Goal: Information Seeking & Learning: Learn about a topic

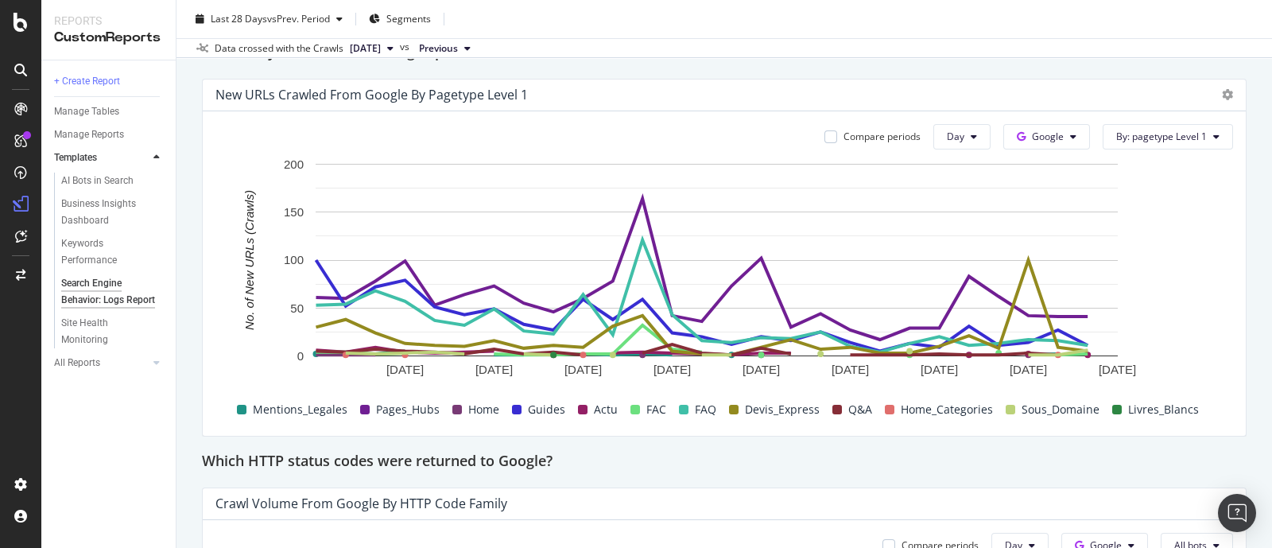
scroll to position [1920, 0]
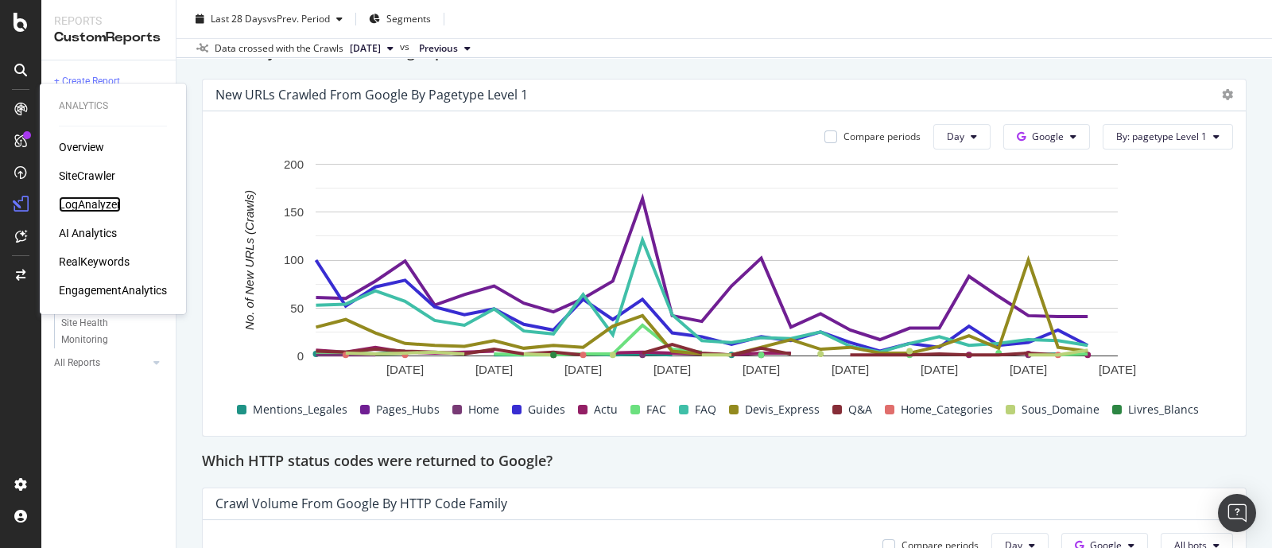
click at [107, 202] on div "LogAnalyzer" at bounding box center [90, 204] width 62 height 16
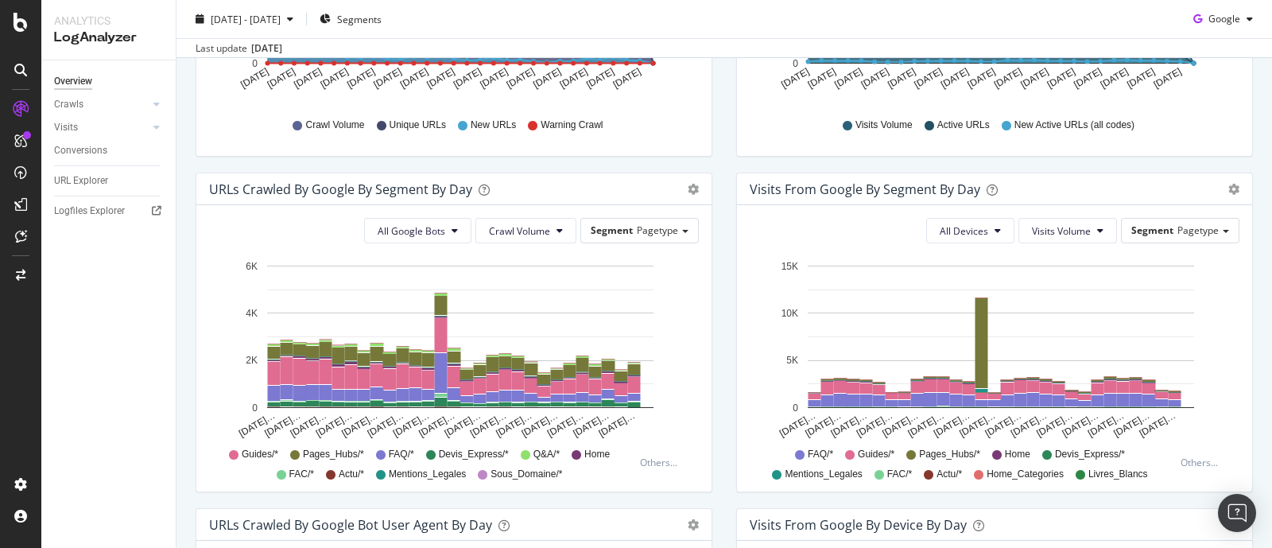
scroll to position [497, 0]
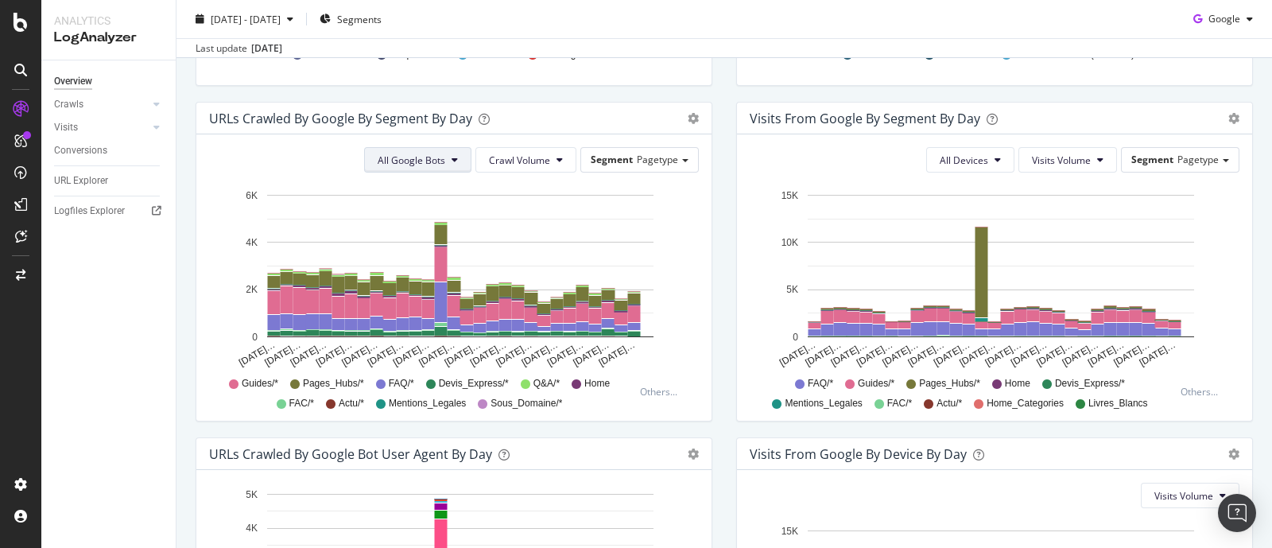
click at [436, 163] on span "All Google Bots" at bounding box center [411, 160] width 68 height 14
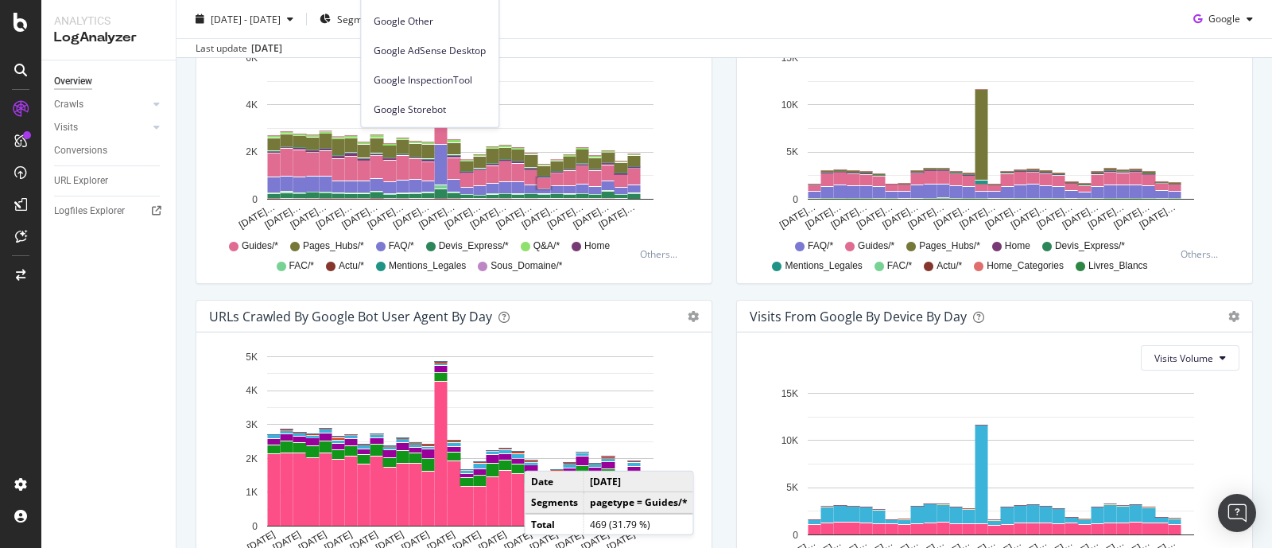
scroll to position [378, 0]
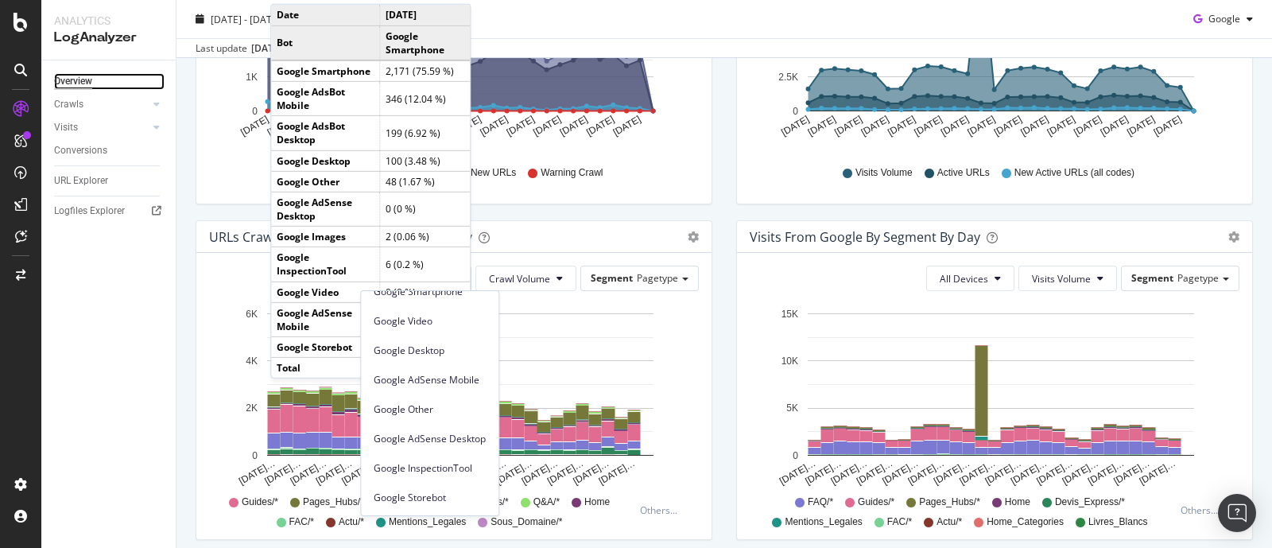
drag, startPoint x: 68, startPoint y: 82, endPoint x: 77, endPoint y: 79, distance: 9.3
click at [68, 82] on div "Overview" at bounding box center [73, 81] width 38 height 17
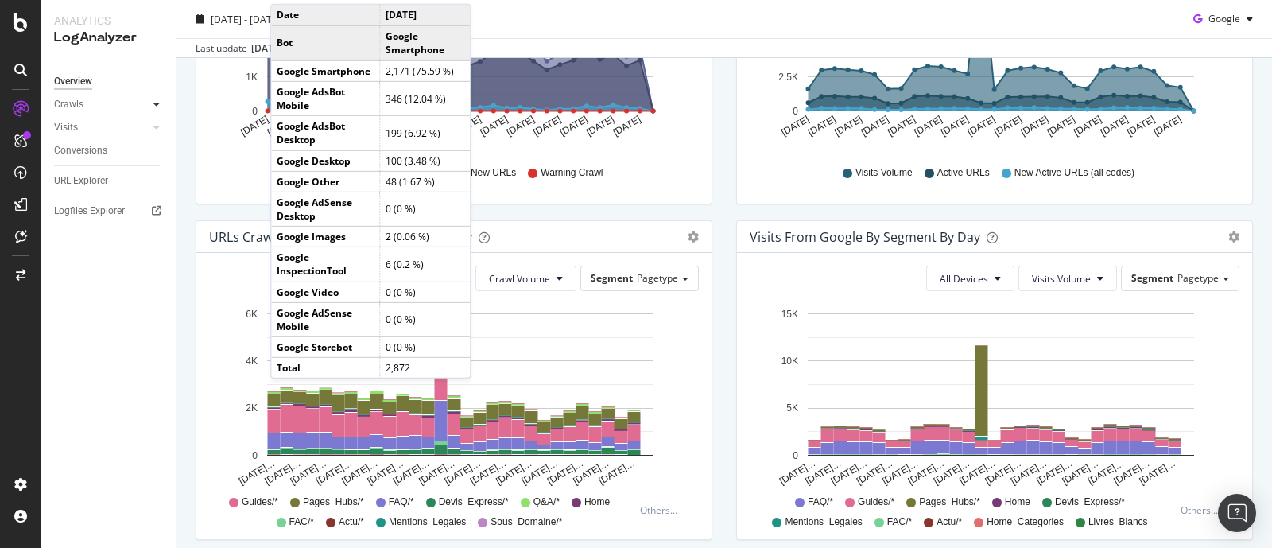
click at [159, 106] on icon at bounding box center [156, 104] width 6 height 10
click at [102, 123] on div "Daily Distribution" at bounding box center [98, 127] width 74 height 17
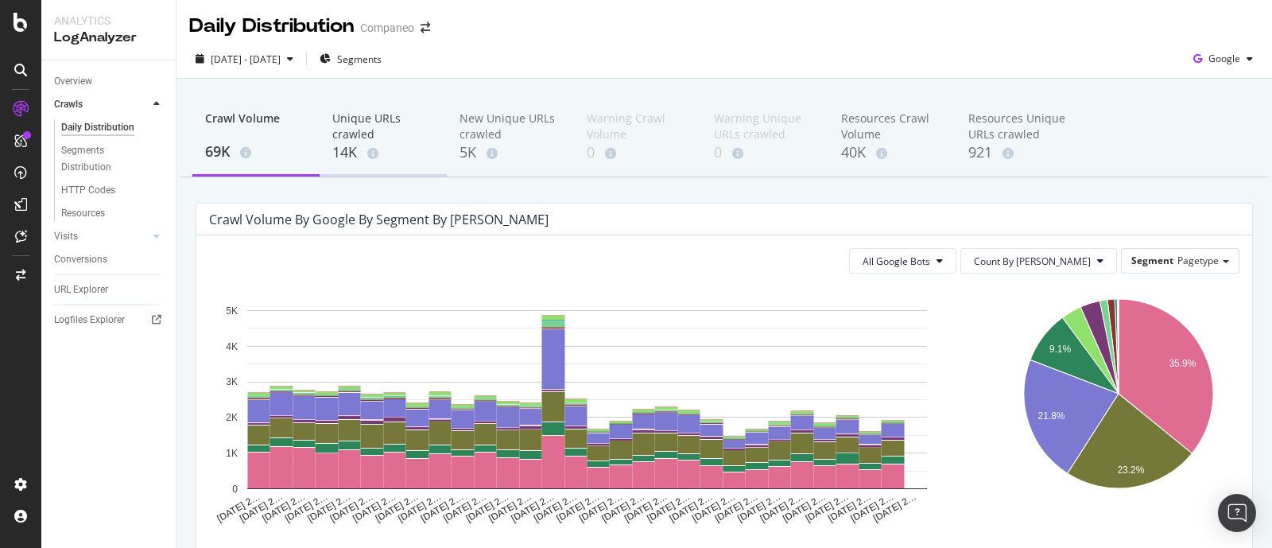
click at [354, 149] on div "14K" at bounding box center [383, 152] width 102 height 21
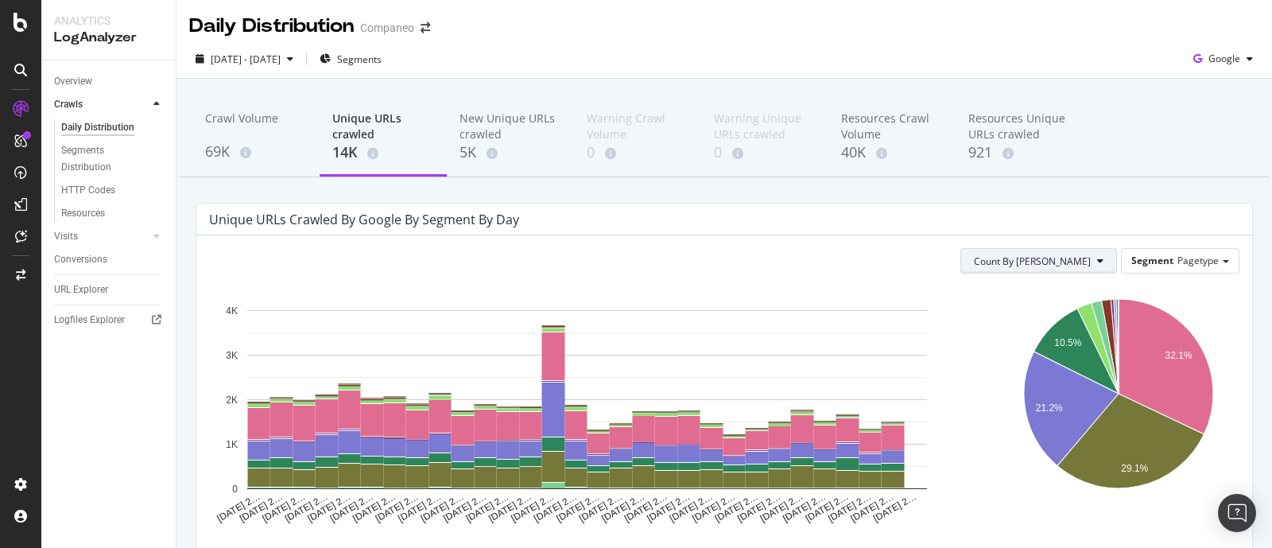
click at [1016, 272] on button "Count By [PERSON_NAME]" at bounding box center [1038, 260] width 157 height 25
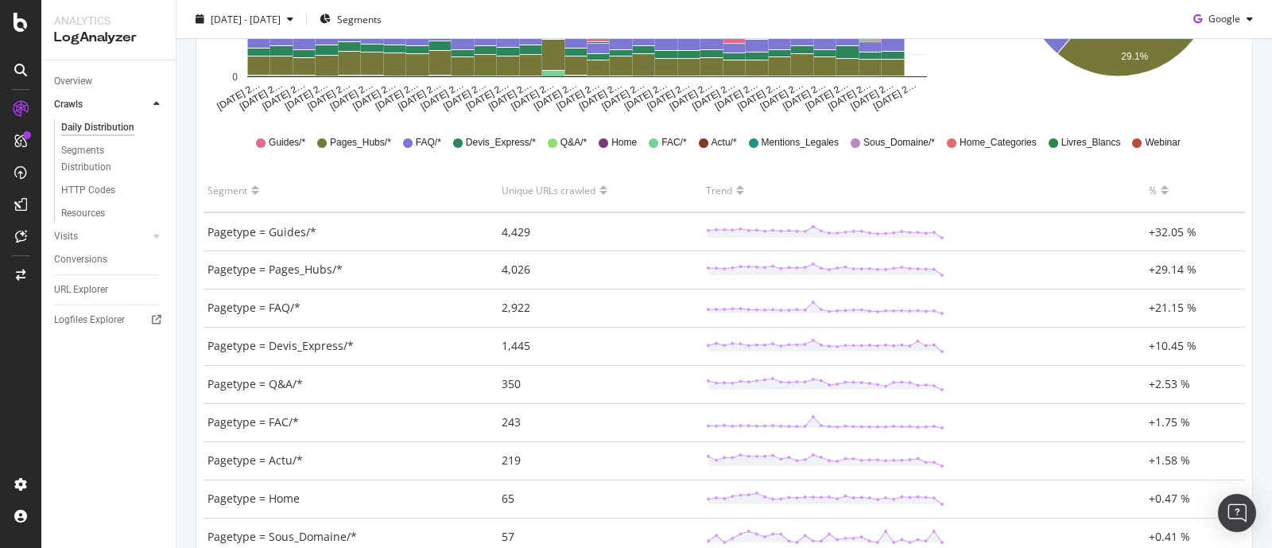
scroll to position [497, 0]
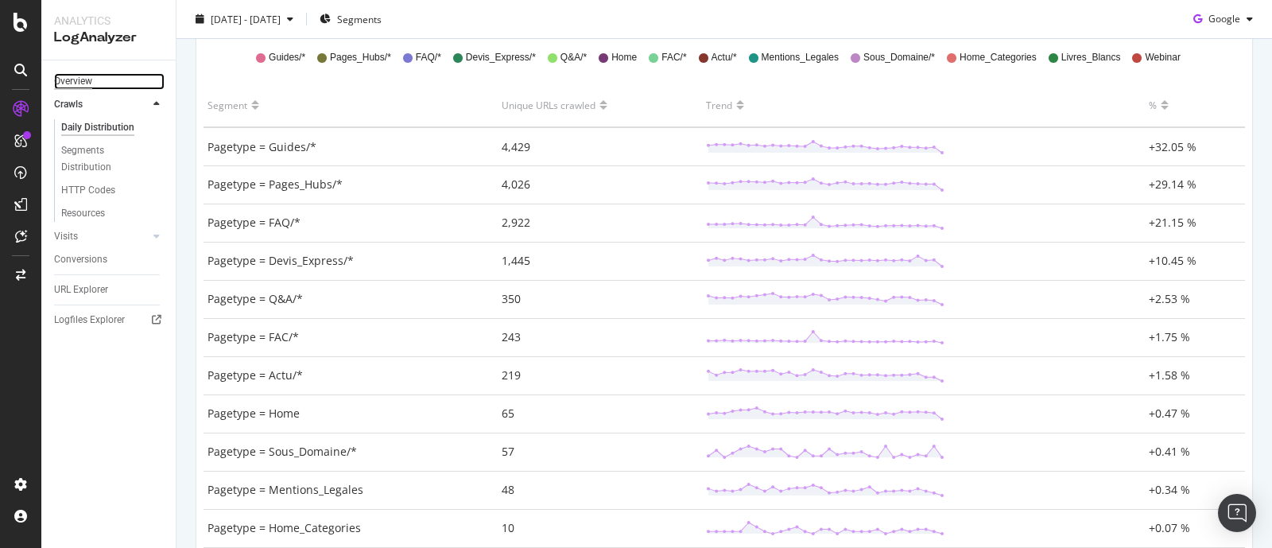
click at [83, 82] on div "Overview" at bounding box center [73, 81] width 38 height 17
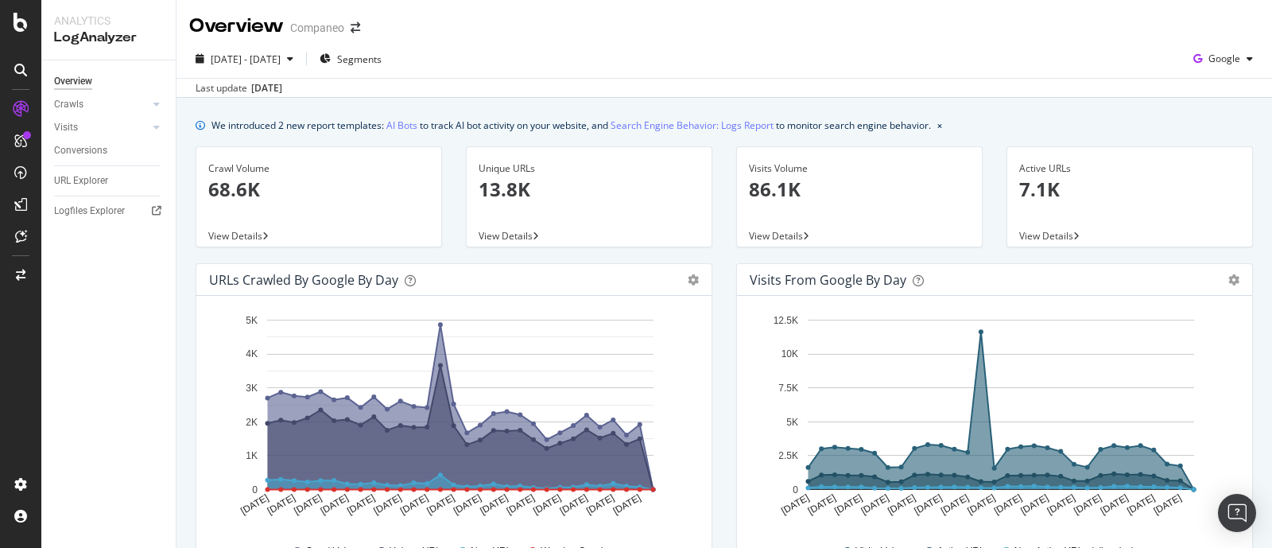
click at [675, 279] on div "Area Table" at bounding box center [685, 279] width 27 height 11
click at [687, 277] on icon "gear" at bounding box center [692, 279] width 11 height 11
click at [1016, 52] on span "Google" at bounding box center [1224, 59] width 32 height 14
click at [1016, 44] on div "[DATE] - [DATE] Segments Google Last update [DATE]" at bounding box center [723, 69] width 1095 height 58
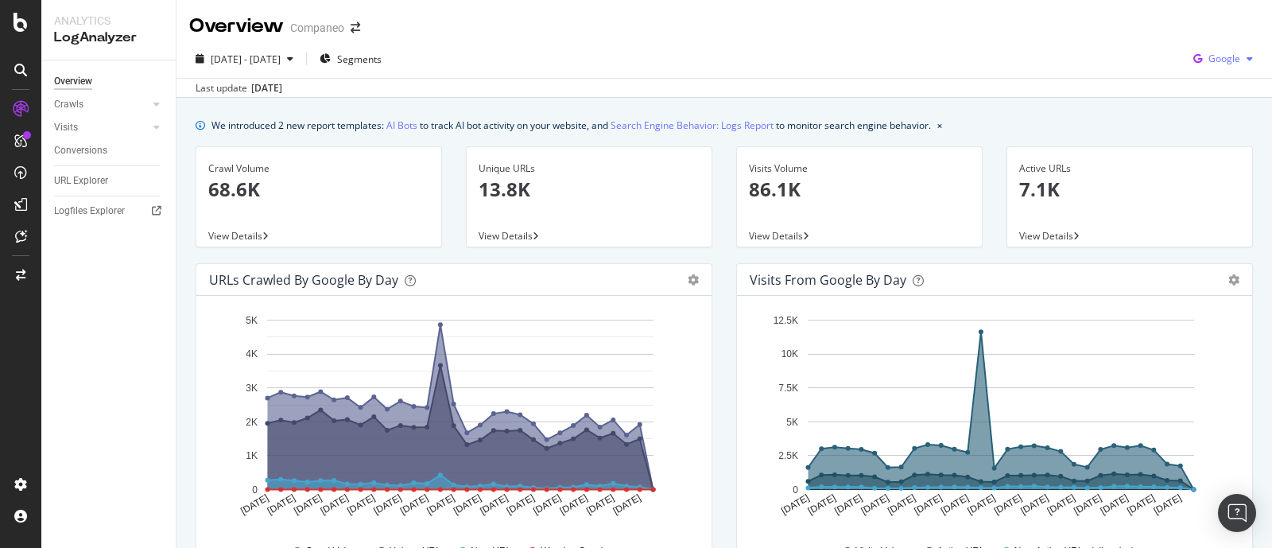
click at [1016, 54] on span "Google" at bounding box center [1224, 59] width 32 height 14
click at [1016, 119] on span "Bing" at bounding box center [1219, 120] width 59 height 14
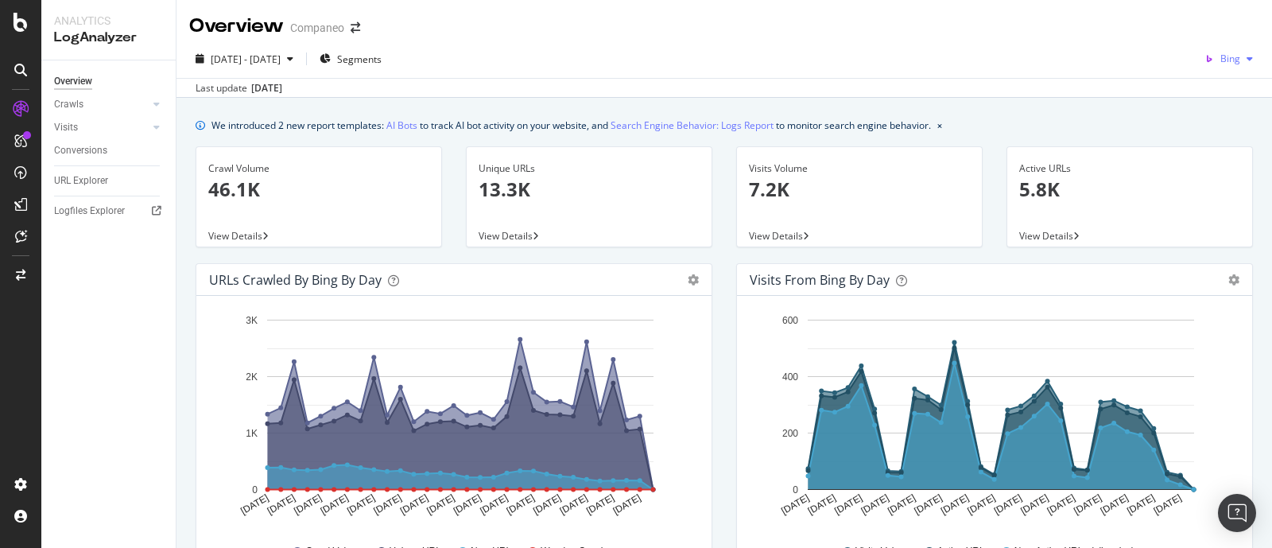
click at [1016, 53] on span "Bing" at bounding box center [1230, 59] width 20 height 14
click at [1016, 81] on div "Google" at bounding box center [1212, 90] width 110 height 23
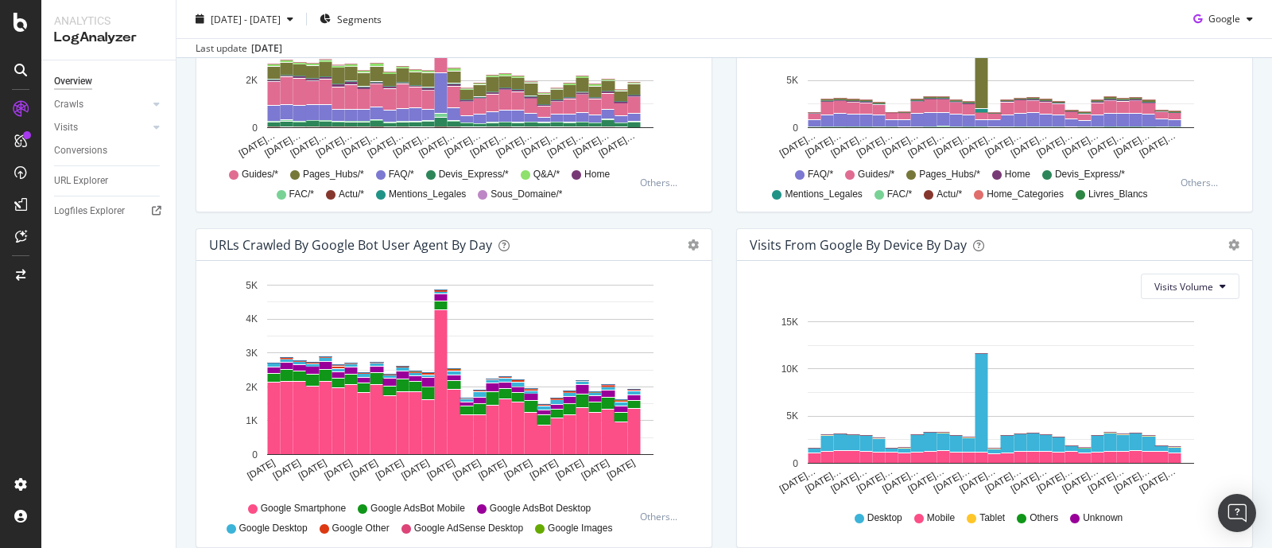
scroll to position [776, 0]
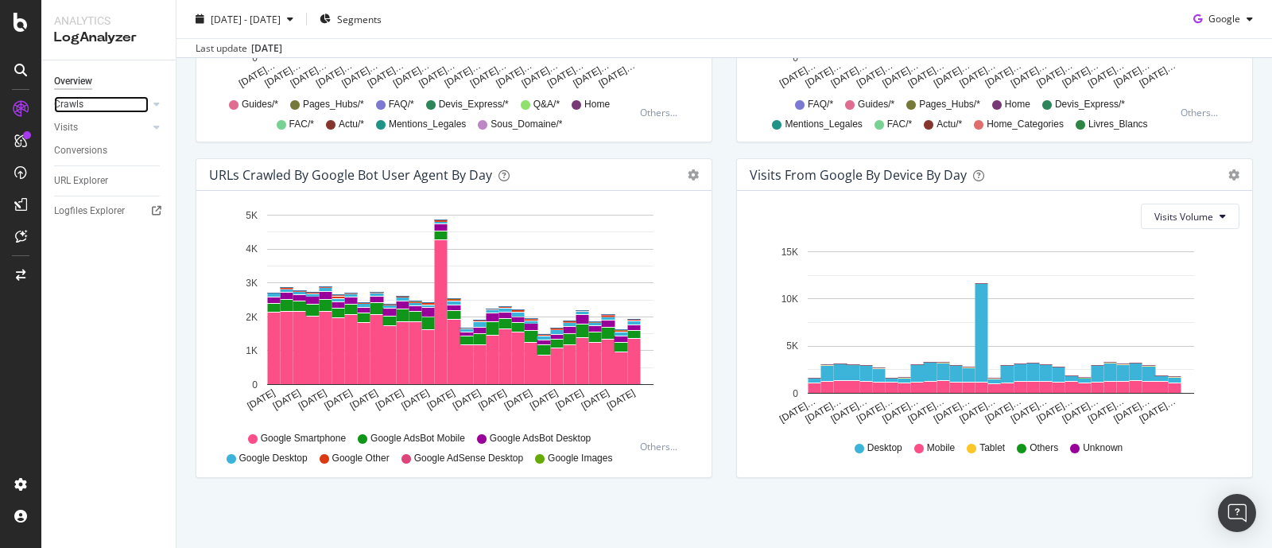
click at [145, 97] on link "Crawls" at bounding box center [101, 104] width 95 height 17
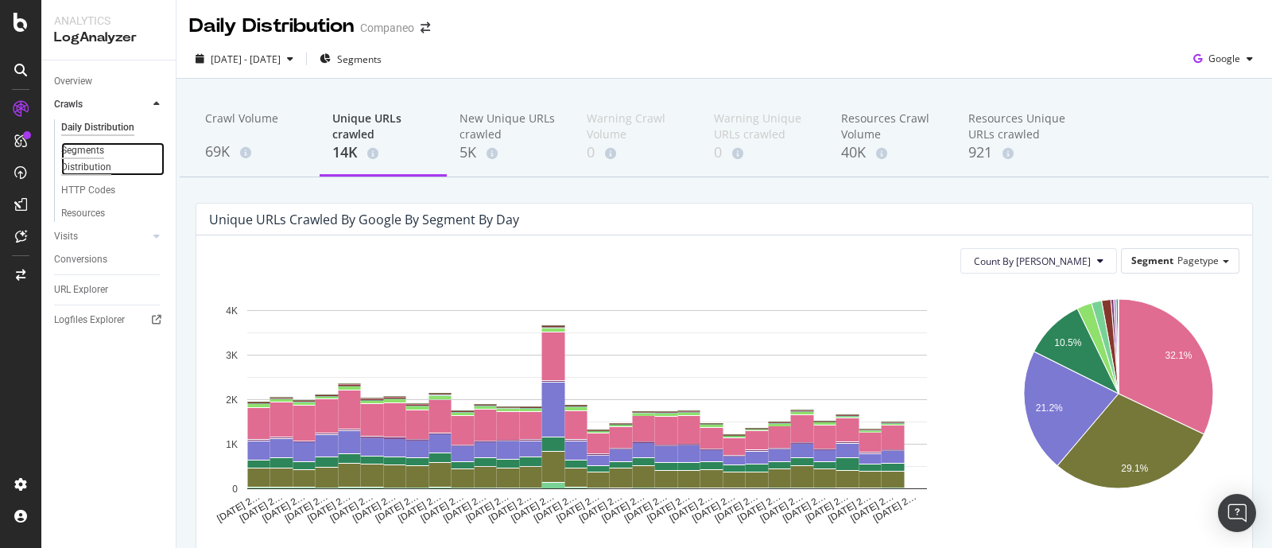
click at [96, 159] on div "Segments Distribution" at bounding box center [105, 158] width 88 height 33
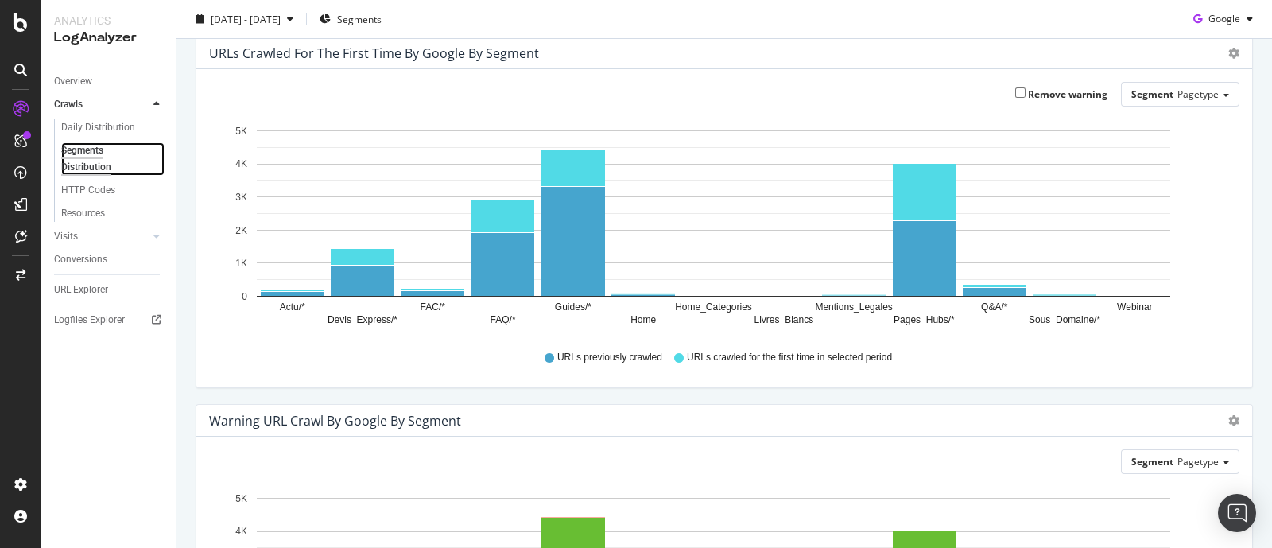
scroll to position [397, 0]
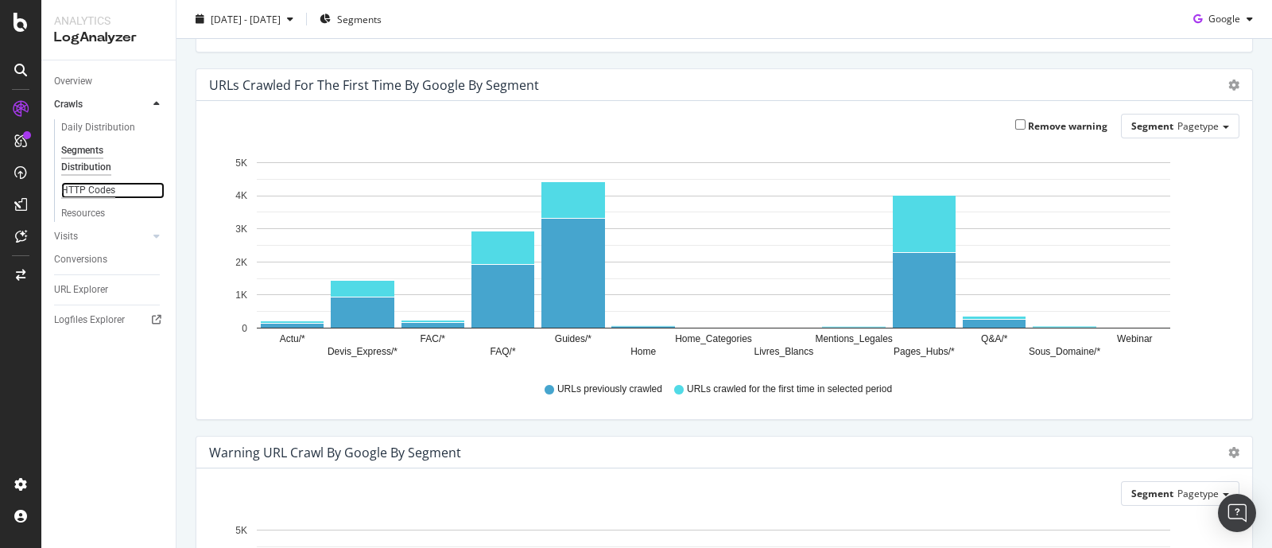
click at [91, 192] on div "HTTP Codes" at bounding box center [88, 190] width 54 height 17
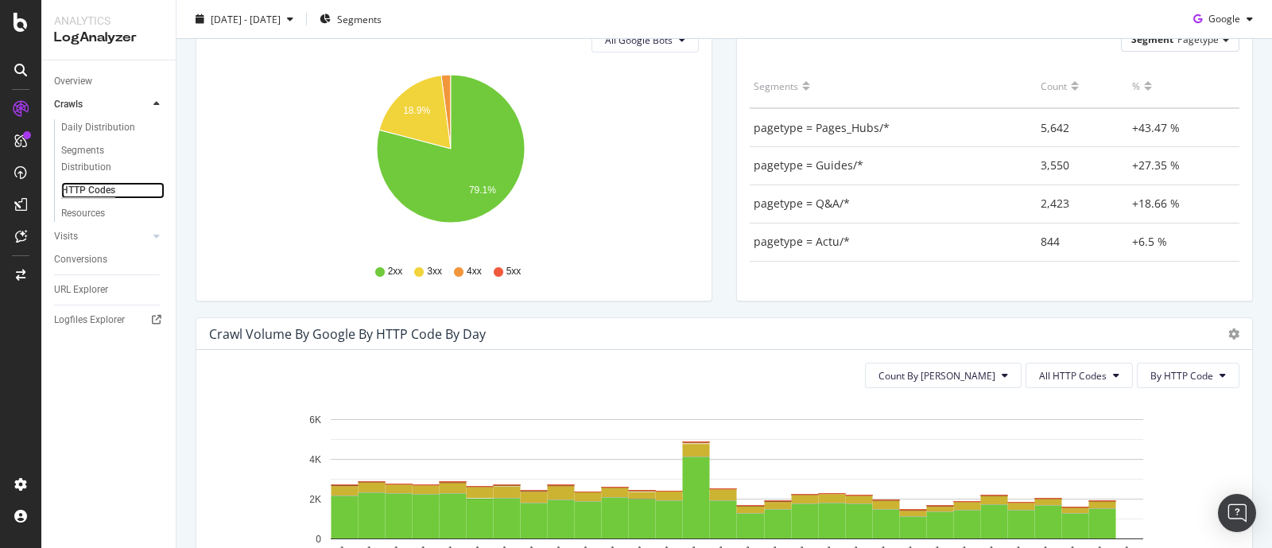
scroll to position [198, 0]
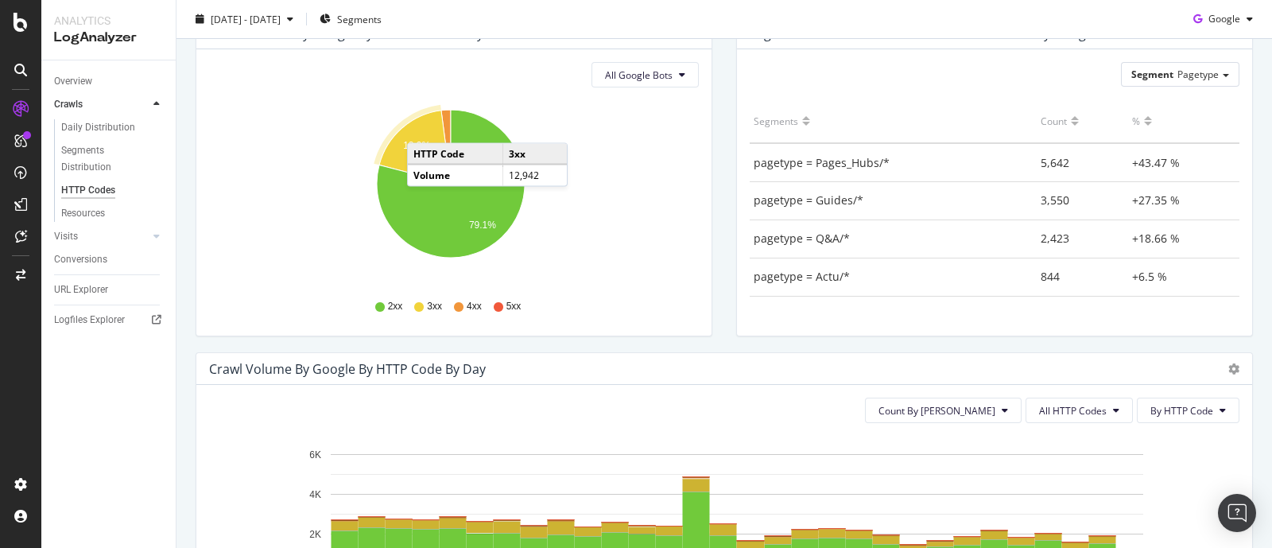
click at [423, 126] on icon "A chart." at bounding box center [415, 146] width 72 height 73
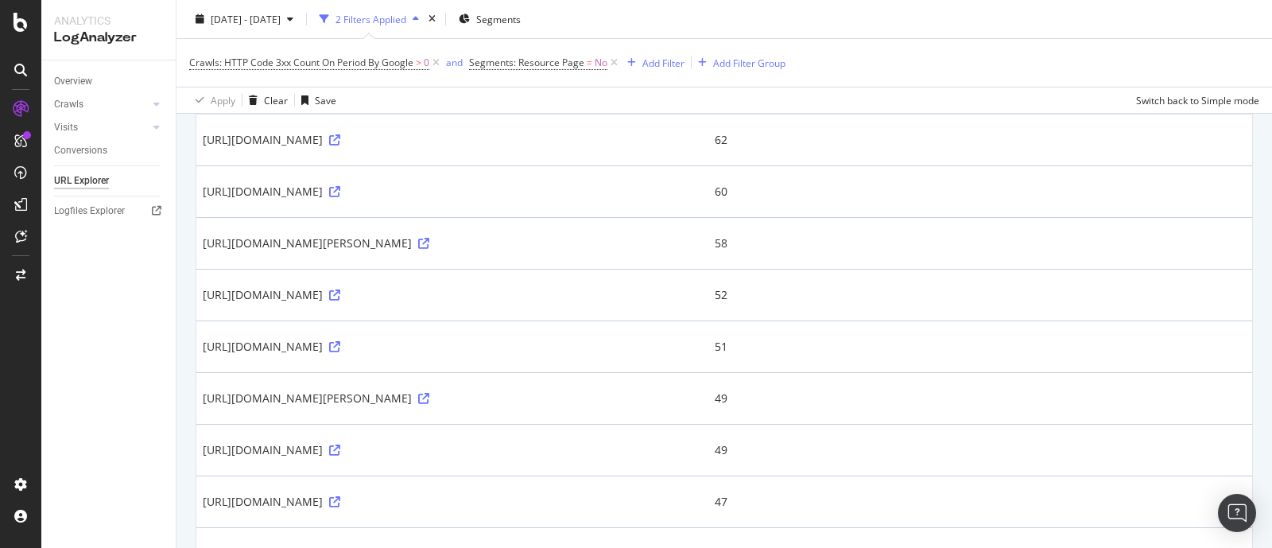
scroll to position [99, 0]
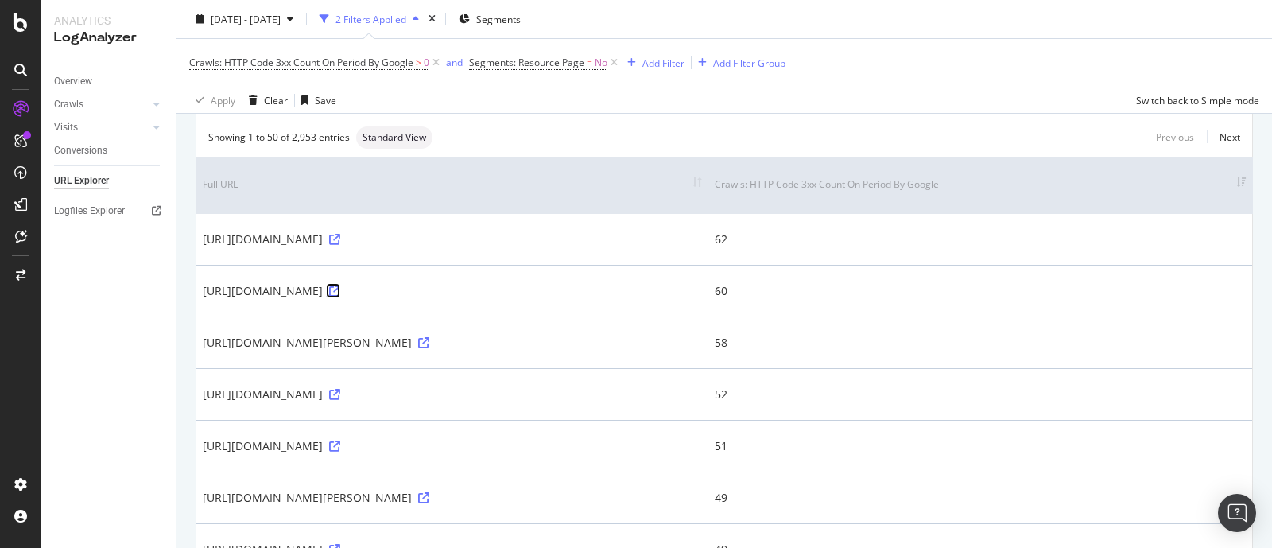
click at [340, 285] on icon at bounding box center [334, 290] width 11 height 11
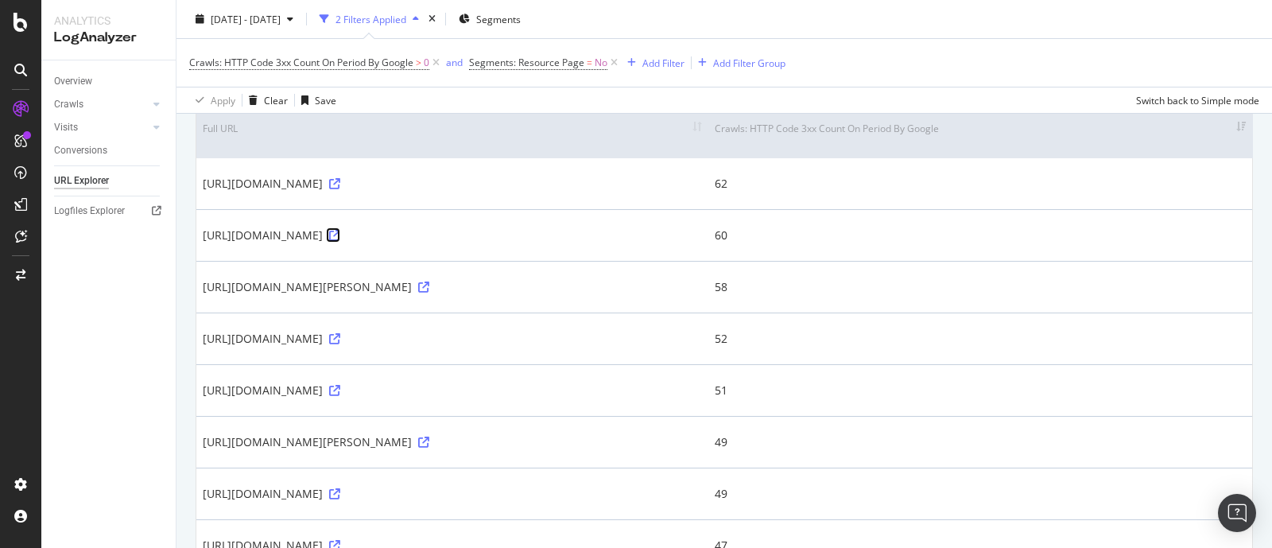
scroll to position [198, 0]
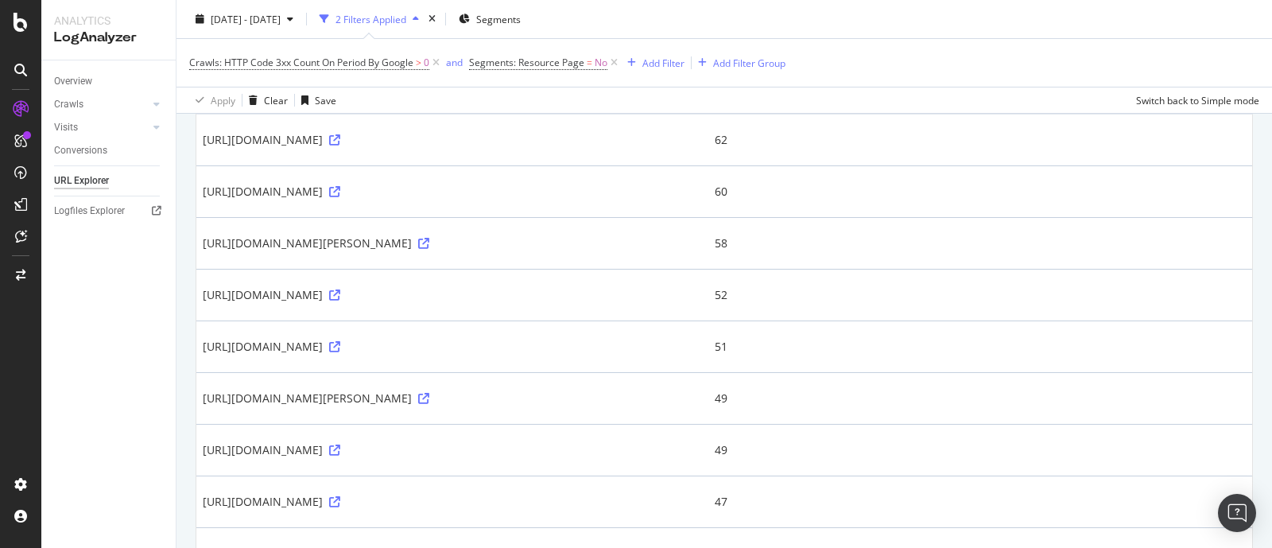
click at [285, 240] on div "[URL][DOMAIN_NAME][PERSON_NAME]" at bounding box center [452, 243] width 499 height 16
click at [429, 242] on icon at bounding box center [423, 243] width 11 height 11
drag, startPoint x: 578, startPoint y: 300, endPoint x: 407, endPoint y: 296, distance: 170.9
click at [407, 296] on div "[URL][DOMAIN_NAME]" at bounding box center [452, 295] width 499 height 16
click at [345, 332] on td "[URL][DOMAIN_NAME]" at bounding box center [452, 346] width 512 height 52
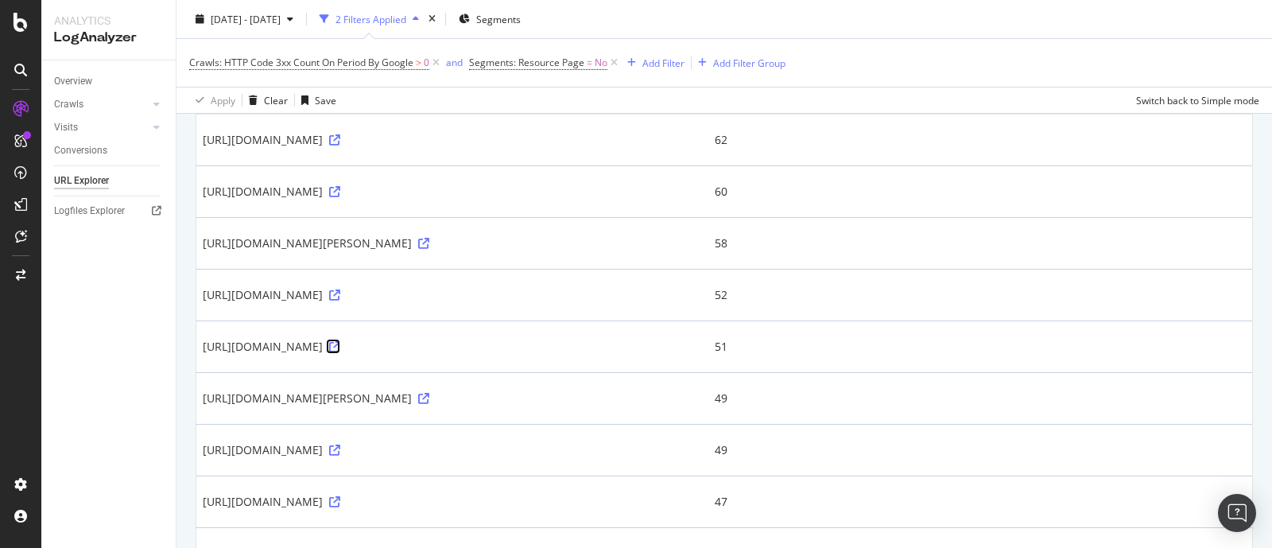
click at [340, 342] on icon at bounding box center [334, 346] width 11 height 11
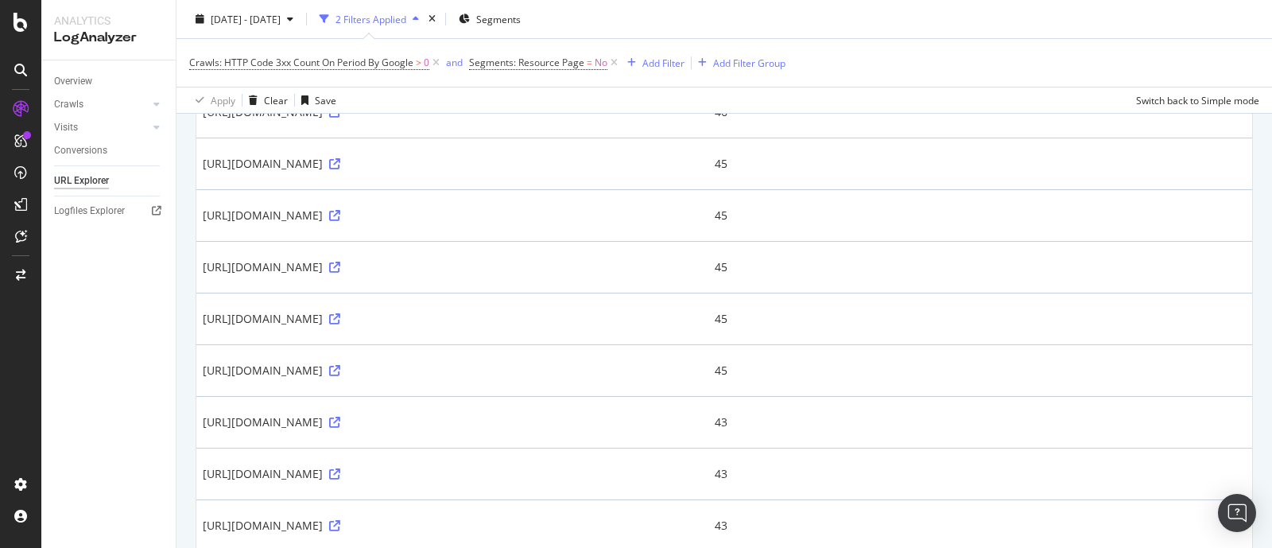
scroll to position [695, 0]
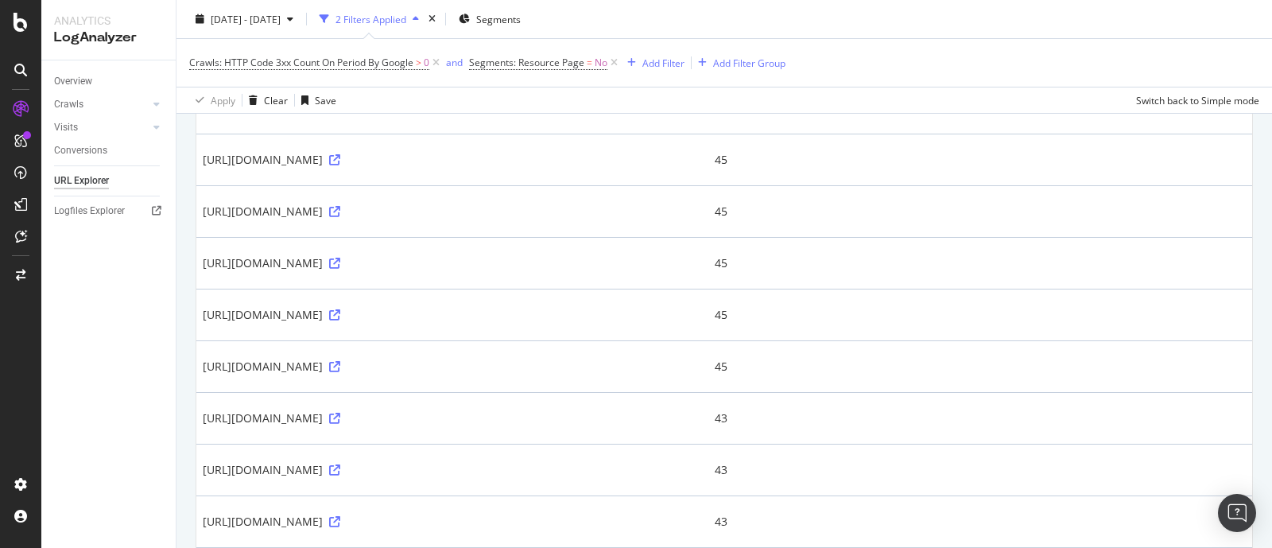
drag, startPoint x: 250, startPoint y: 188, endPoint x: 245, endPoint y: 204, distance: 16.8
drag, startPoint x: 245, startPoint y: 204, endPoint x: 170, endPoint y: 298, distance: 119.9
click at [170, 298] on div "Overview Crawls Daily Distribution Segments Distribution HTTP Codes Resources V…" at bounding box center [108, 303] width 134 height 487
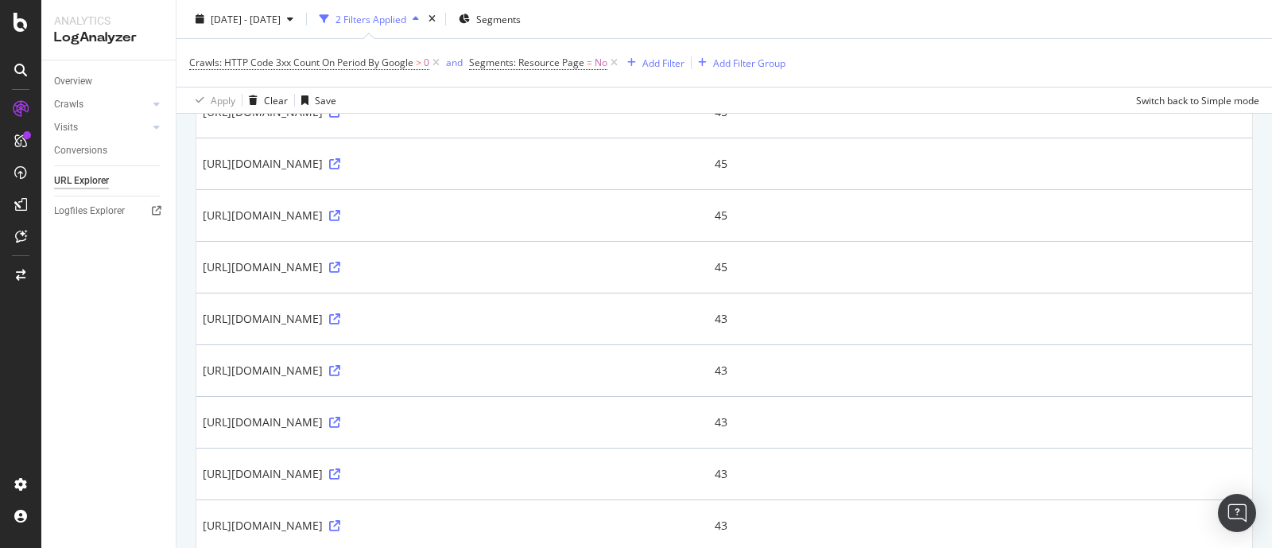
drag, startPoint x: 374, startPoint y: 280, endPoint x: 382, endPoint y: 274, distance: 10.4
click at [382, 274] on td "[URL][DOMAIN_NAME]" at bounding box center [452, 267] width 512 height 52
drag, startPoint x: 306, startPoint y: 254, endPoint x: 493, endPoint y: 265, distance: 187.1
click at [493, 265] on td "[URL][DOMAIN_NAME]" at bounding box center [452, 267] width 512 height 52
click at [433, 259] on div "[URL][DOMAIN_NAME]" at bounding box center [452, 267] width 499 height 16
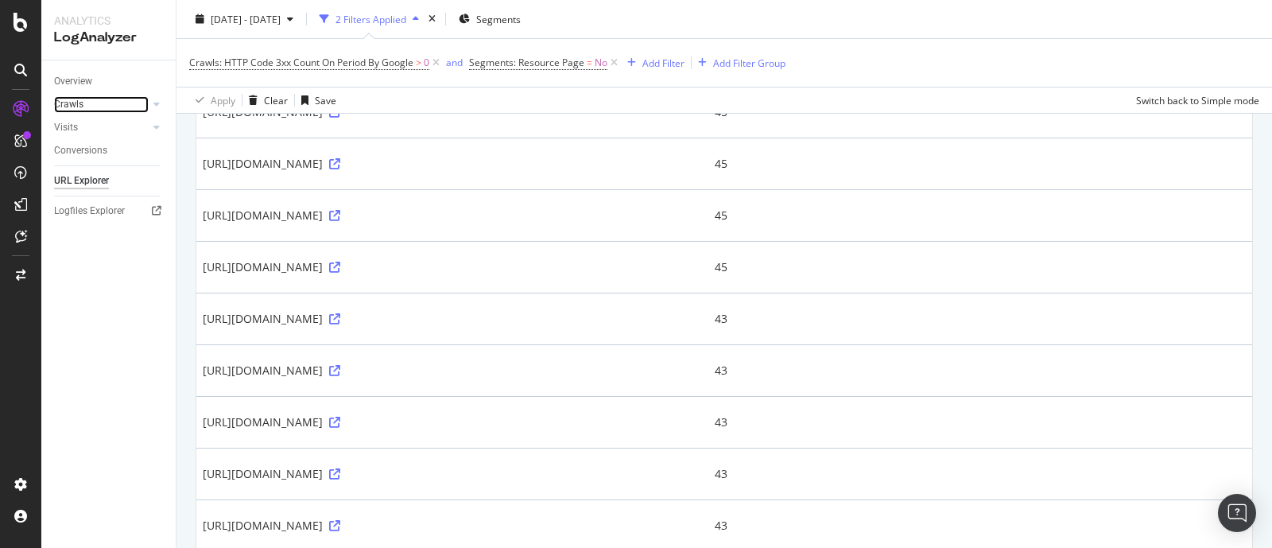
click at [126, 99] on link "Crawls" at bounding box center [101, 104] width 95 height 17
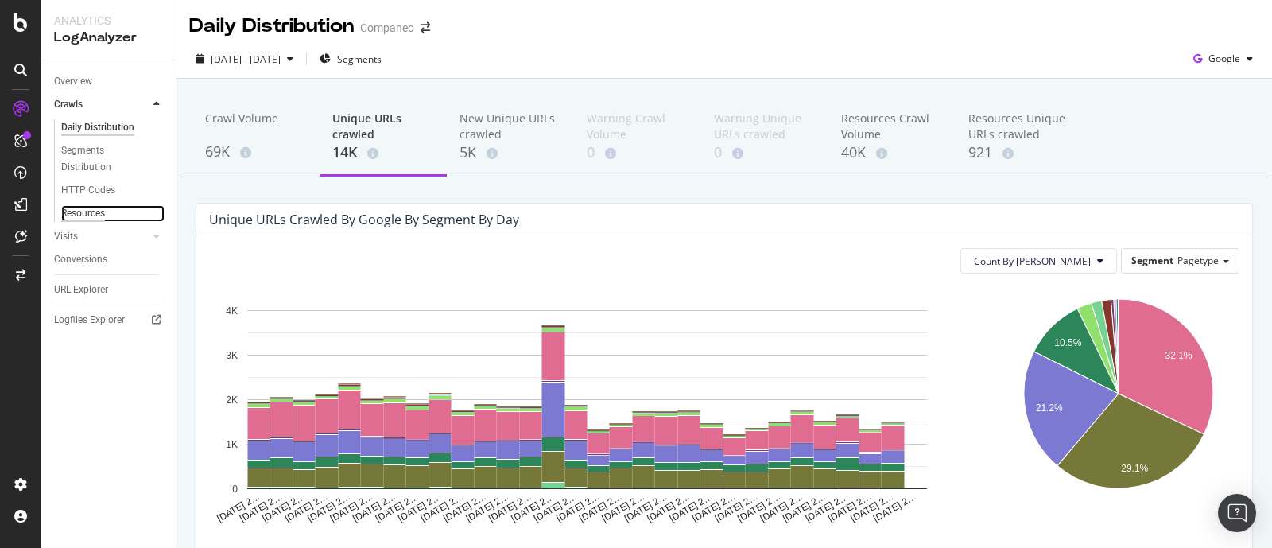
click at [75, 210] on div "Resources" at bounding box center [83, 213] width 44 height 17
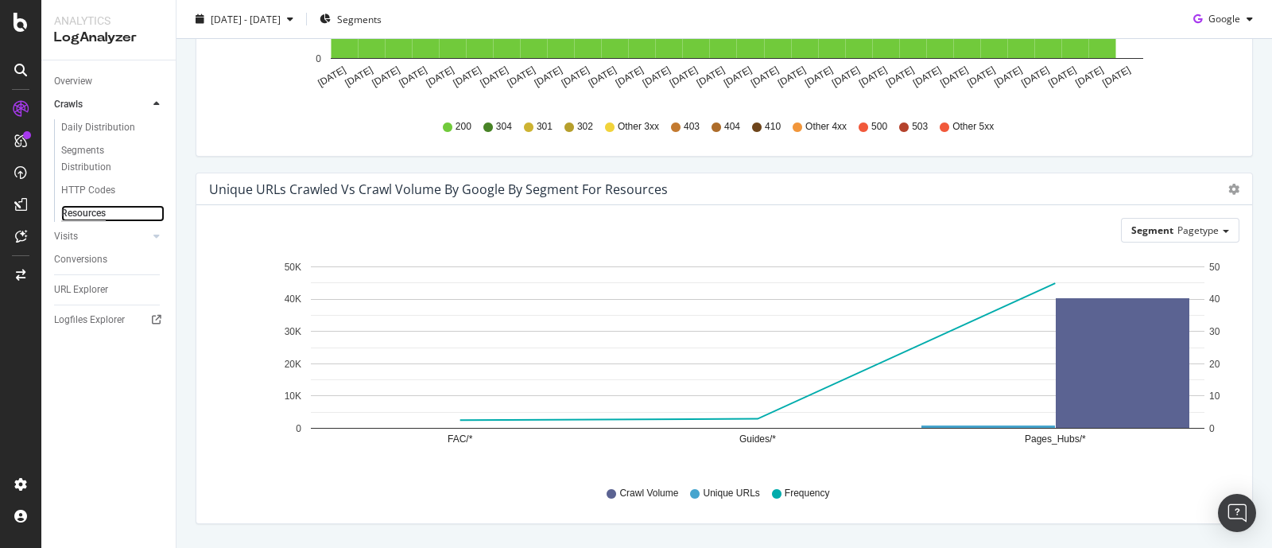
scroll to position [424, 0]
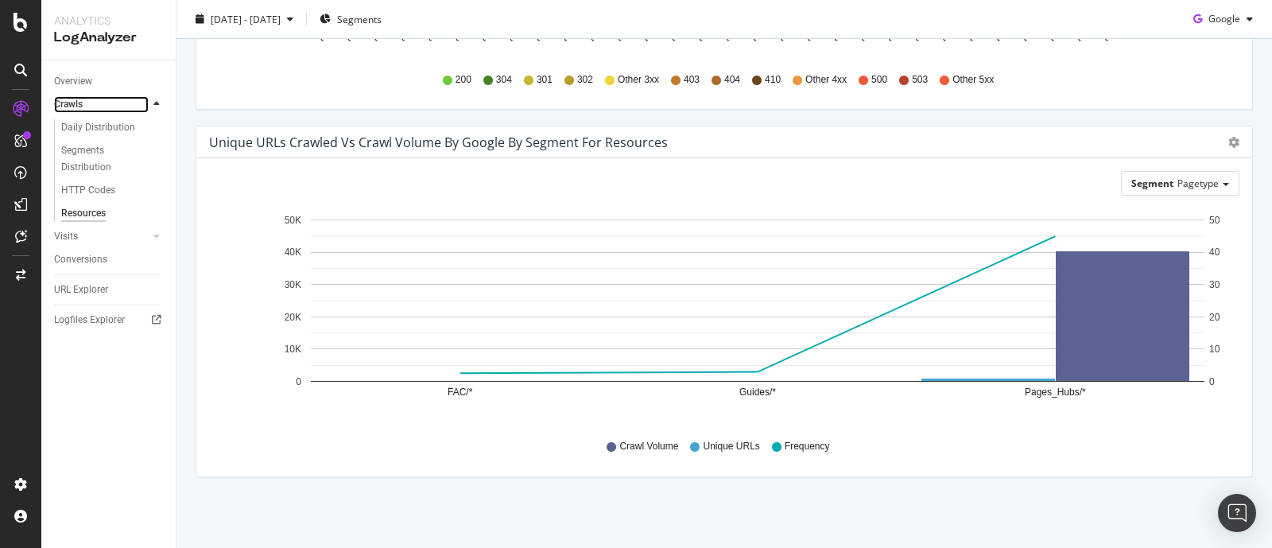
click at [106, 110] on link "Crawls" at bounding box center [101, 104] width 95 height 17
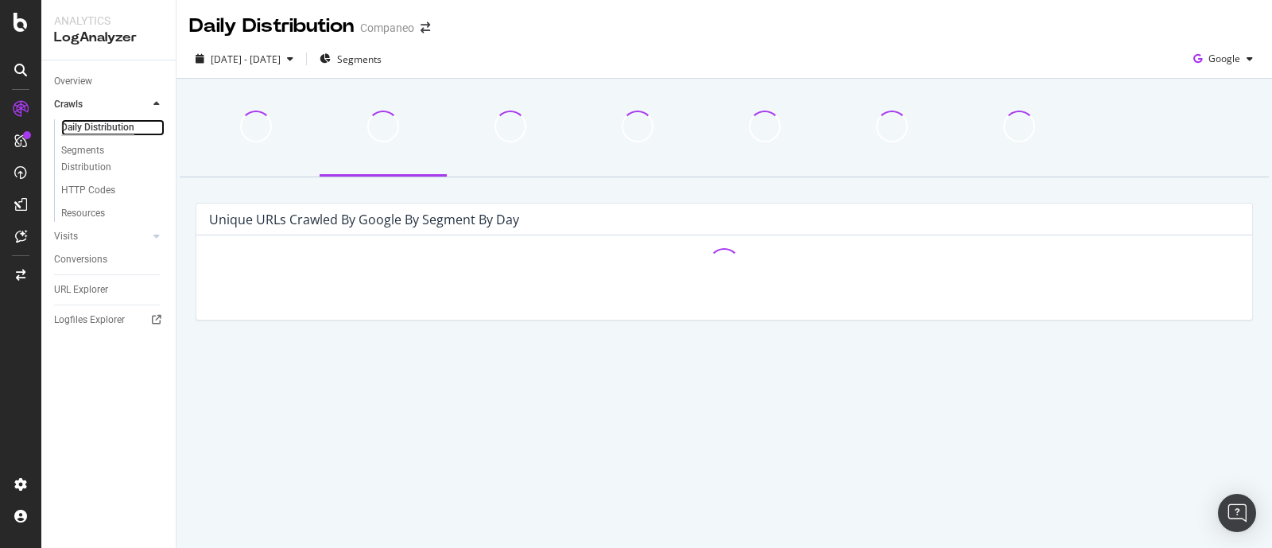
click at [95, 126] on div "Daily Distribution" at bounding box center [97, 127] width 73 height 17
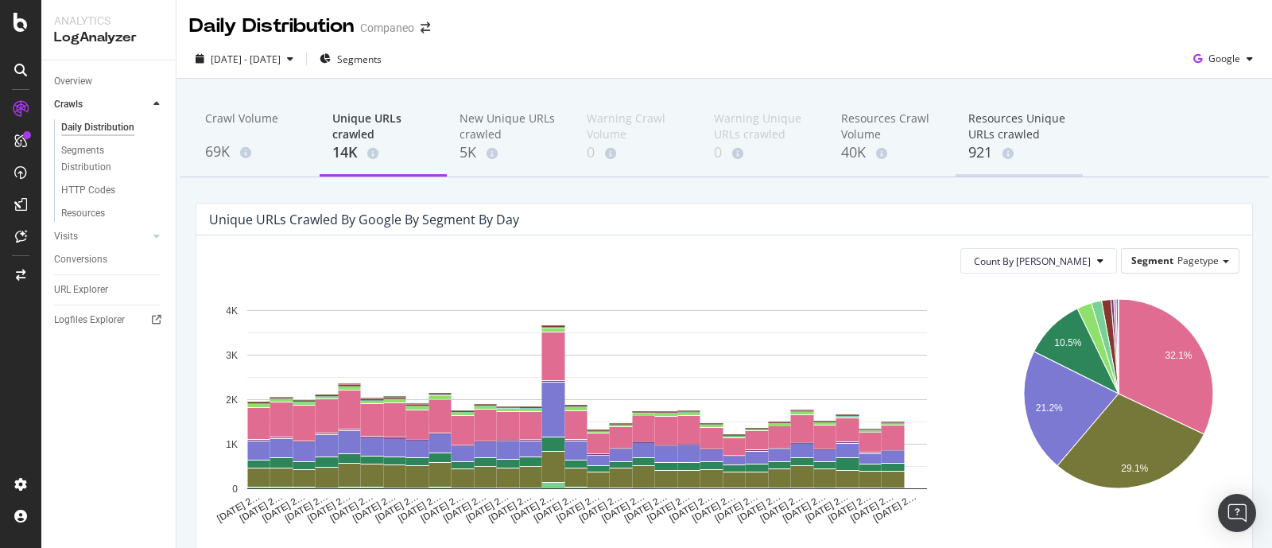
click at [973, 117] on div "Resources Unique URLs crawled" at bounding box center [1019, 126] width 102 height 32
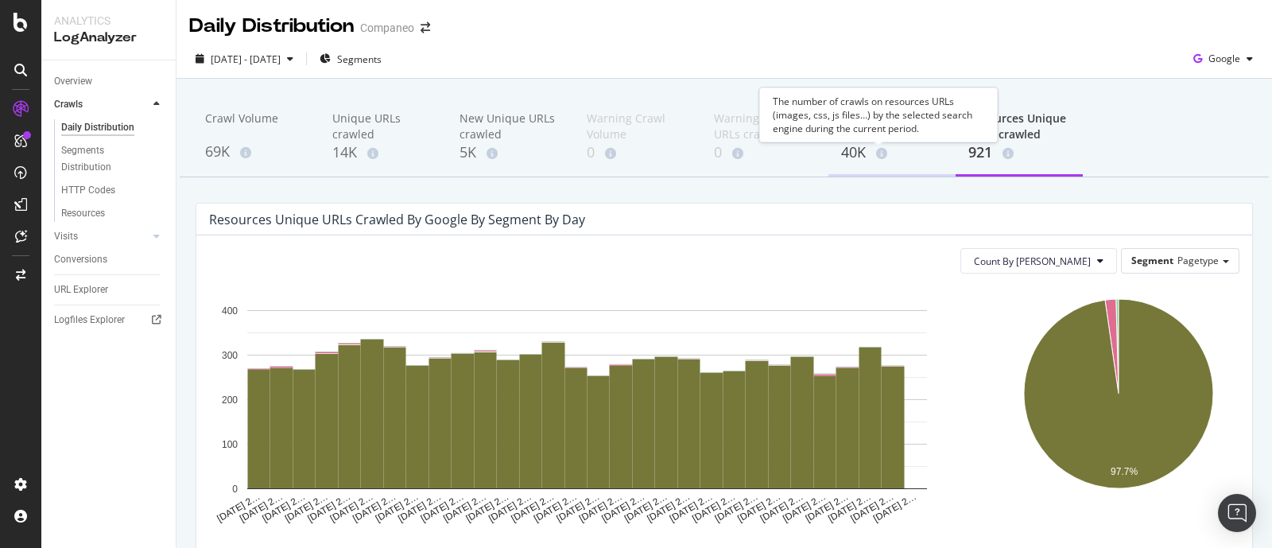
click at [881, 134] on div "The number of crawls on resources URLs (images, css, js files…) by the selected…" at bounding box center [878, 114] width 238 height 55
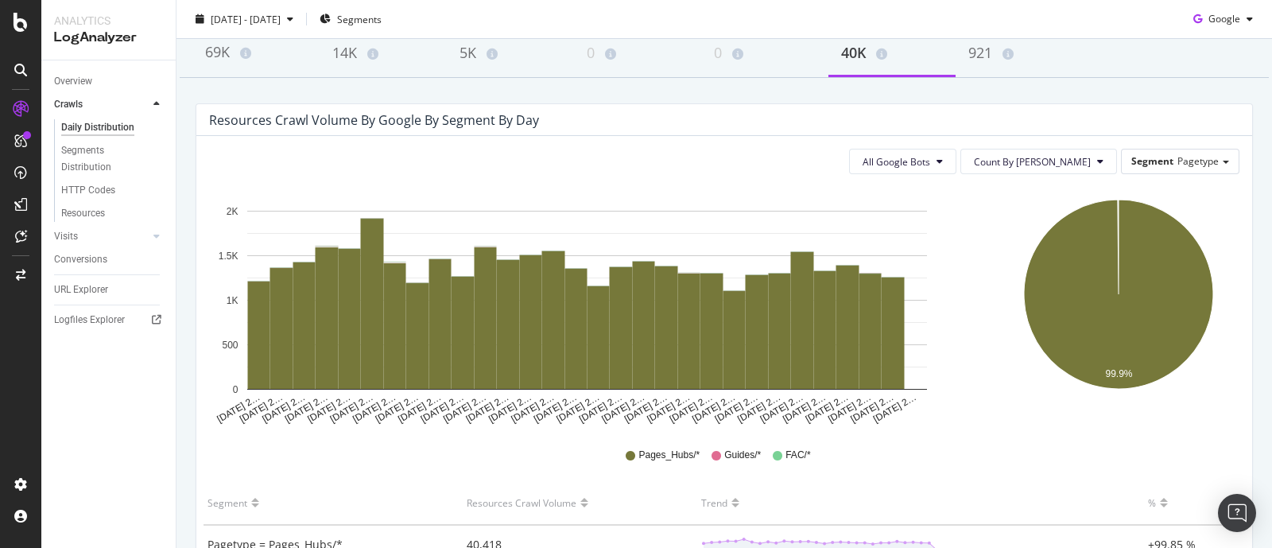
scroll to position [99, 0]
click at [94, 219] on div "Resources" at bounding box center [83, 213] width 44 height 17
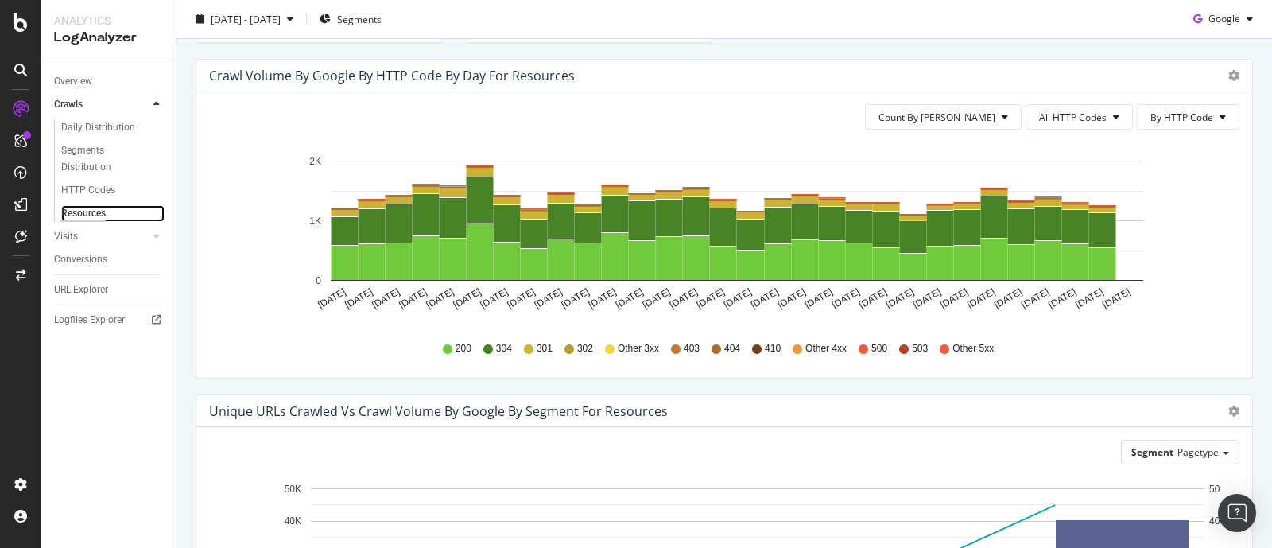
scroll to position [99, 0]
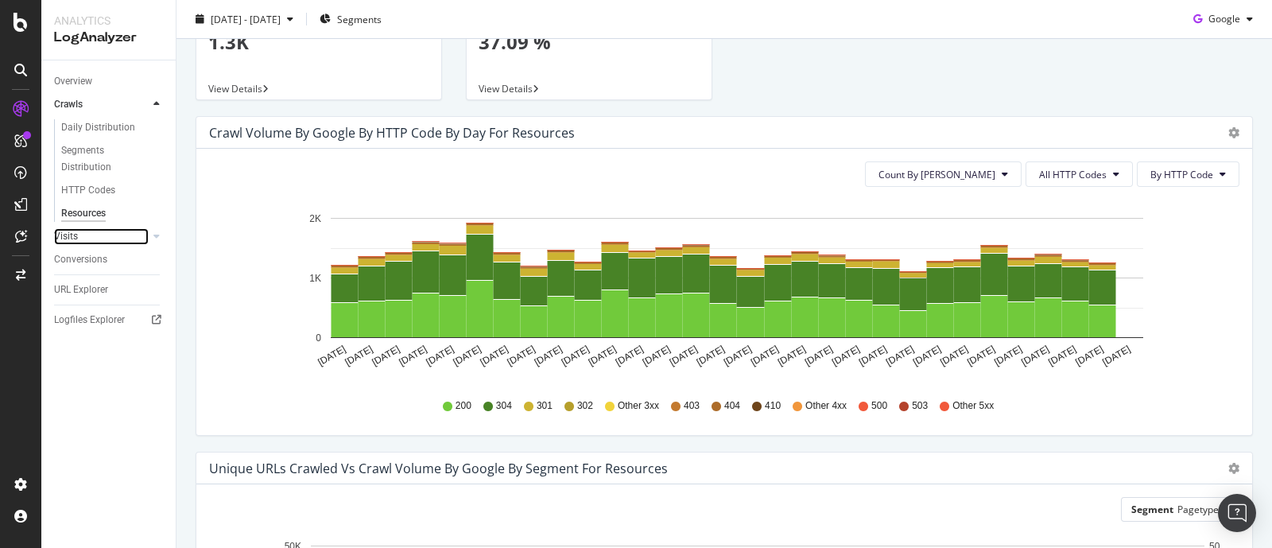
click at [114, 240] on link "Visits" at bounding box center [101, 236] width 95 height 17
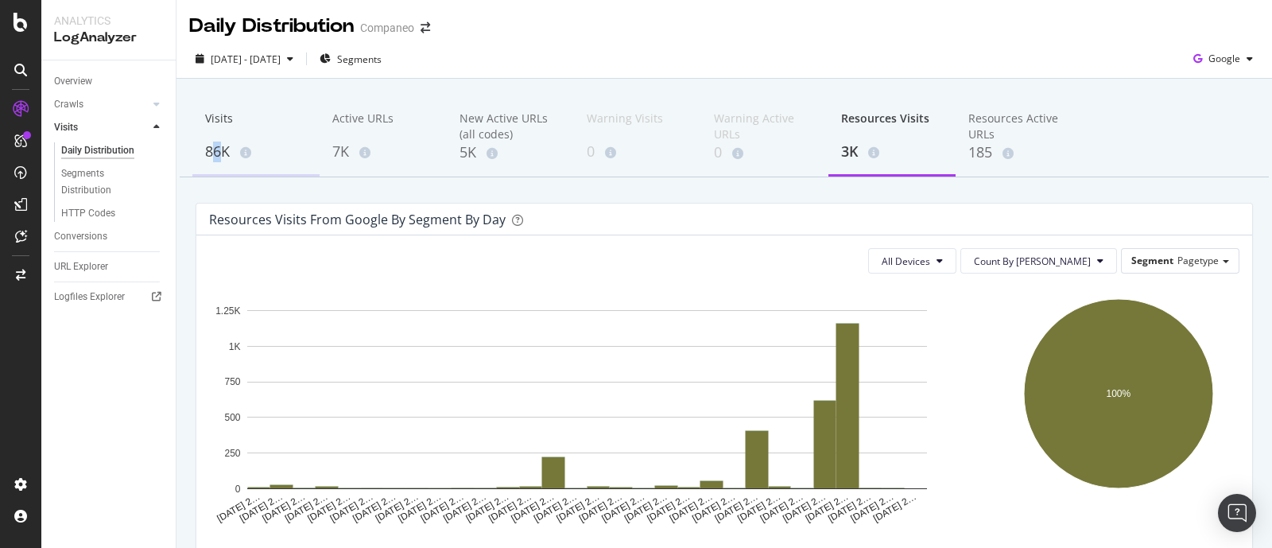
click at [216, 157] on div "86K" at bounding box center [256, 151] width 102 height 21
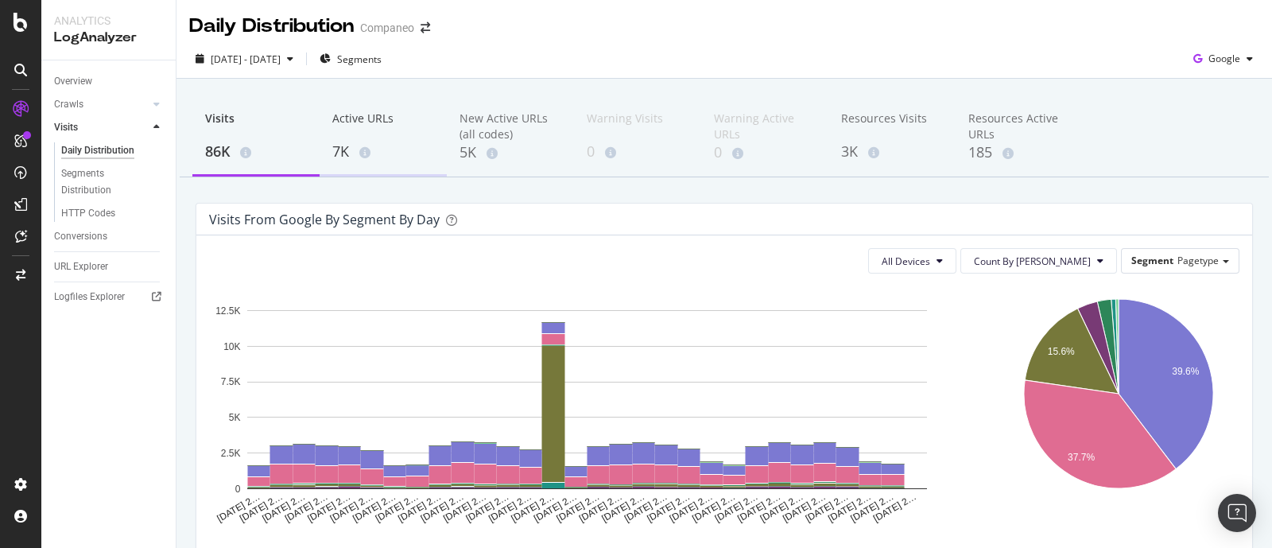
click at [349, 152] on div "7K" at bounding box center [383, 151] width 102 height 21
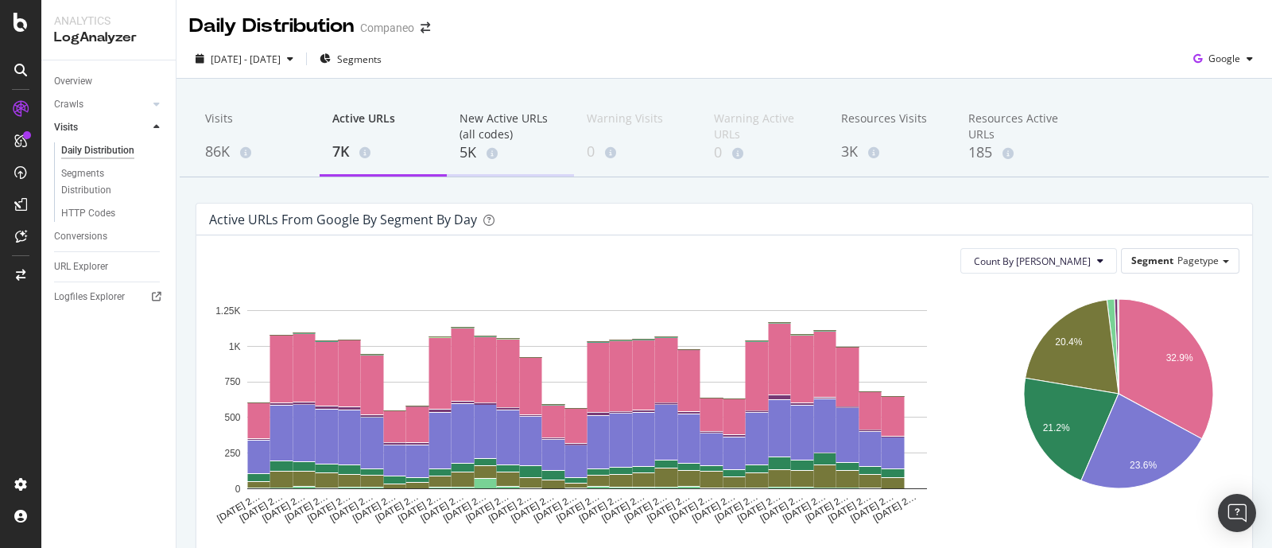
click at [490, 134] on div "New Active URLs (all codes)" at bounding box center [510, 126] width 102 height 32
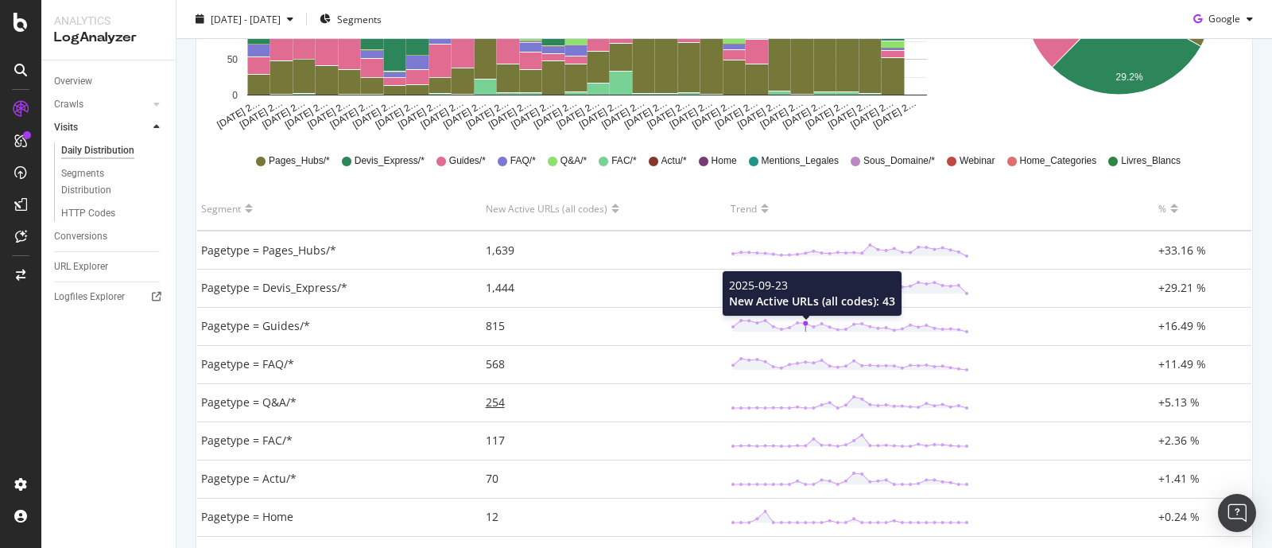
scroll to position [397, 0]
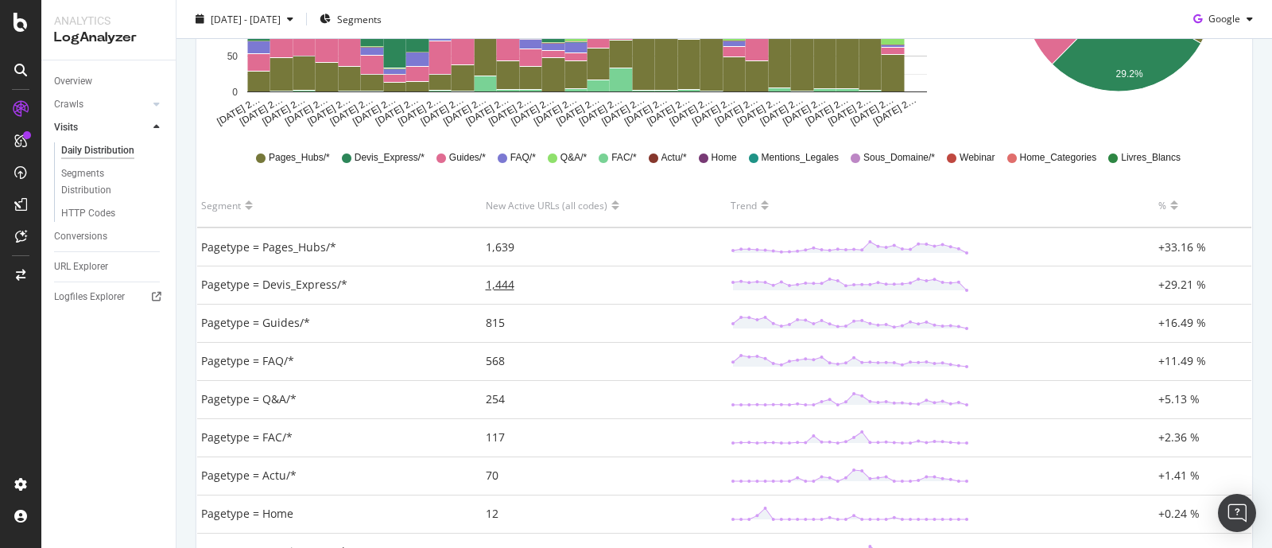
click at [505, 288] on span "1,444" at bounding box center [500, 284] width 29 height 15
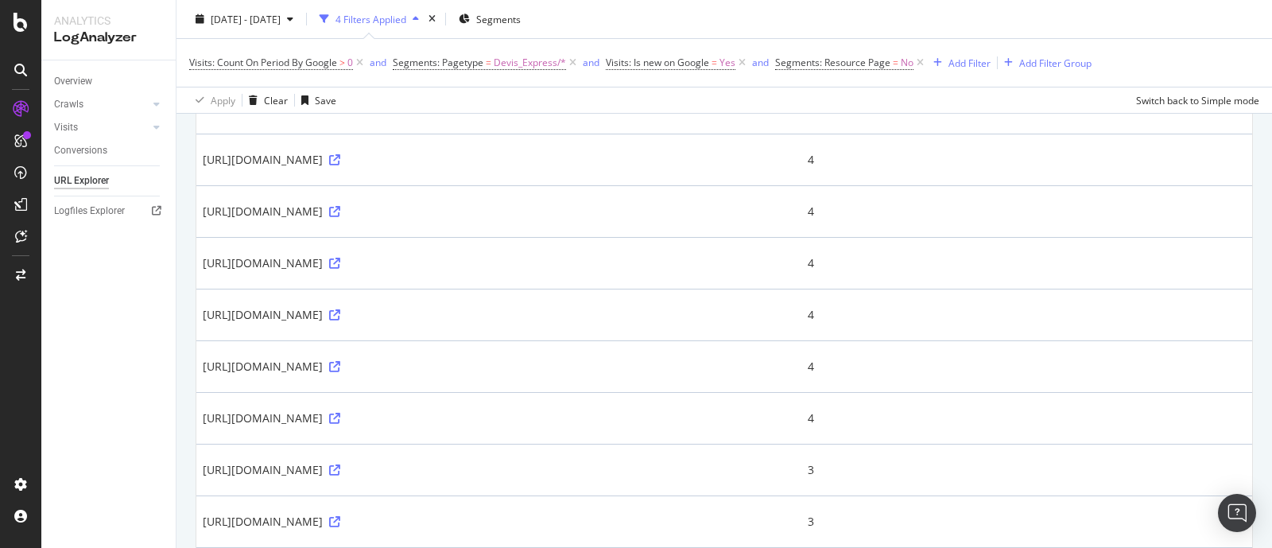
scroll to position [794, 0]
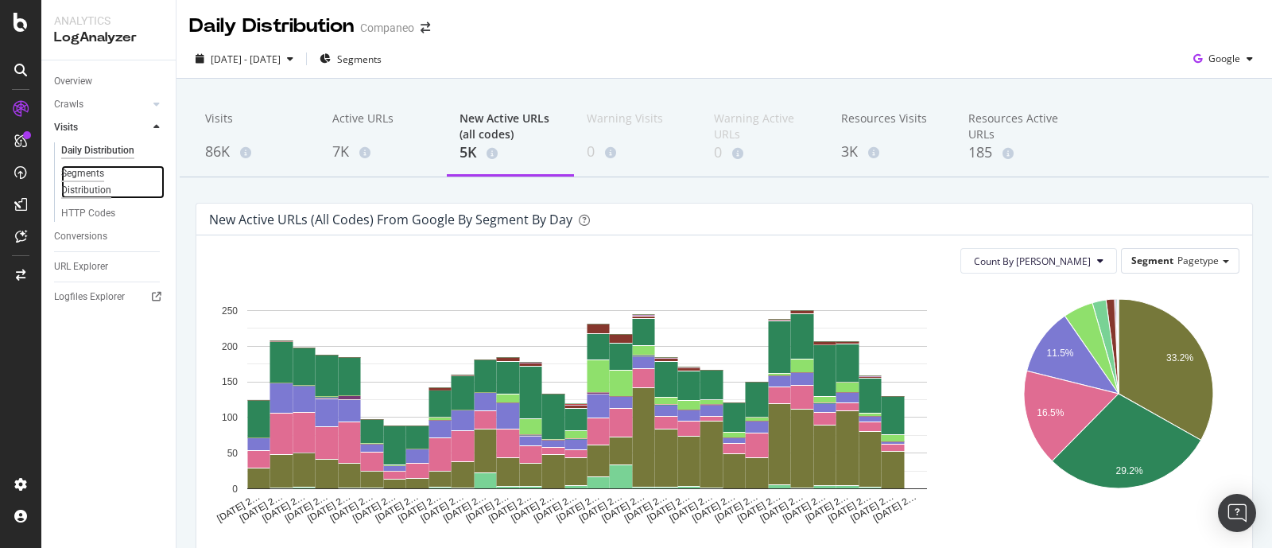
click at [94, 192] on div "Segments Distribution" at bounding box center [105, 181] width 88 height 33
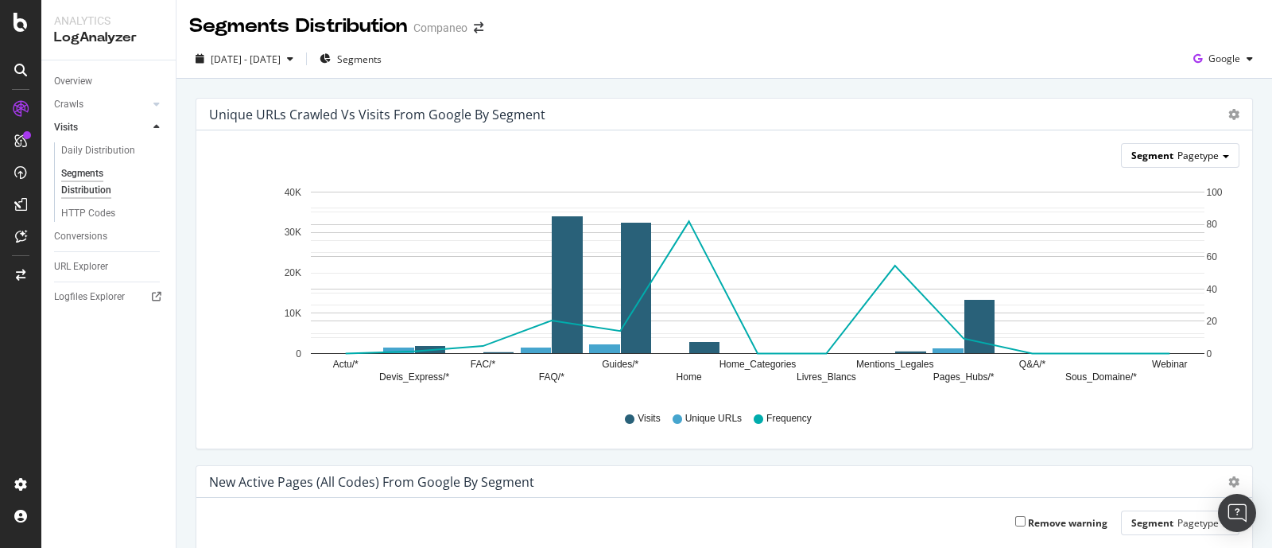
click at [1016, 149] on span "Pagetype" at bounding box center [1197, 156] width 41 height 14
click at [1016, 197] on div "Host" at bounding box center [1167, 200] width 127 height 21
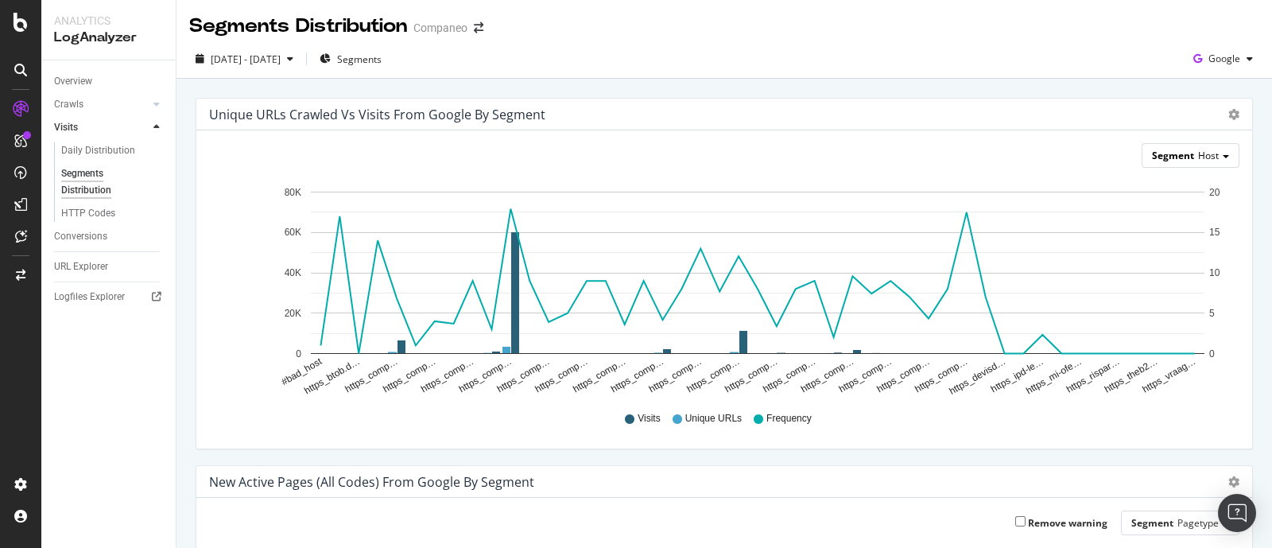
click at [1016, 161] on span "Host" at bounding box center [1208, 156] width 21 height 14
click at [1016, 224] on div "Advanced selector >" at bounding box center [1167, 222] width 127 height 22
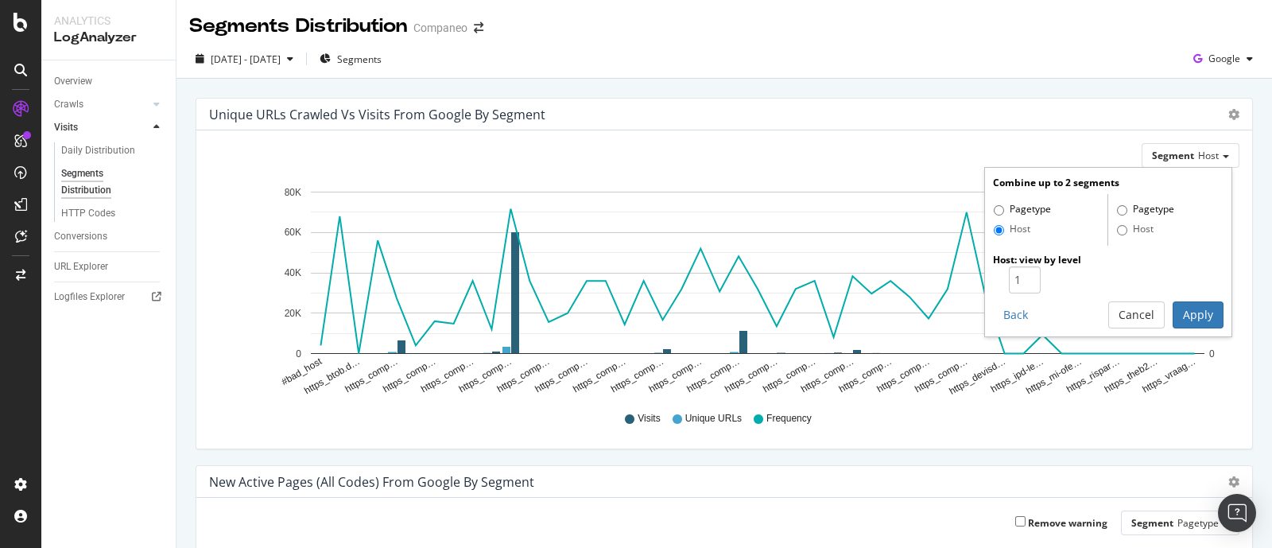
click at [750, 130] on div "Segment Host Combine up to 2 segments Pagetype Host Pagetype Host Host : view b…" at bounding box center [723, 289] width 1055 height 318
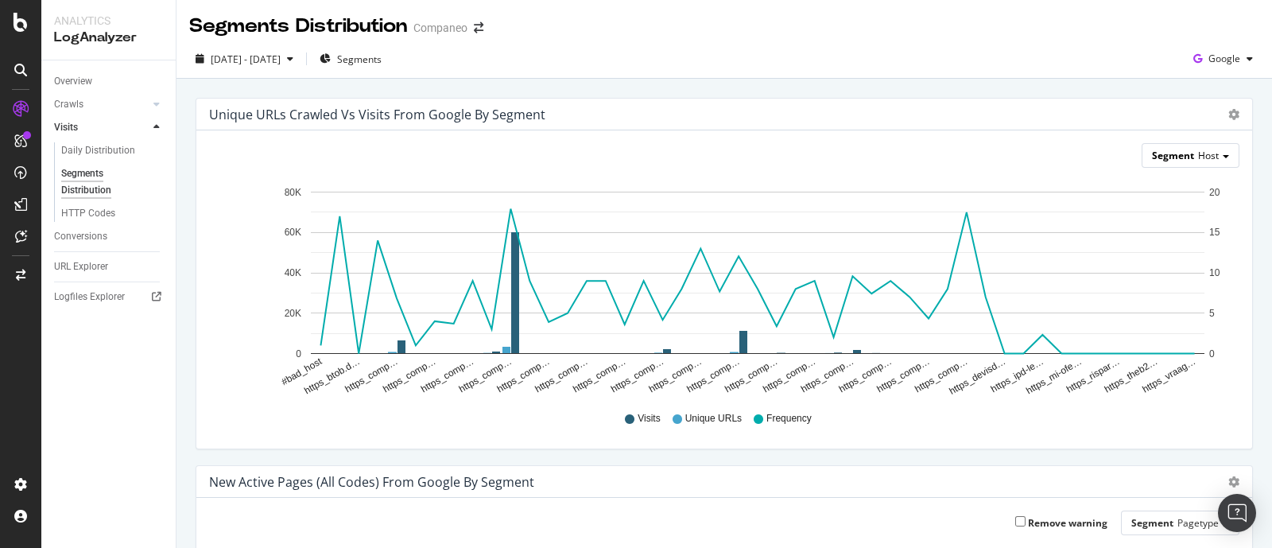
click at [1016, 163] on div "Segment Host" at bounding box center [1190, 155] width 96 height 23
click at [1016, 196] on div "Host" at bounding box center [1167, 200] width 127 height 21
click at [1016, 157] on span "Host" at bounding box center [1208, 156] width 21 height 14
click at [1016, 217] on div "Advanced selector >" at bounding box center [1167, 222] width 127 height 22
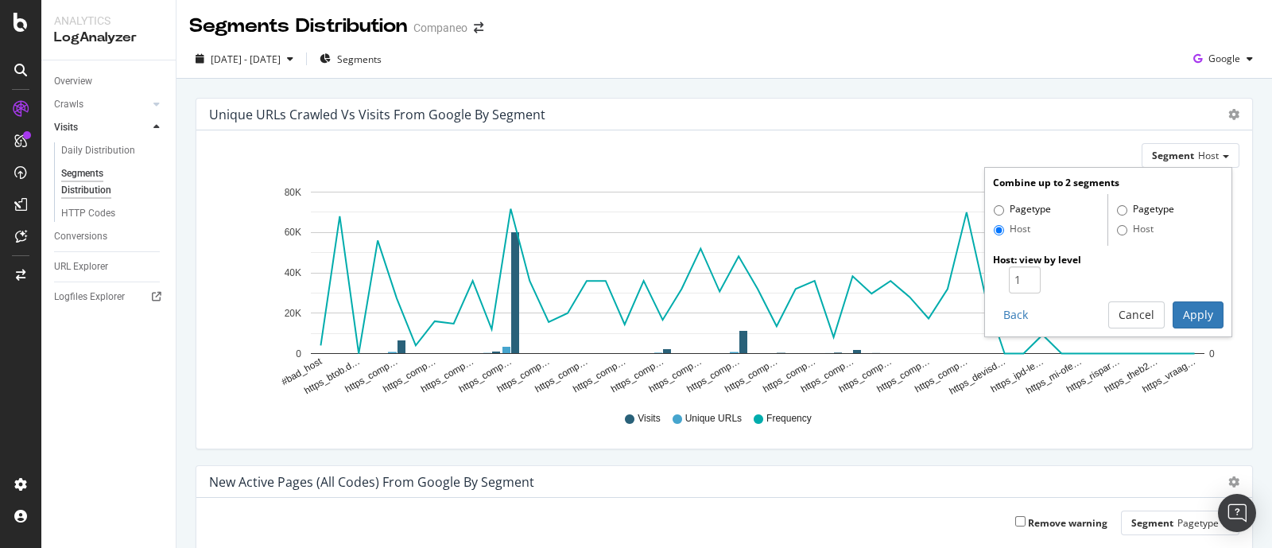
click at [842, 172] on div "Segment Host Combine up to 2 segments Pagetype Host Pagetype Host Host : view b…" at bounding box center [723, 289] width 1055 height 318
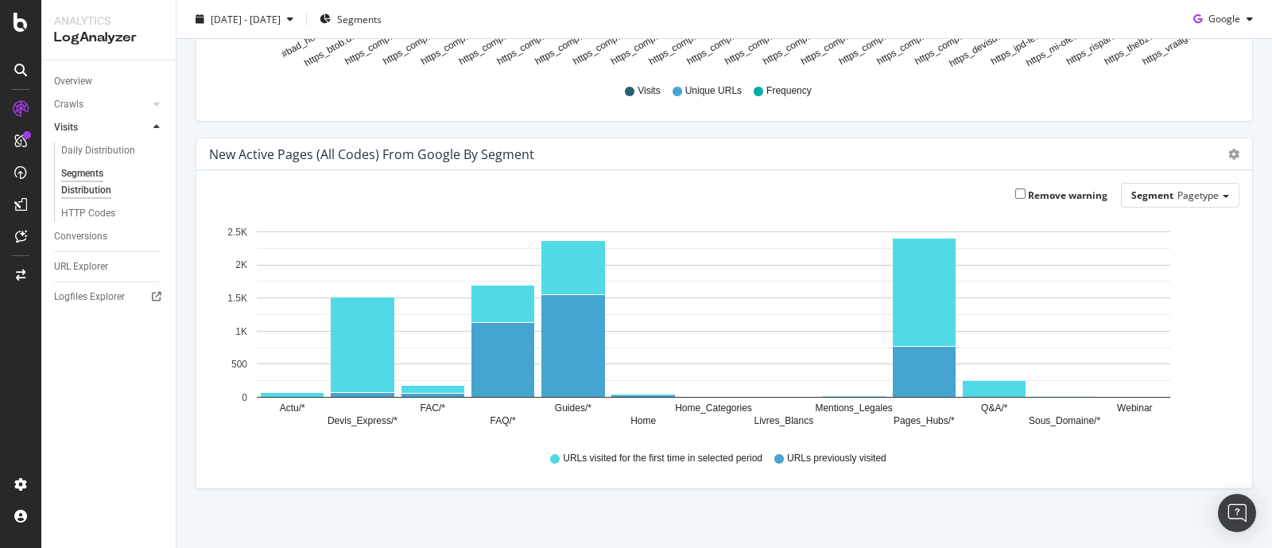
scroll to position [339, 0]
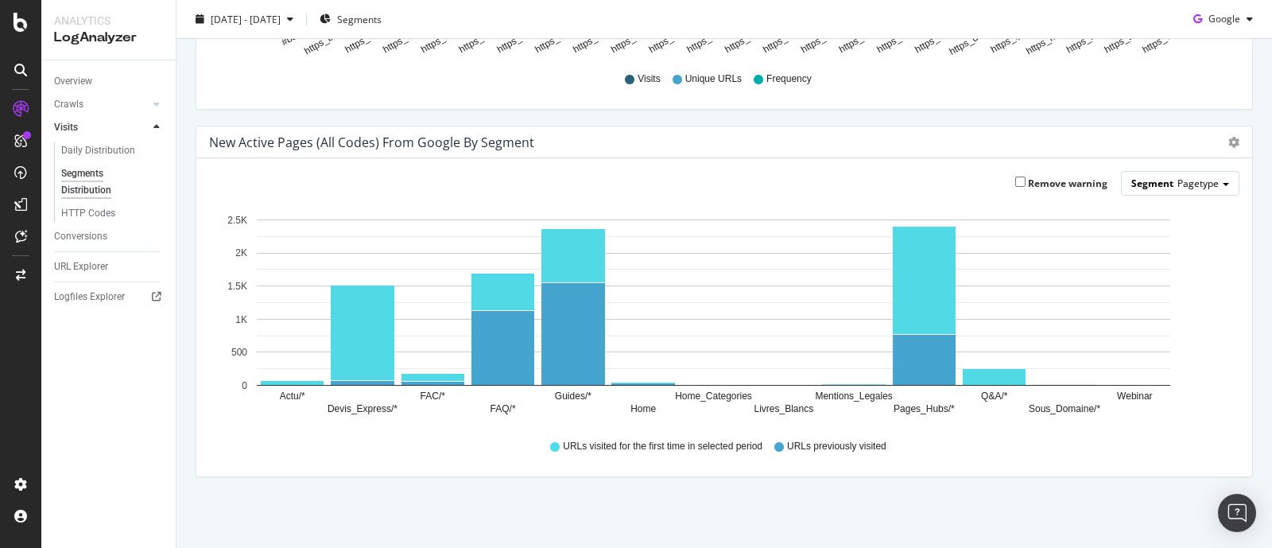
click at [1016, 188] on span "Pagetype" at bounding box center [1197, 183] width 41 height 14
click at [107, 210] on div "HTTP Codes" at bounding box center [88, 213] width 54 height 17
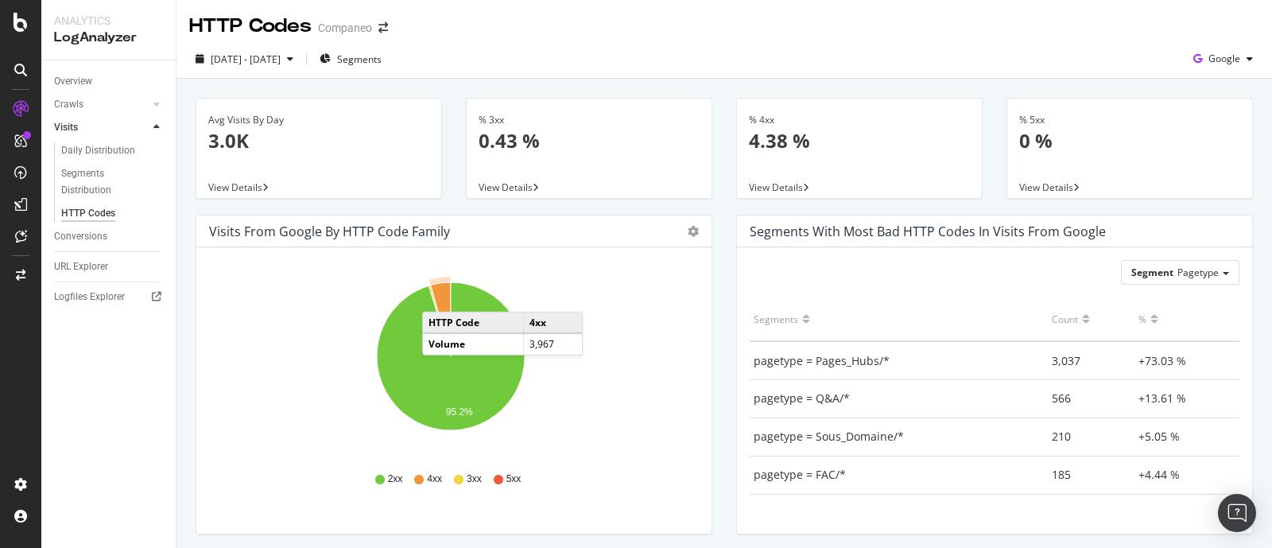
click at [438, 296] on icon "A chart." at bounding box center [441, 319] width 20 height 74
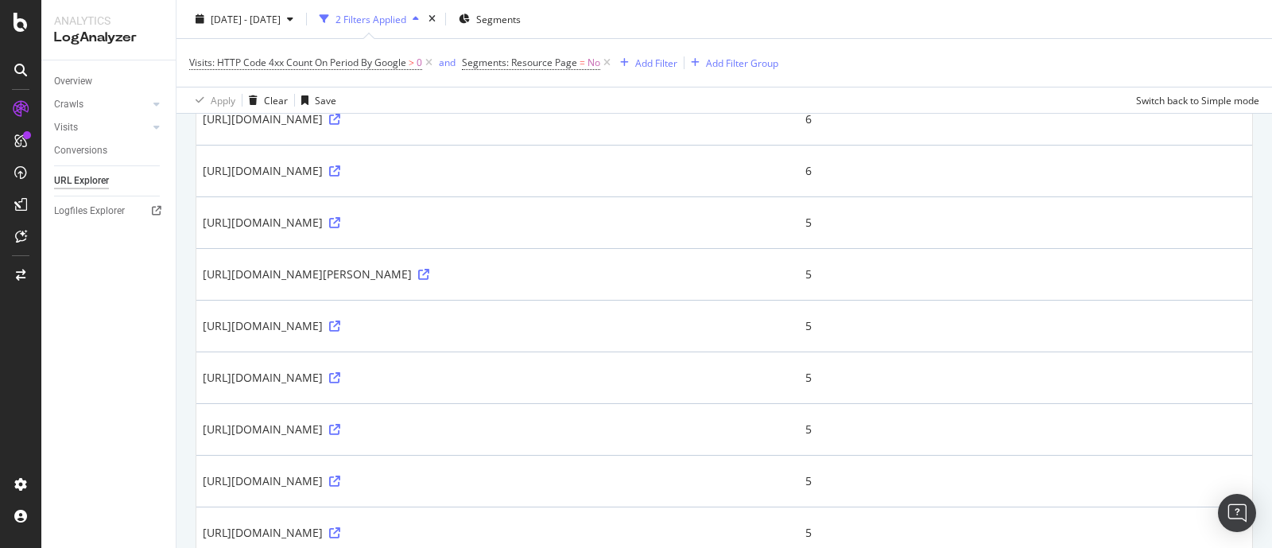
scroll to position [1093, 0]
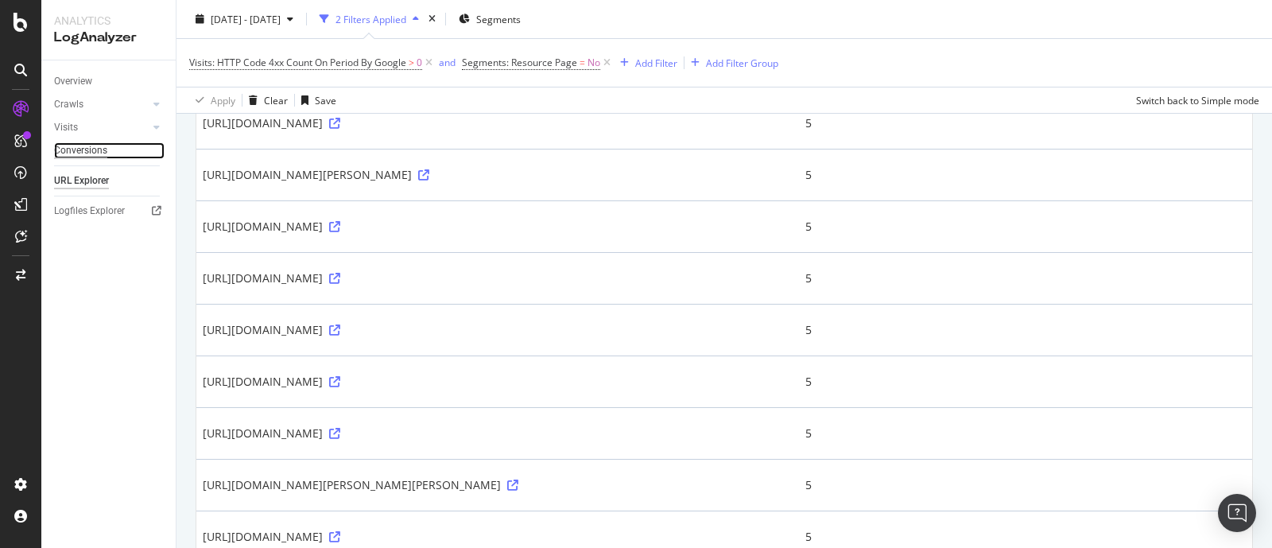
click at [95, 145] on div "Conversions" at bounding box center [80, 150] width 53 height 17
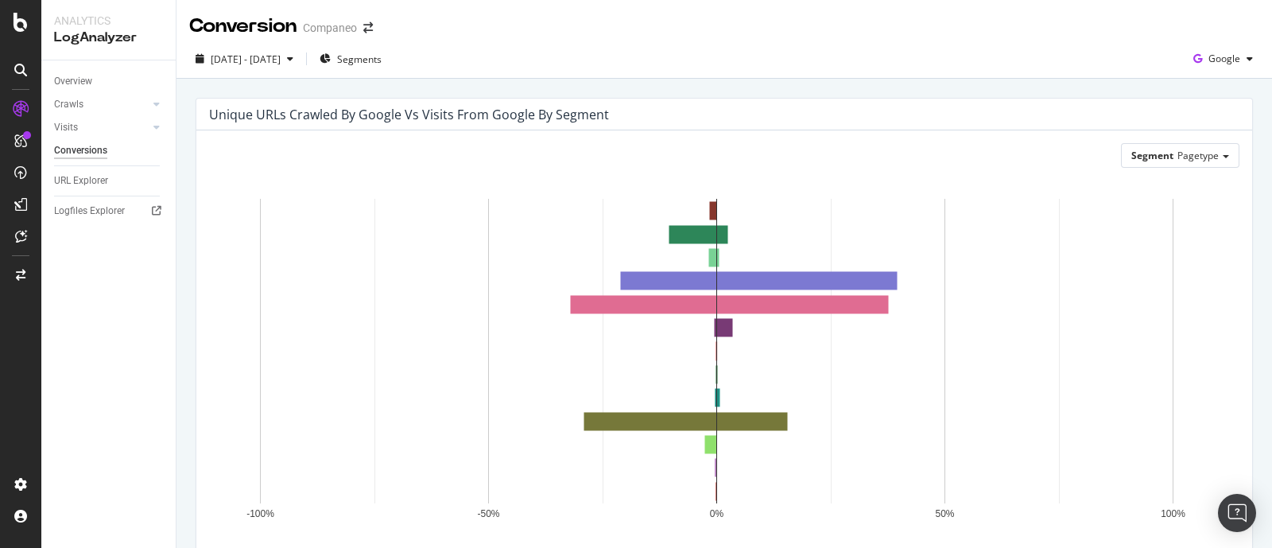
click at [143, 119] on div at bounding box center [141, 127] width 16 height 16
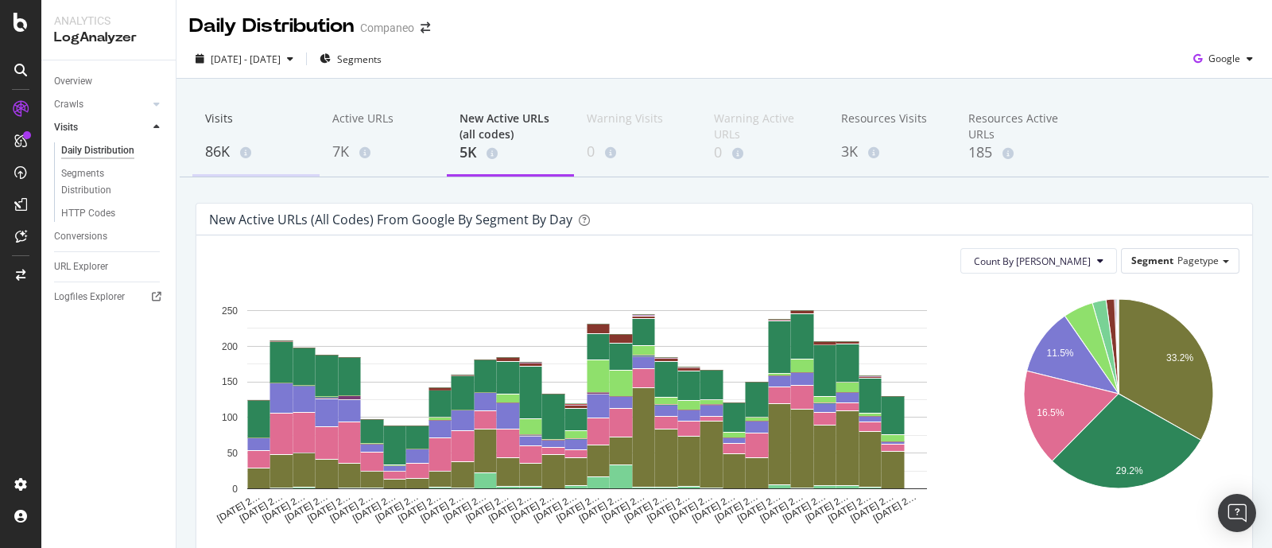
click at [199, 130] on div "Visits 86K" at bounding box center [255, 137] width 127 height 79
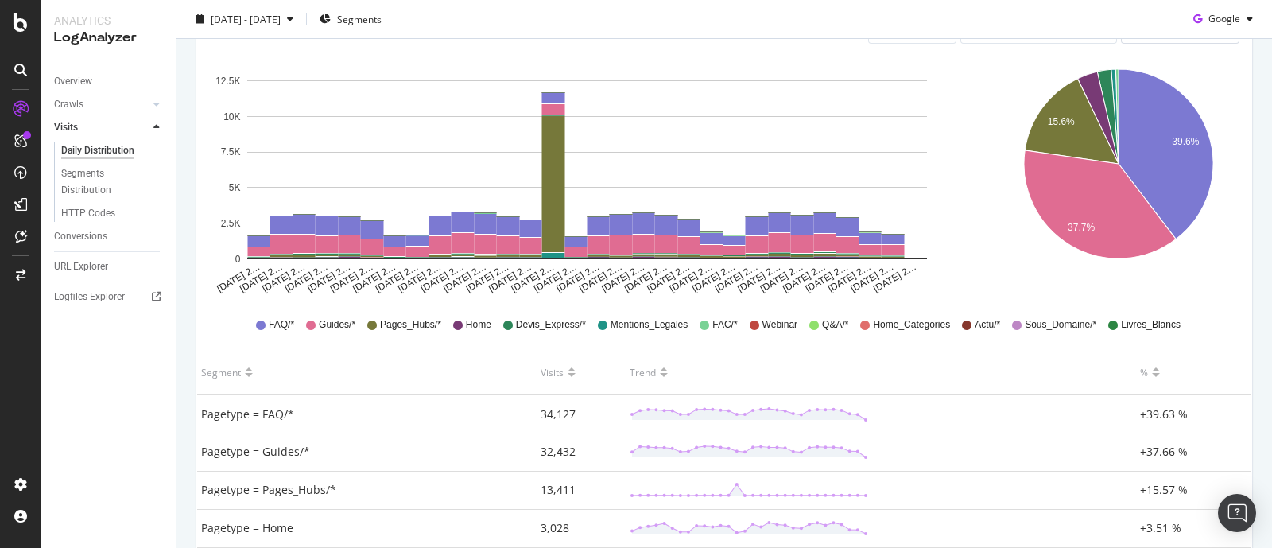
scroll to position [198, 0]
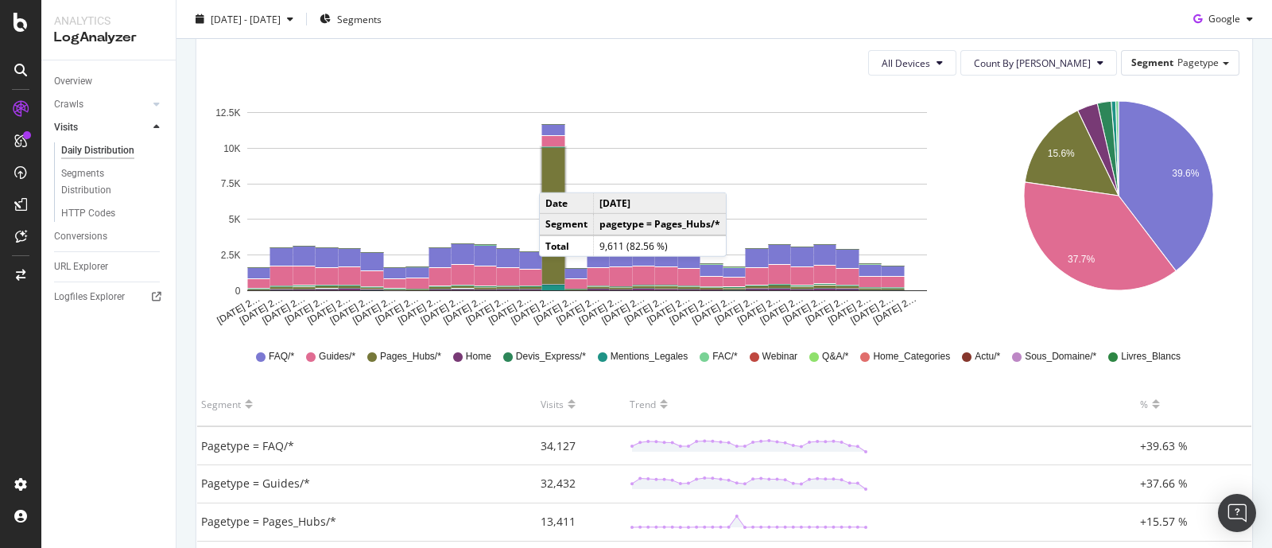
click at [554, 176] on rect "A chart." at bounding box center [553, 216] width 23 height 136
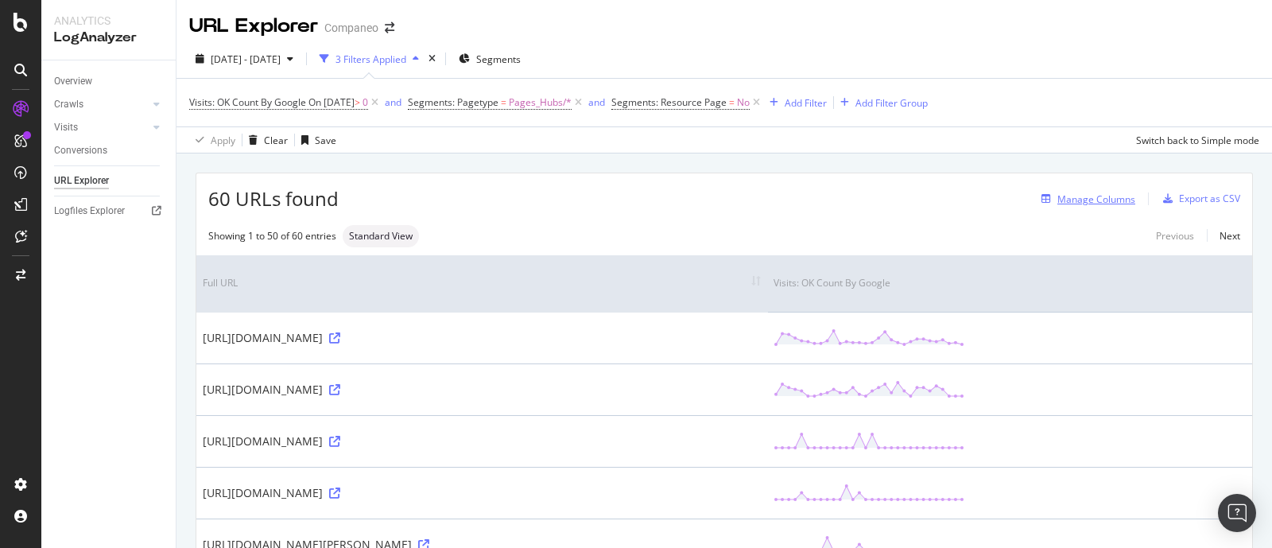
click at [1016, 200] on div "Manage Columns" at bounding box center [1096, 199] width 78 height 14
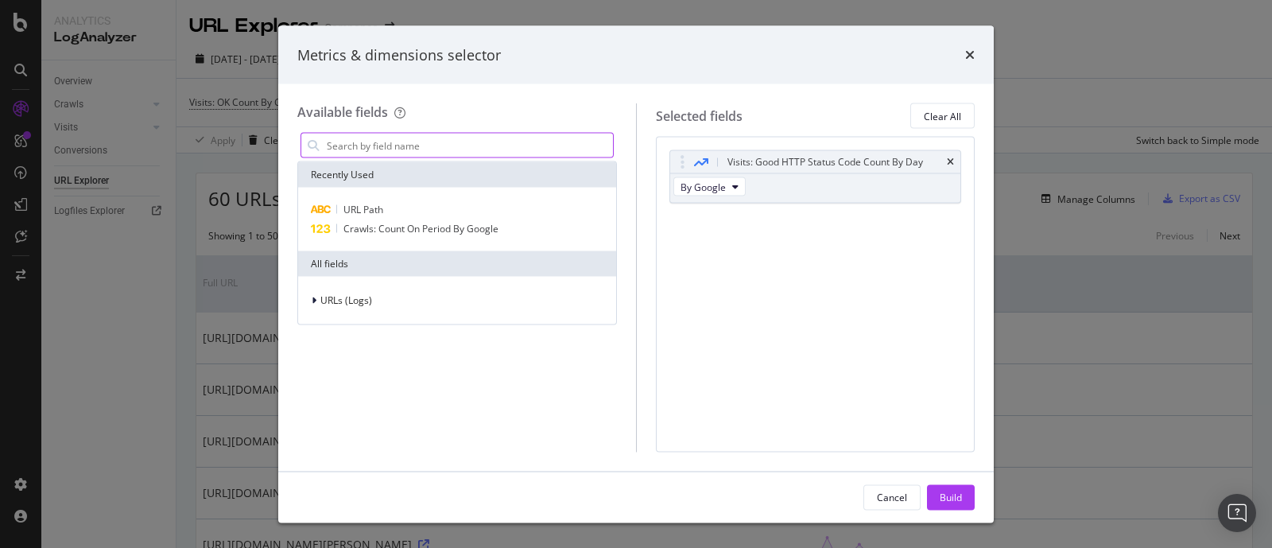
click at [381, 144] on input "modal" at bounding box center [469, 146] width 288 height 24
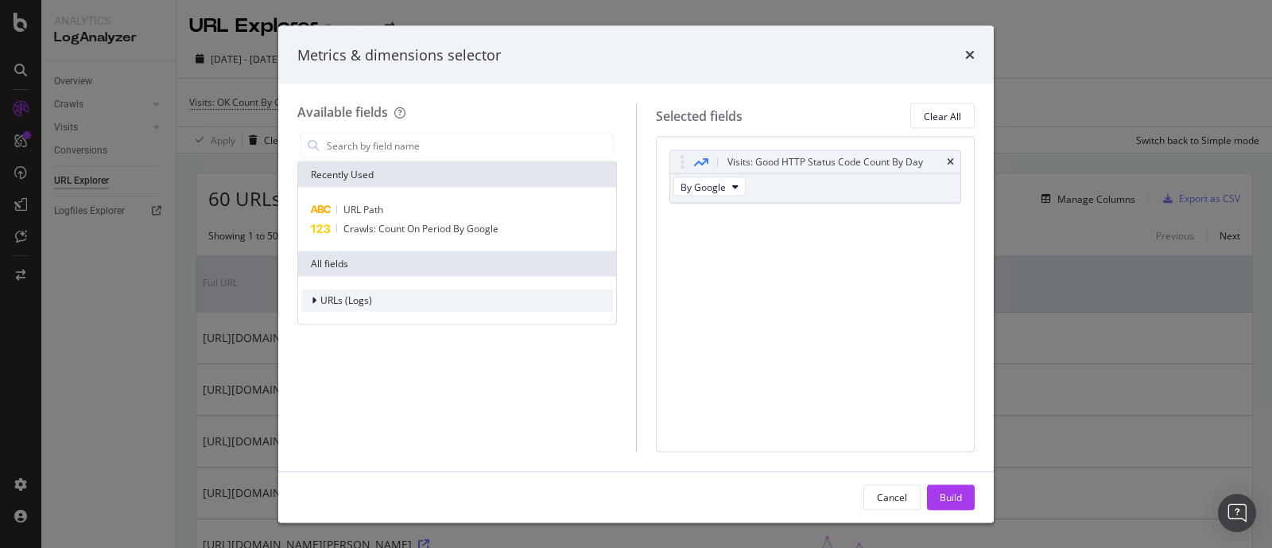
click at [318, 304] on div "modal" at bounding box center [316, 300] width 10 height 16
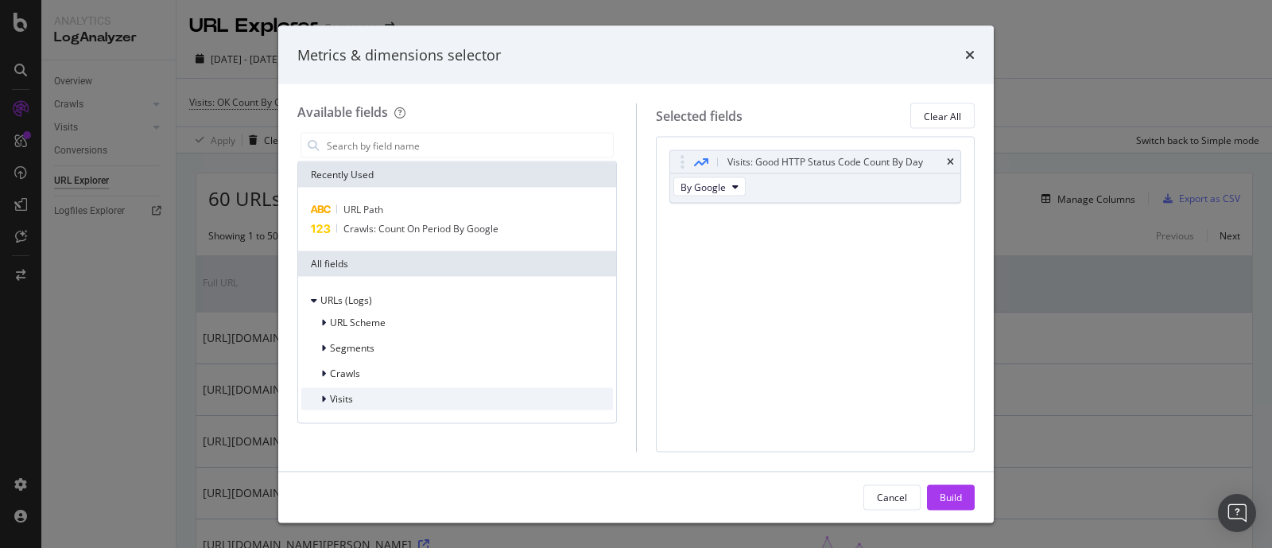
click at [346, 389] on div "Visits" at bounding box center [457, 399] width 312 height 22
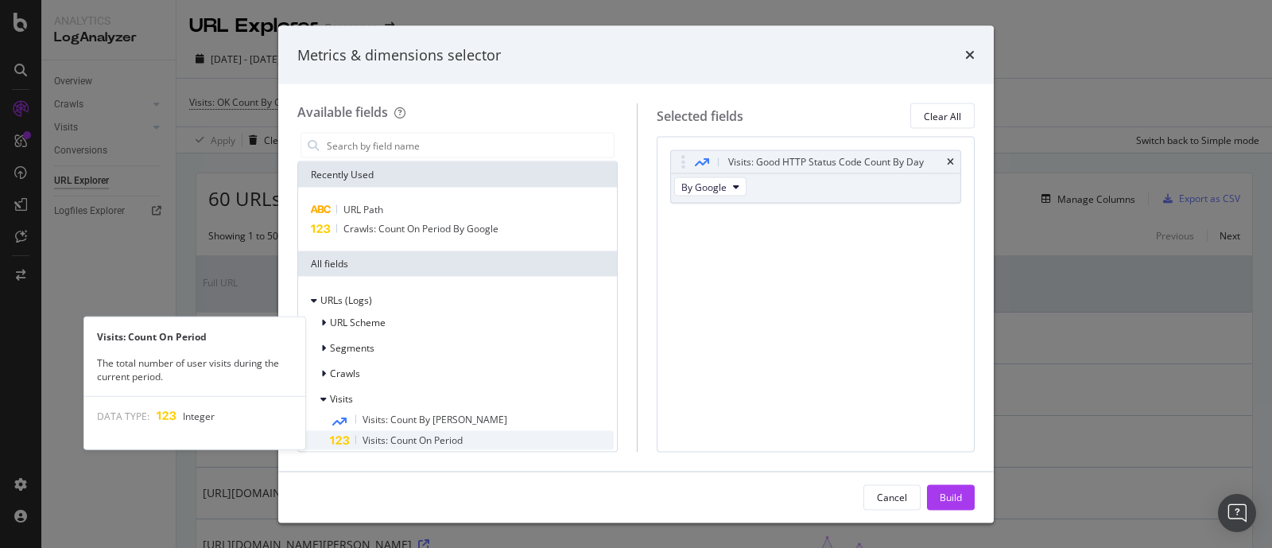
click at [385, 437] on span "Visits: Count On Period" at bounding box center [412, 440] width 100 height 14
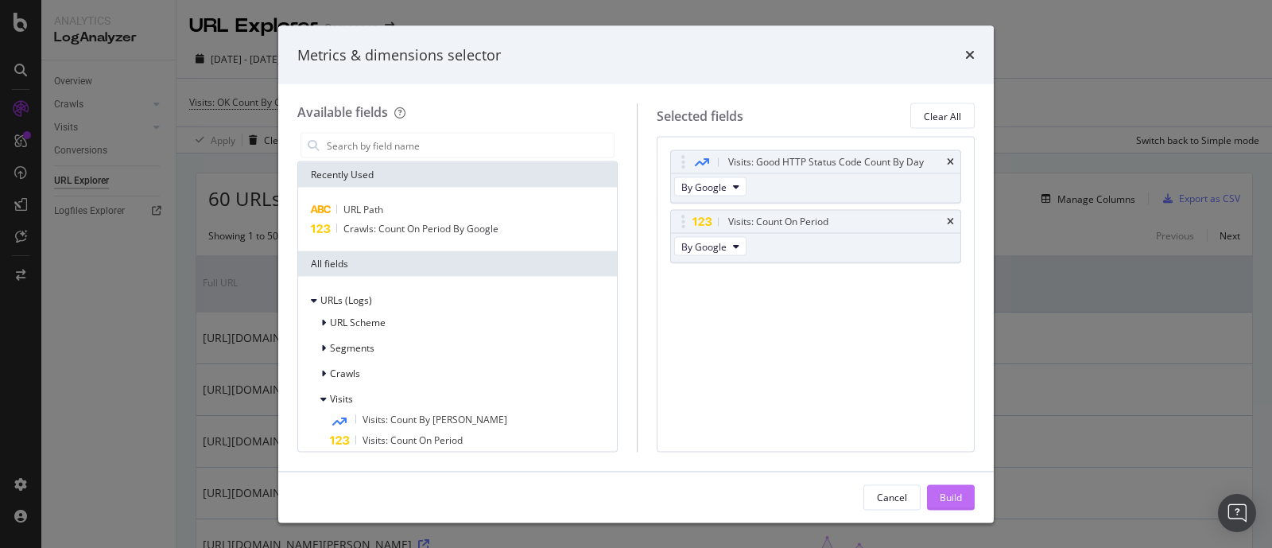
click at [952, 437] on div "Build" at bounding box center [950, 497] width 22 height 14
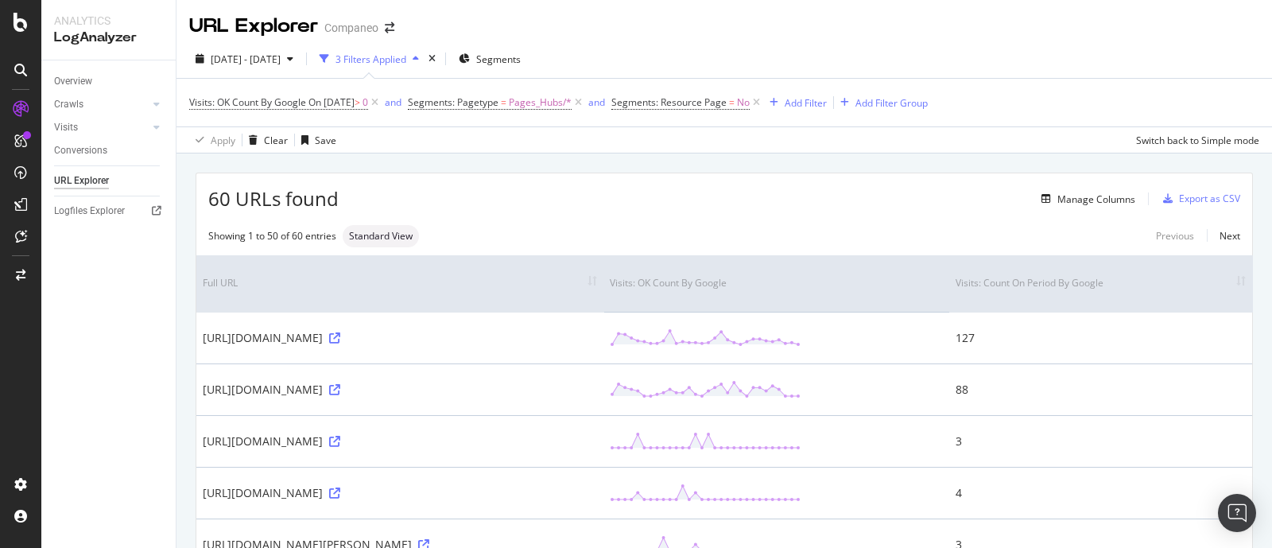
click at [1016, 284] on th "Visits: Count On Period By Google" at bounding box center [1100, 283] width 303 height 56
click at [1016, 278] on th "Visits: Count On Period By Google" at bounding box center [1100, 283] width 303 height 56
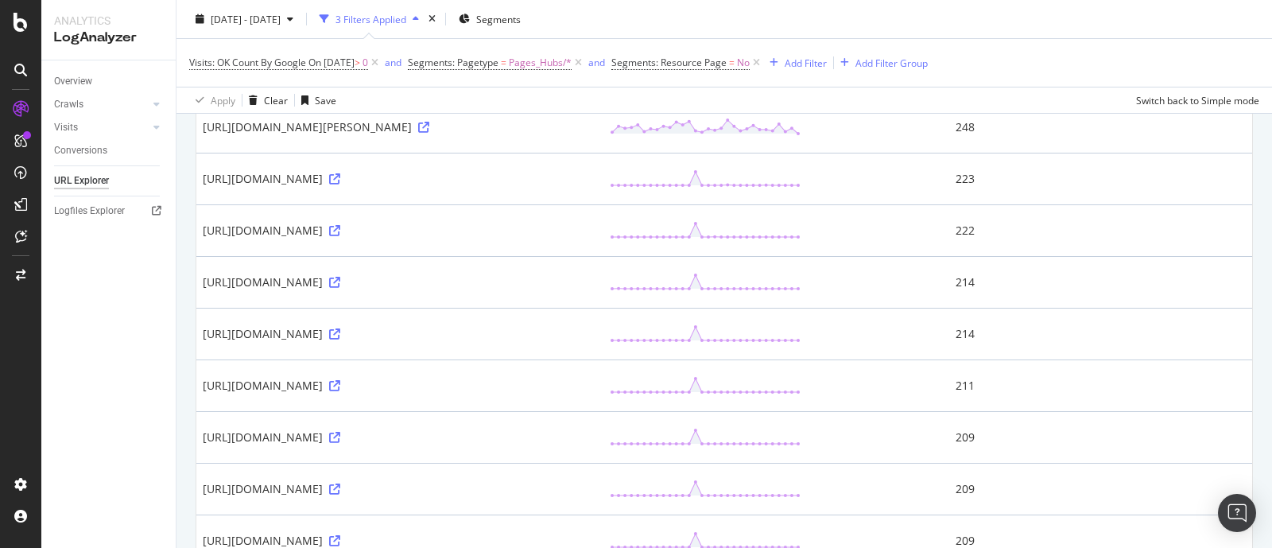
scroll to position [1093, 0]
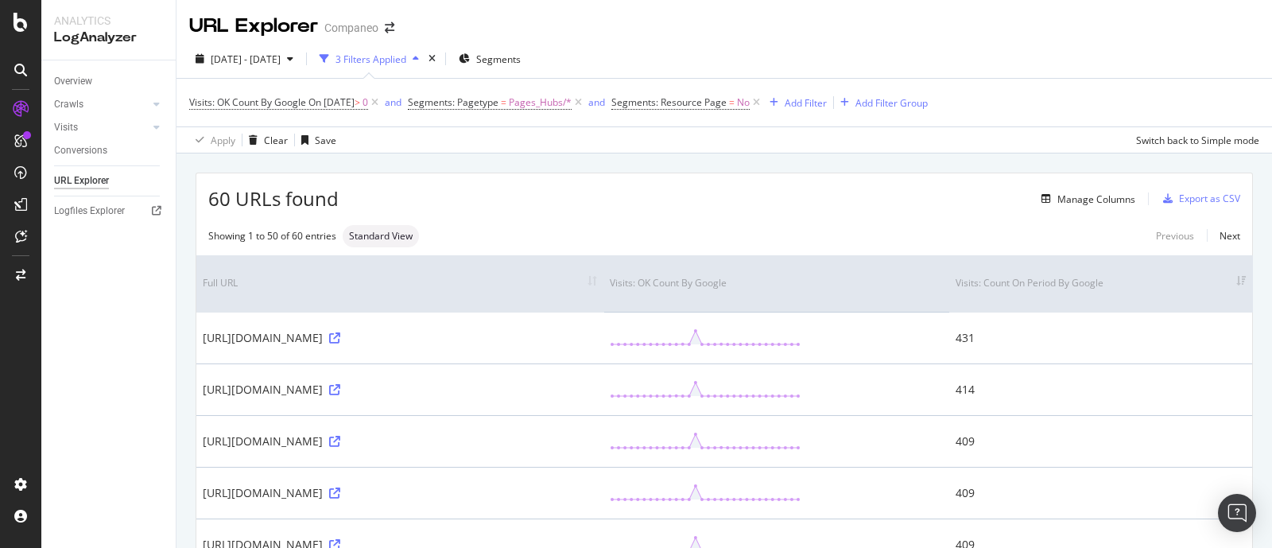
click at [532, 187] on div "60 URLs found Manage Columns Export as CSV" at bounding box center [723, 192] width 1055 height 39
click at [95, 212] on div "Logfiles Explorer" at bounding box center [89, 211] width 71 height 17
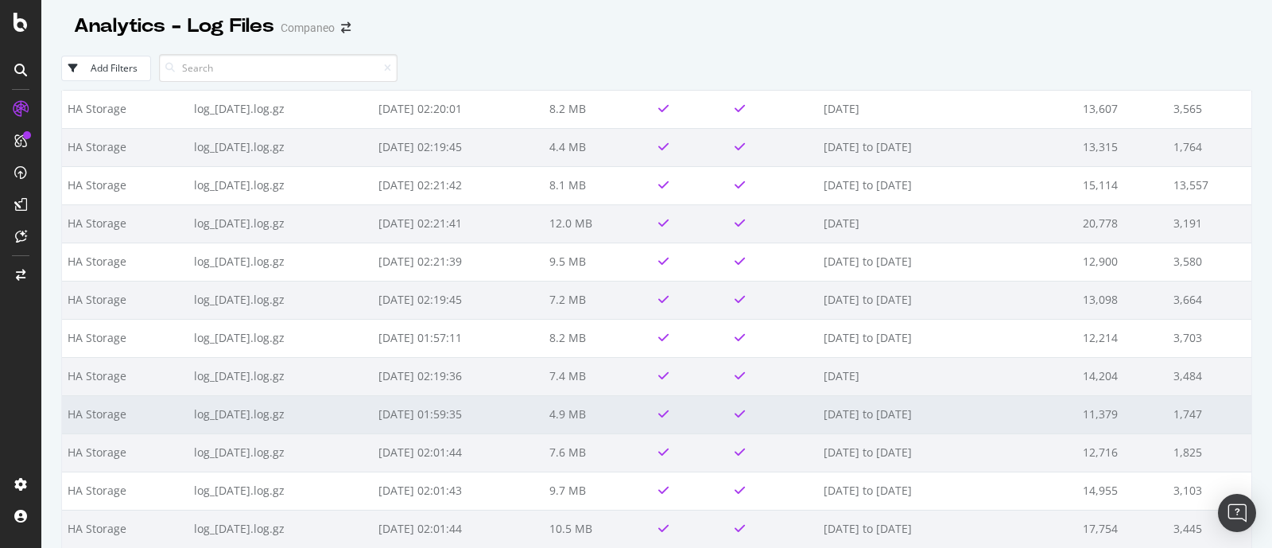
scroll to position [497, 0]
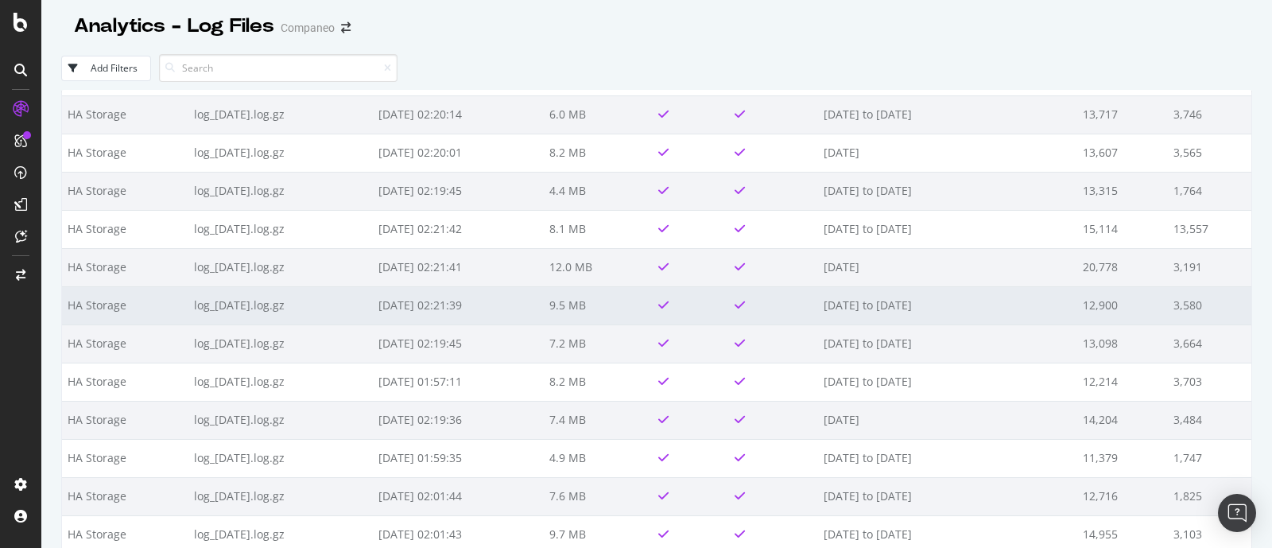
click at [467, 305] on td "2025-09-27 02:21:39" at bounding box center [458, 305] width 171 height 38
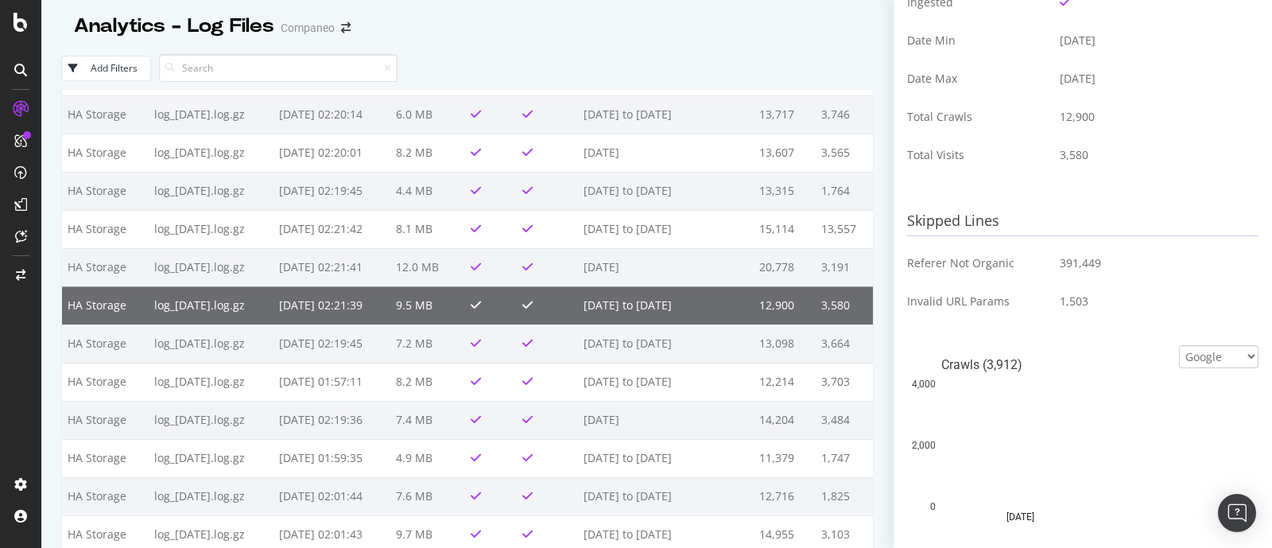
scroll to position [596, 0]
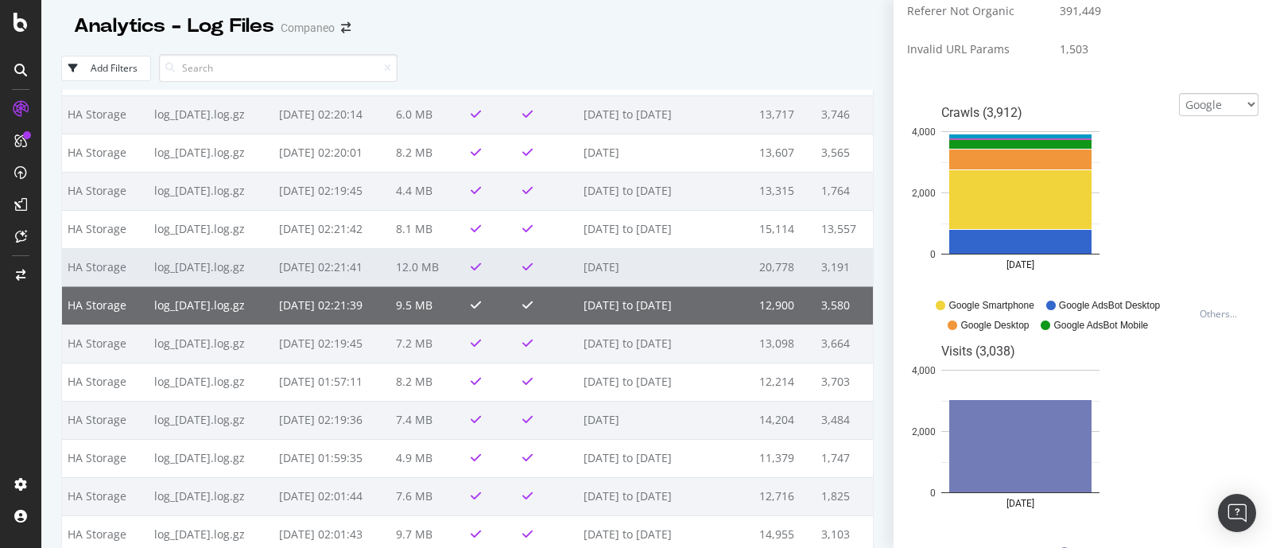
click at [300, 274] on td "2025-09-28 02:21:41" at bounding box center [331, 267] width 117 height 38
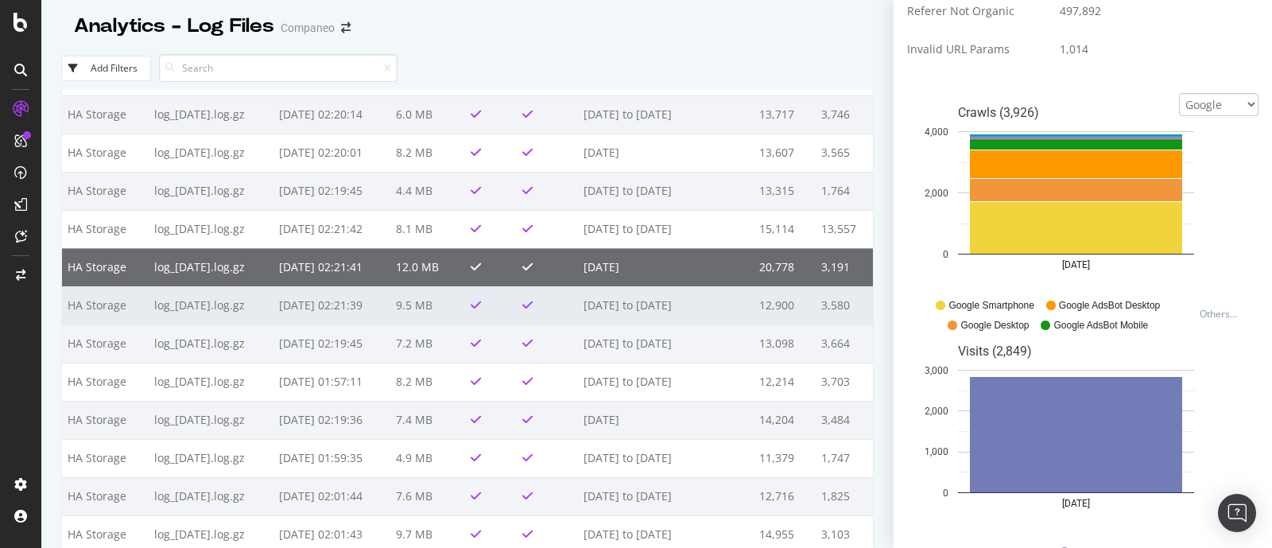
click at [357, 308] on td "2025-09-27 02:21:39" at bounding box center [331, 305] width 117 height 38
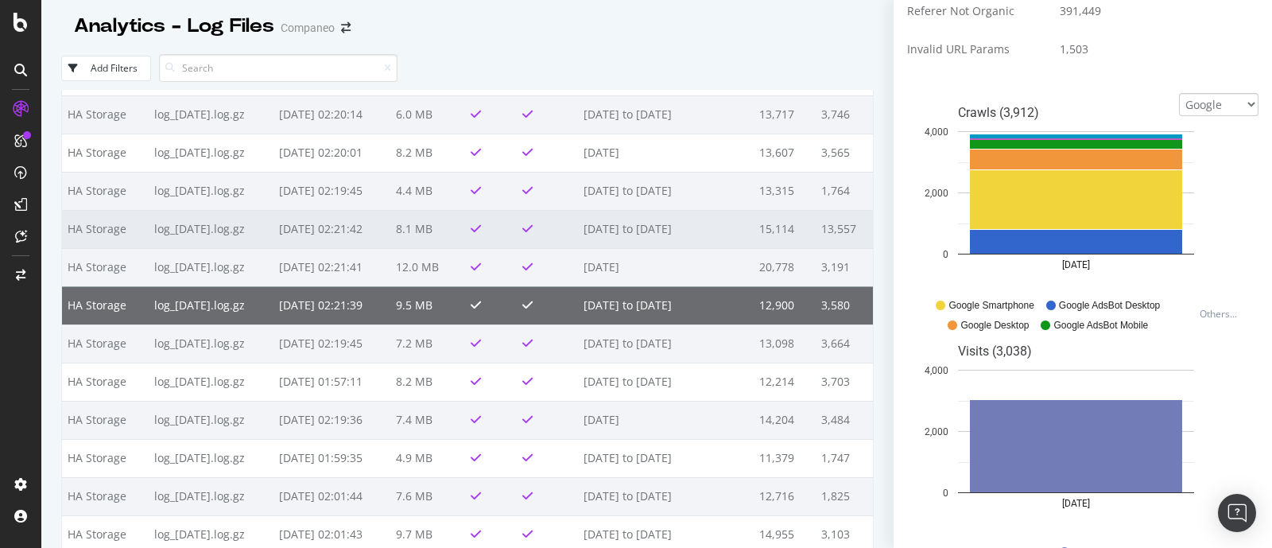
click at [366, 229] on td "2025-09-29 02:21:42" at bounding box center [331, 229] width 117 height 38
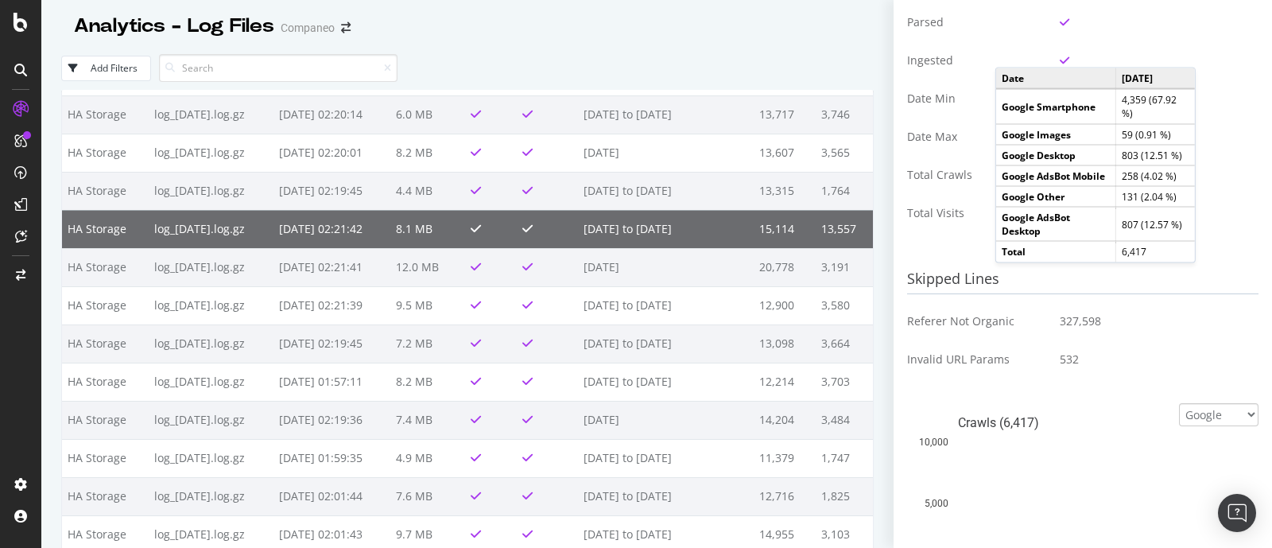
scroll to position [170, 0]
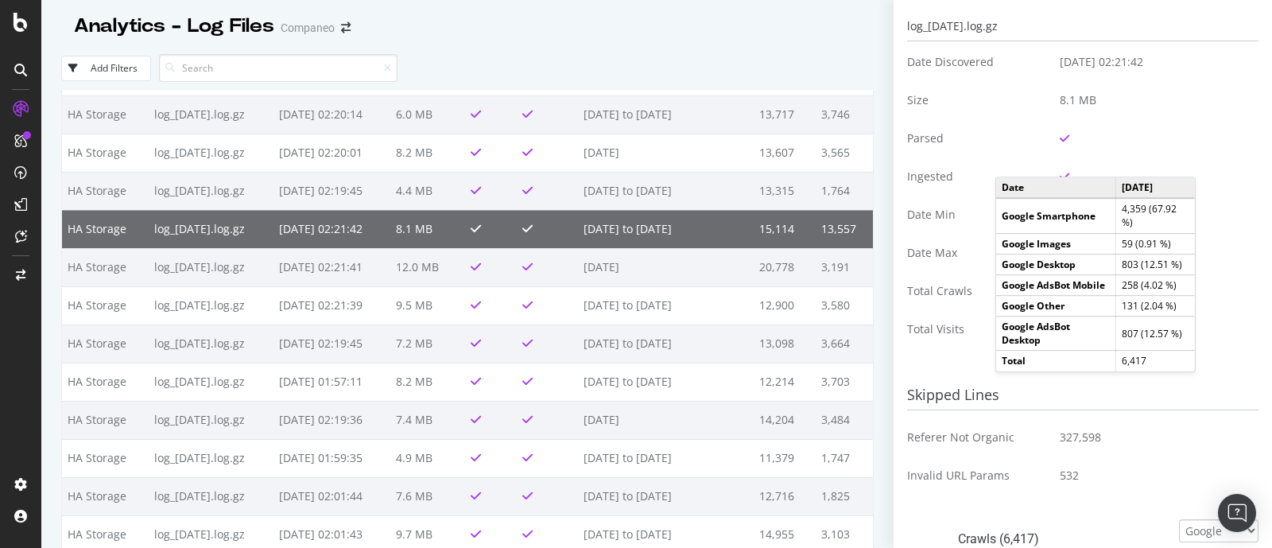
click at [935, 274] on td "Total Crawls" at bounding box center [977, 291] width 141 height 38
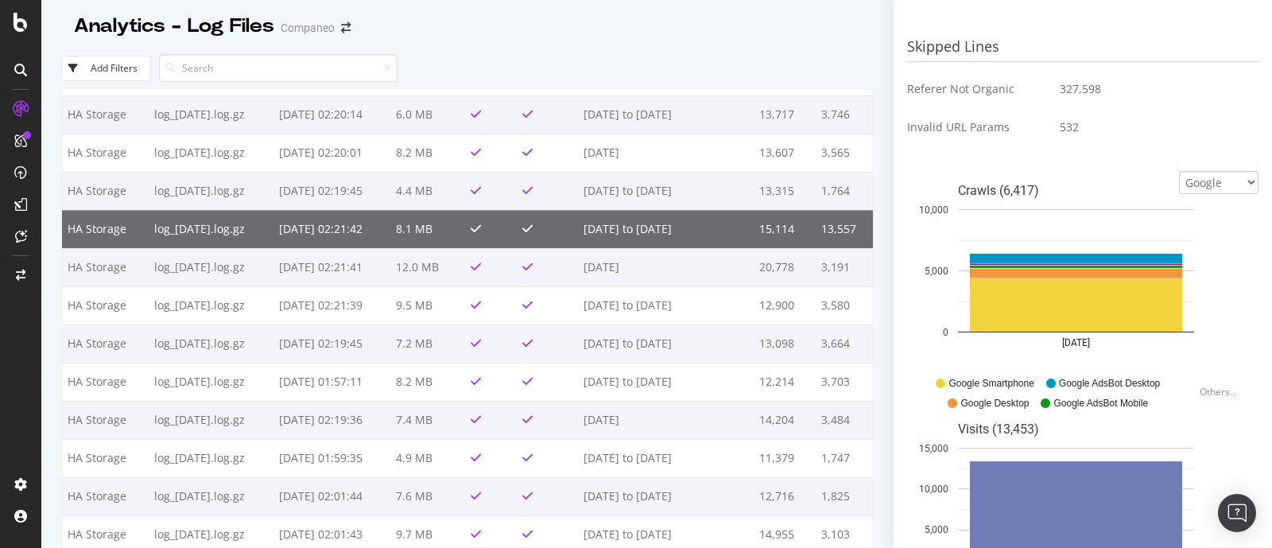
scroll to position [667, 0]
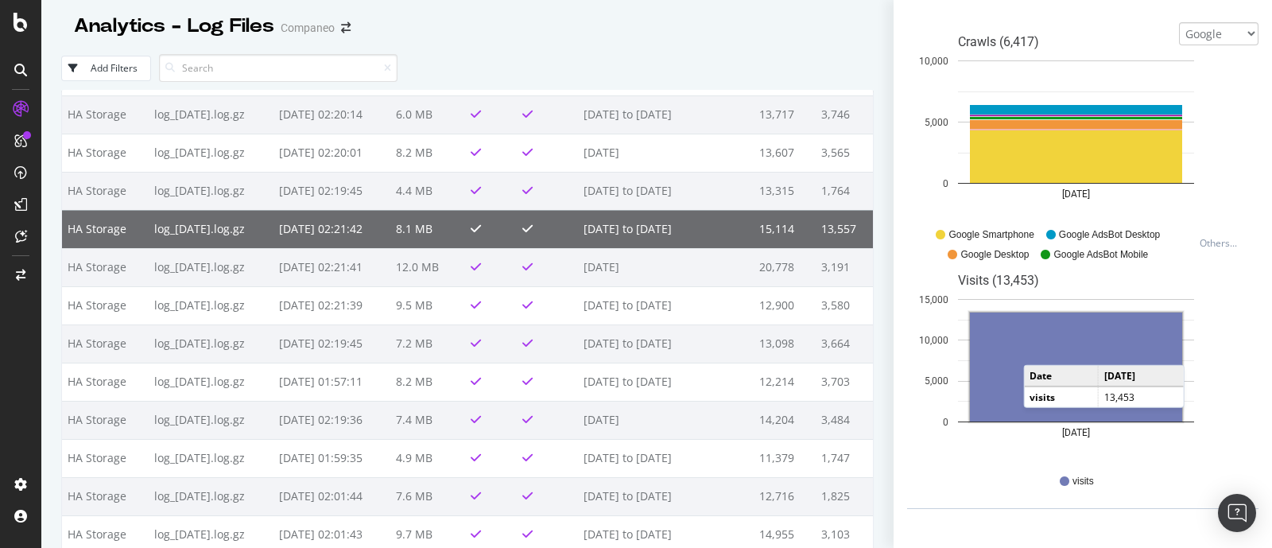
click at [1039, 348] on rect "A chart." at bounding box center [1076, 366] width 212 height 109
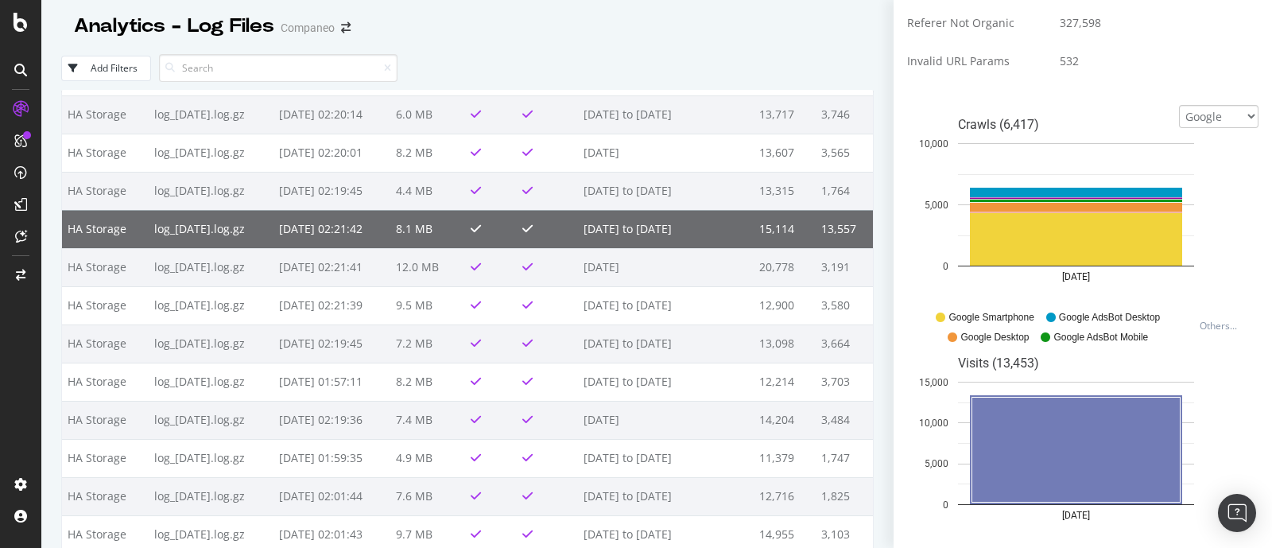
scroll to position [369, 0]
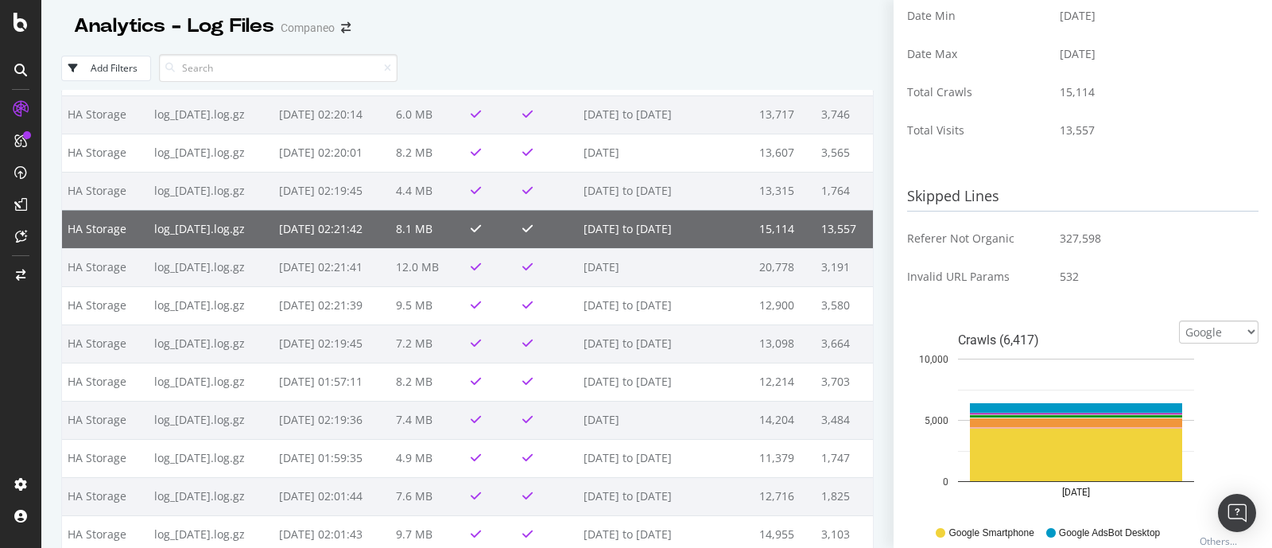
click at [129, 221] on td "HA Storage" at bounding box center [105, 229] width 87 height 38
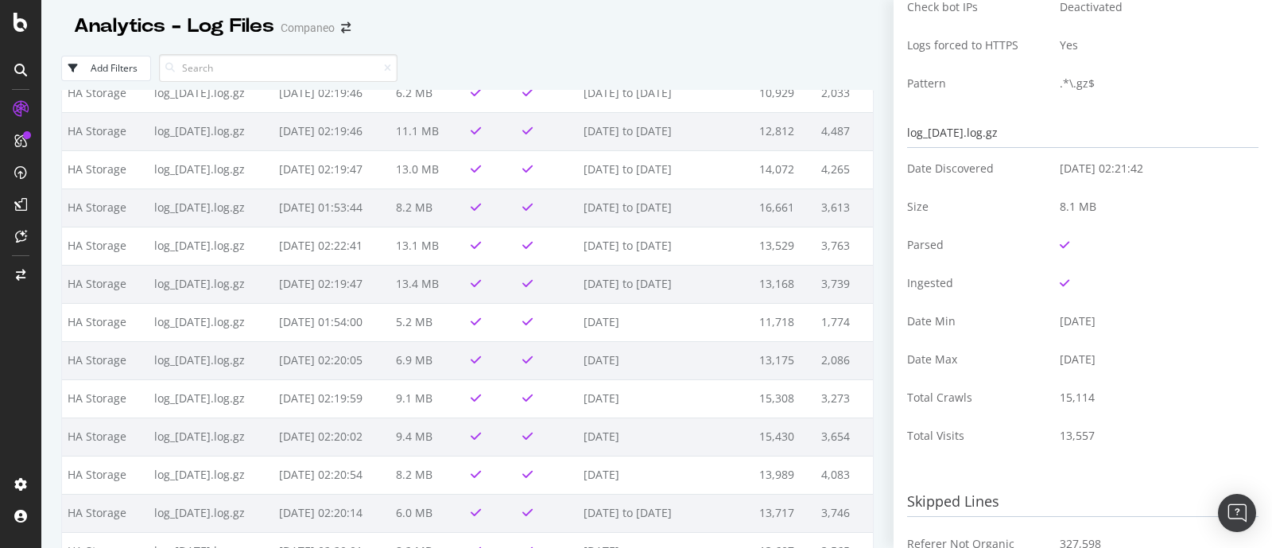
scroll to position [0, 0]
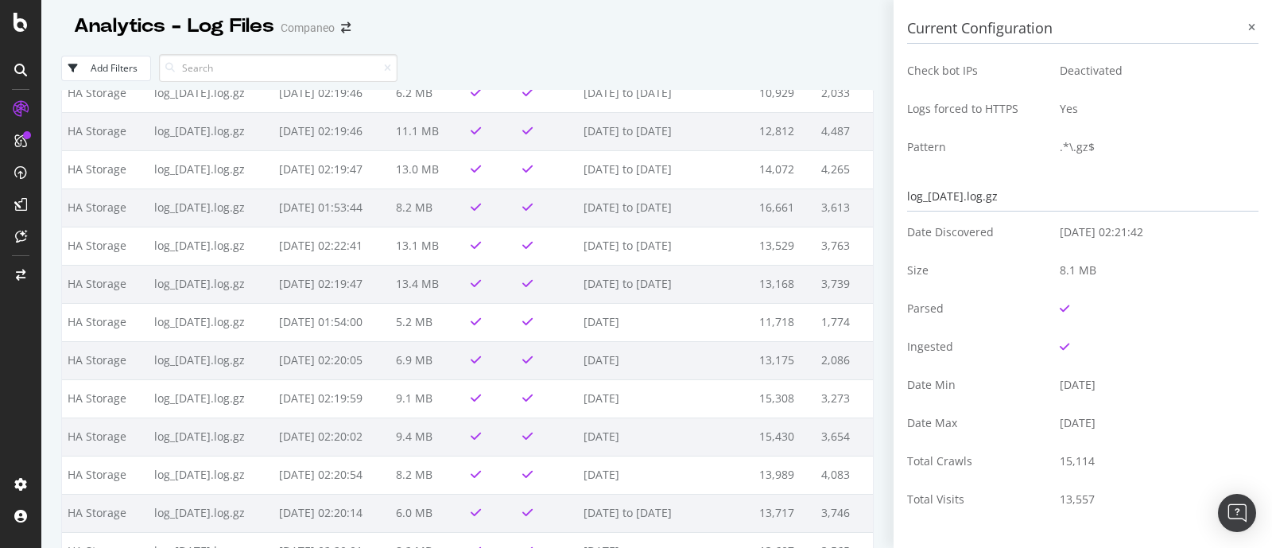
click at [1239, 18] on h3 "Current Configuration" at bounding box center [1082, 28] width 351 height 29
click at [1248, 30] on icon at bounding box center [1251, 28] width 7 height 10
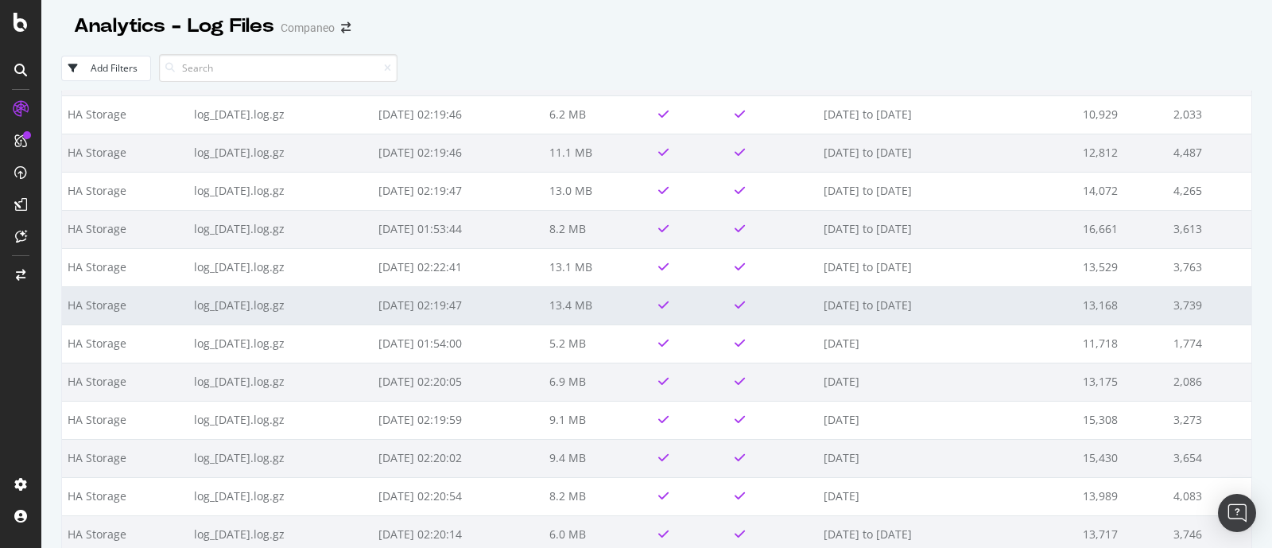
scroll to position [198, 0]
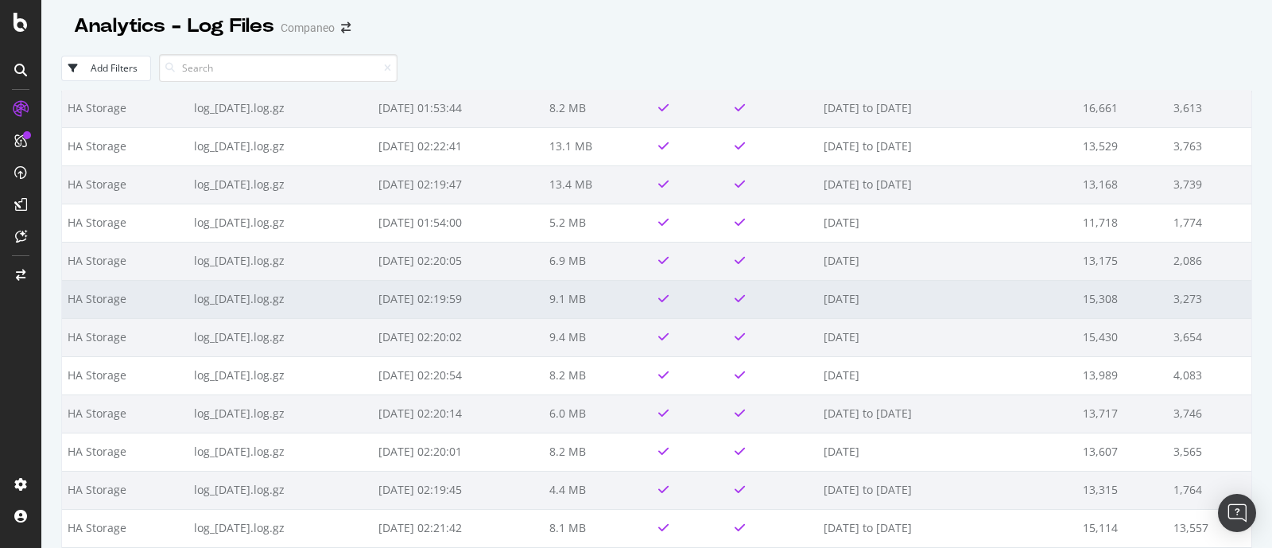
click at [250, 296] on td "log_2025-10-03.log.gz" at bounding box center [280, 299] width 184 height 38
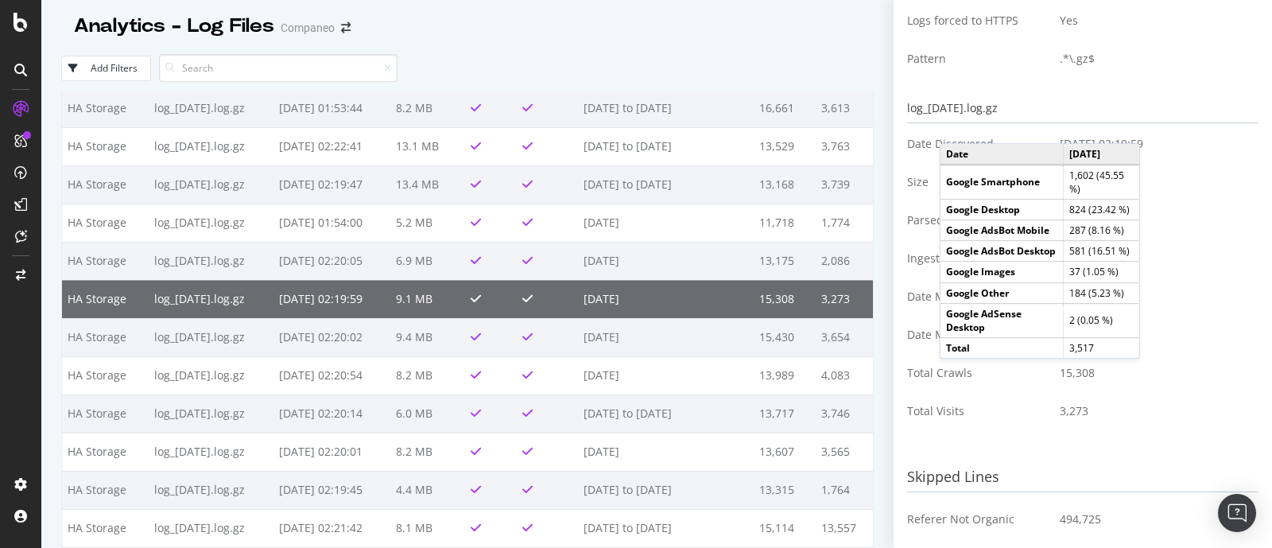
scroll to position [0, 0]
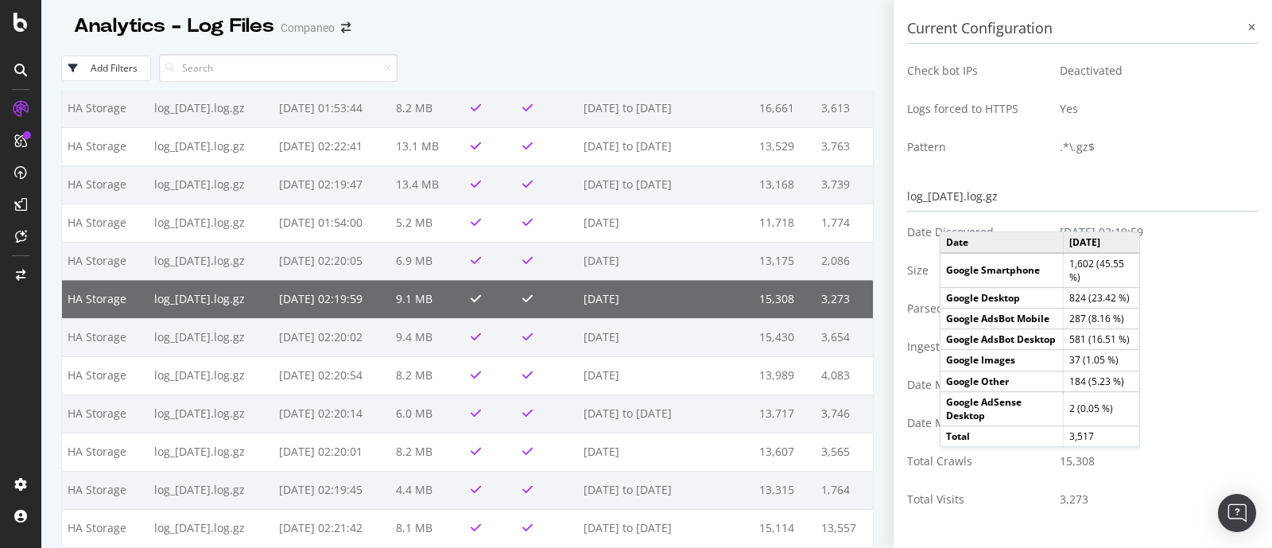
click at [606, 42] on div at bounding box center [467, 43] width 812 height 6
click at [550, 28] on div "Analytics - Log Files Companeo" at bounding box center [467, 20] width 812 height 40
click at [584, 29] on div "Analytics - Log Files Companeo" at bounding box center [467, 20] width 812 height 40
click at [563, 26] on div "Analytics - Log Files Companeo" at bounding box center [467, 20] width 812 height 40
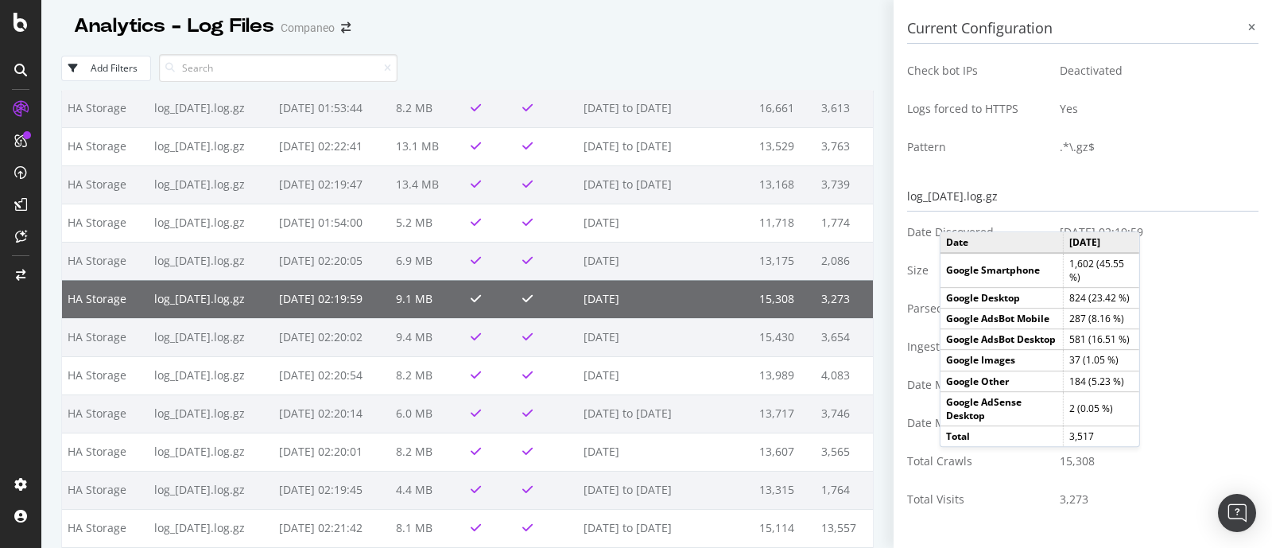
click at [473, 26] on div "Analytics - Log Files Companeo" at bounding box center [467, 20] width 812 height 40
click at [561, 16] on div "Analytics - Log Files Companeo" at bounding box center [467, 20] width 812 height 40
click at [428, 57] on div "Add Filters" at bounding box center [467, 68] width 812 height 44
click at [566, 25] on div "Analytics - Log Files Companeo" at bounding box center [467, 20] width 812 height 40
click at [649, 30] on div "Analytics - Log Files Companeo" at bounding box center [467, 20] width 812 height 40
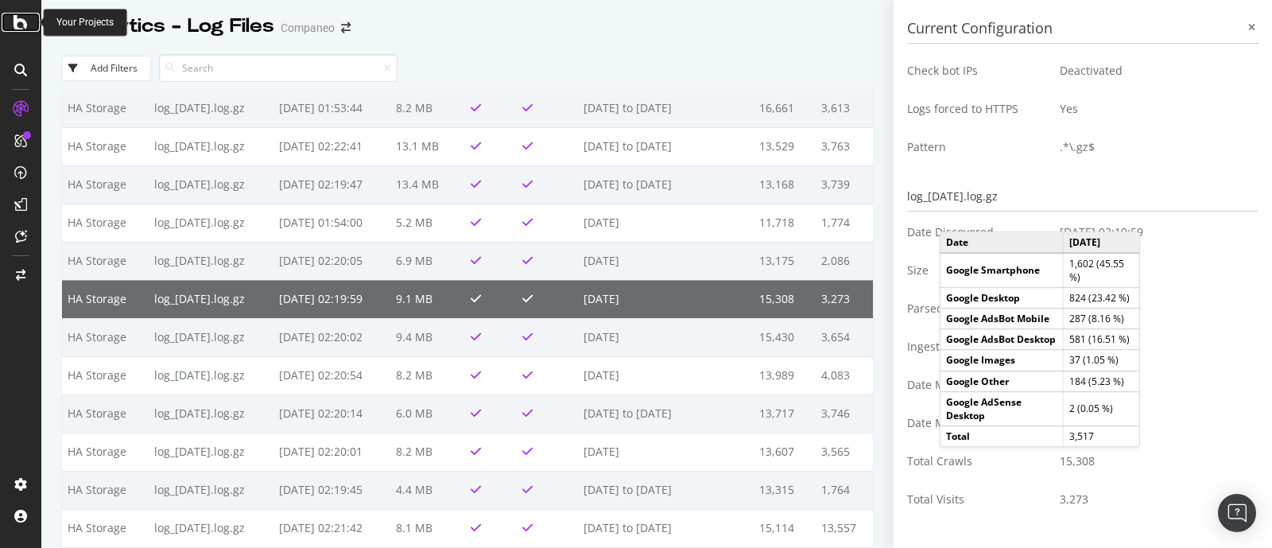
click at [17, 25] on icon at bounding box center [21, 22] width 14 height 19
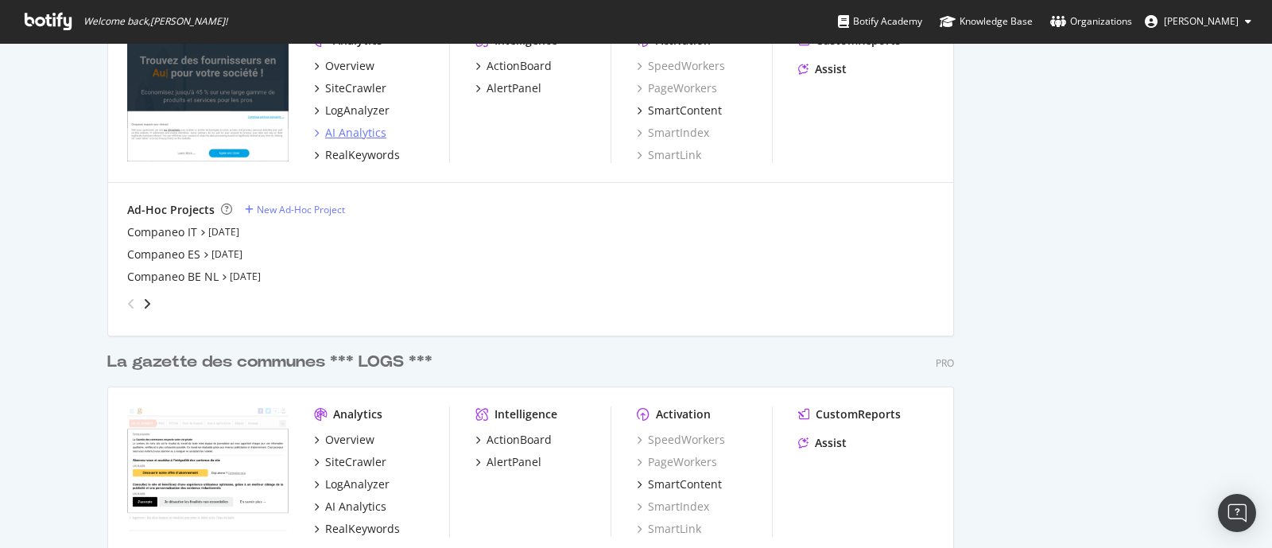
scroll to position [2384, 0]
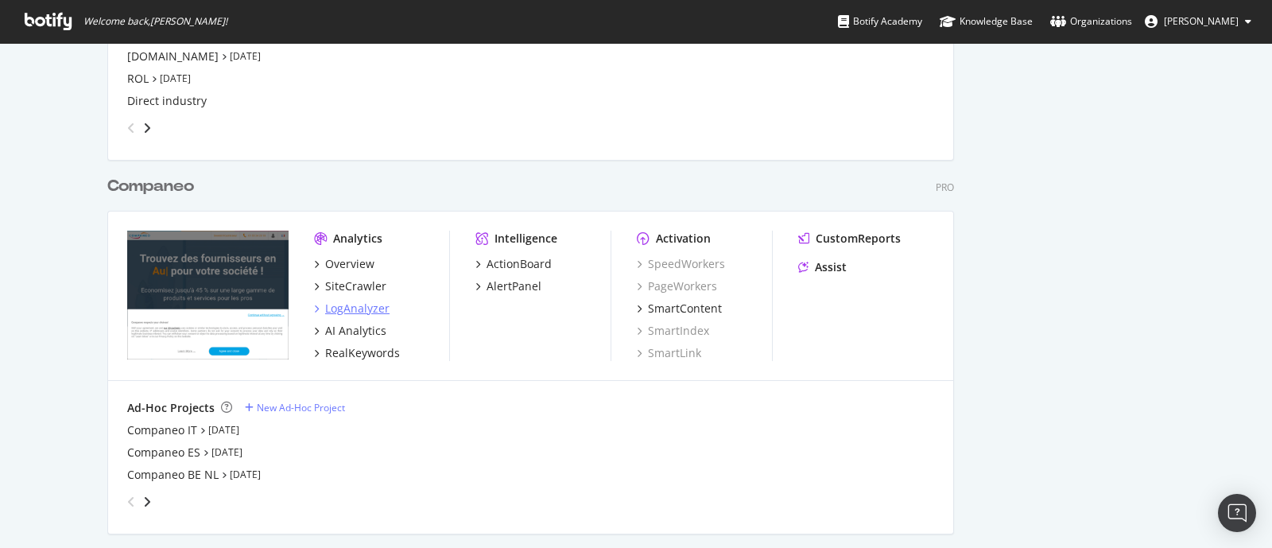
click at [345, 312] on div "LogAnalyzer" at bounding box center [357, 308] width 64 height 16
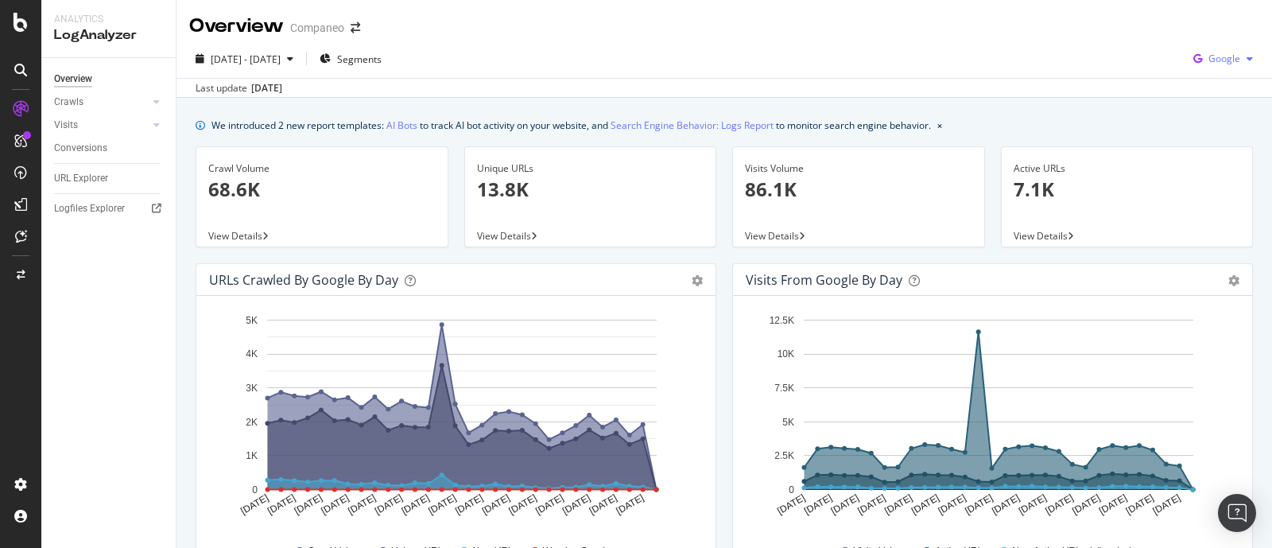
click at [1208, 64] on span "Google" at bounding box center [1224, 59] width 32 height 14
click at [734, 121] on link "Search Engine Behavior: Logs Report" at bounding box center [691, 125] width 163 height 17
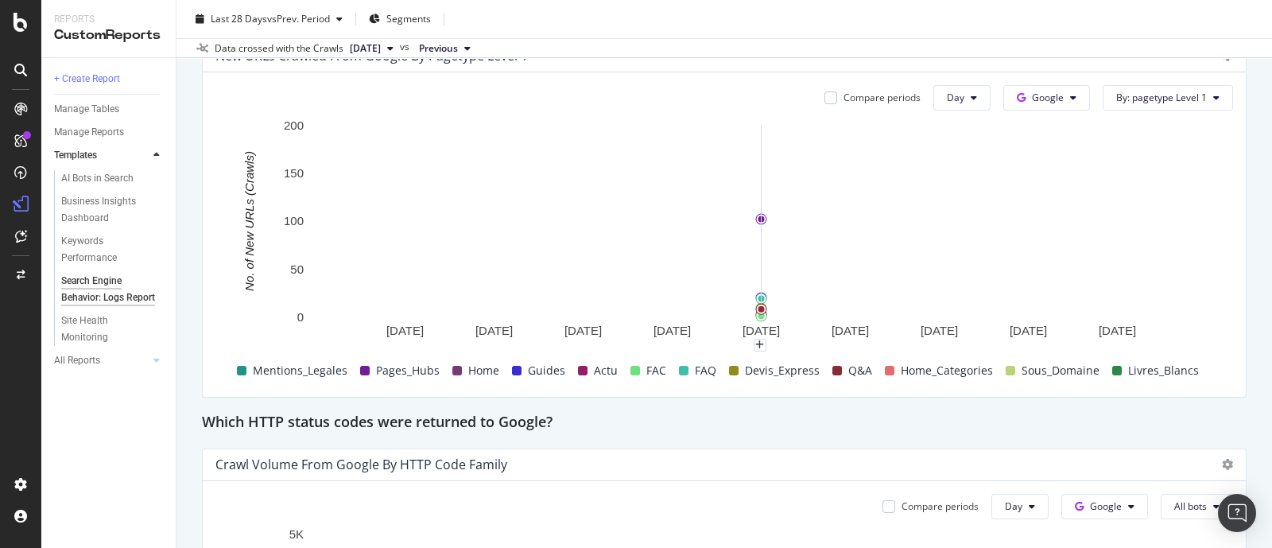
scroll to position [1489, 0]
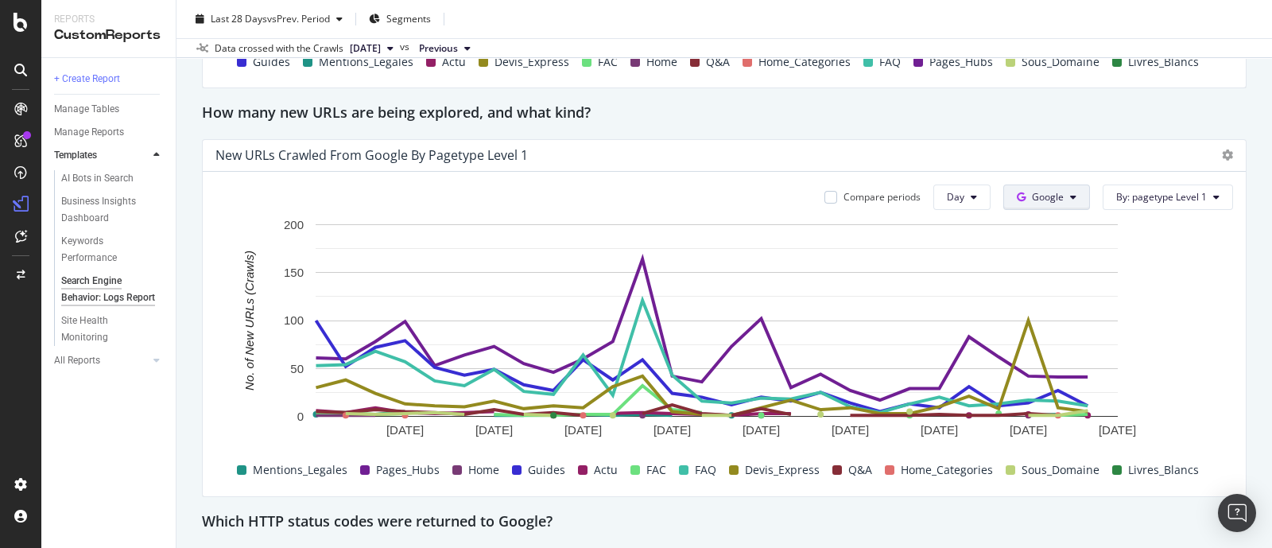
click at [1050, 188] on button "Google" at bounding box center [1046, 196] width 87 height 25
click at [1065, 191] on button "Google" at bounding box center [1046, 196] width 87 height 25
click at [1032, 199] on span "Google" at bounding box center [1048, 197] width 32 height 14
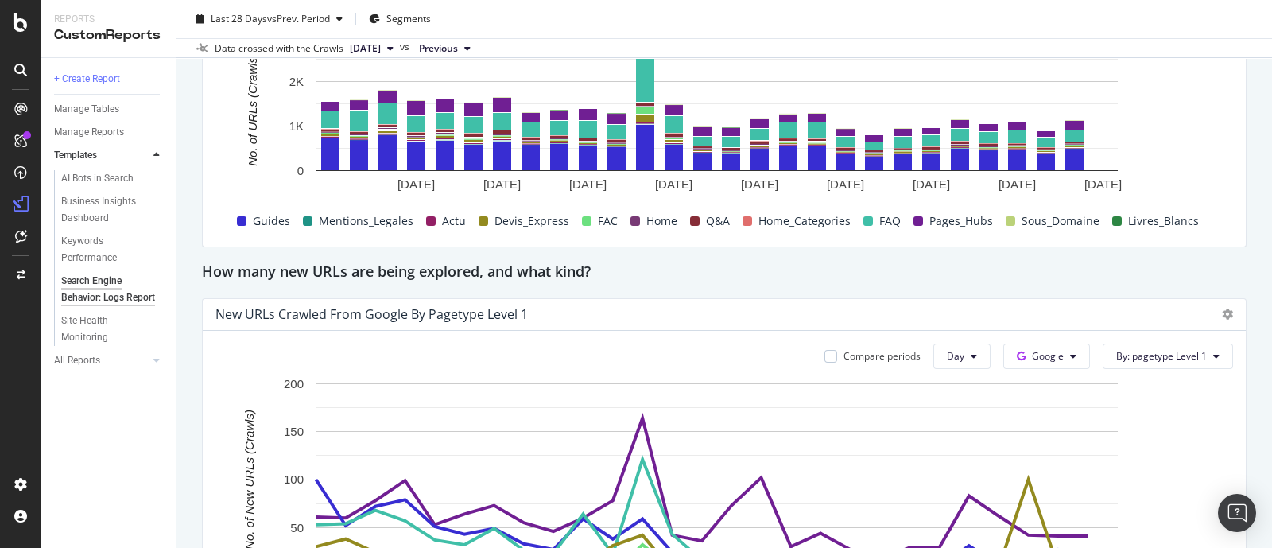
scroll to position [1093, 0]
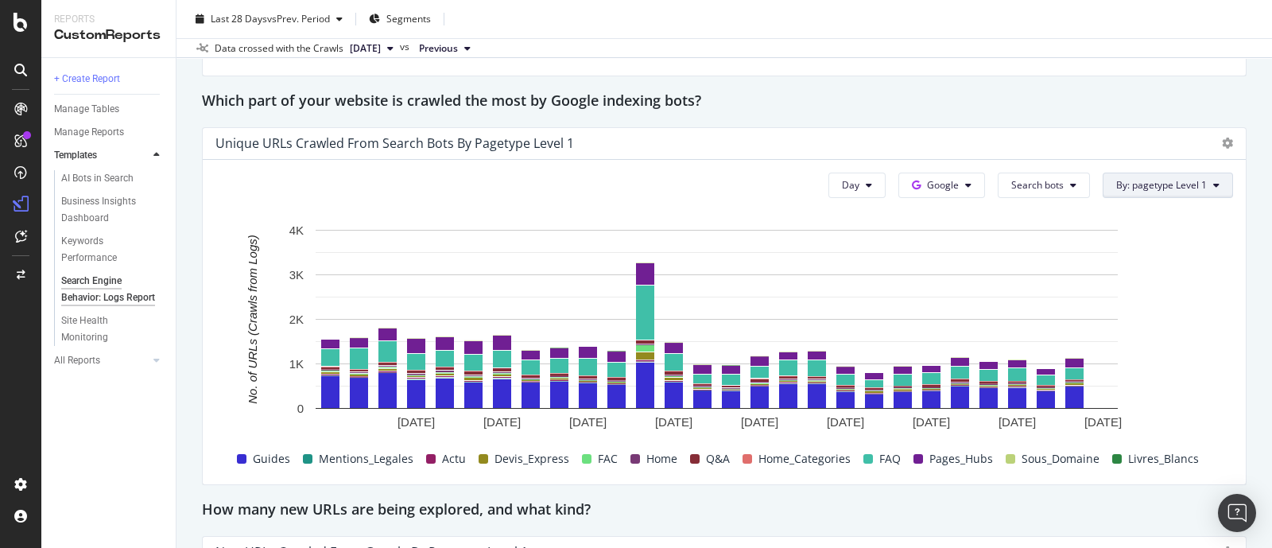
click at [1169, 178] on span "By: pagetype Level 1" at bounding box center [1161, 185] width 91 height 14
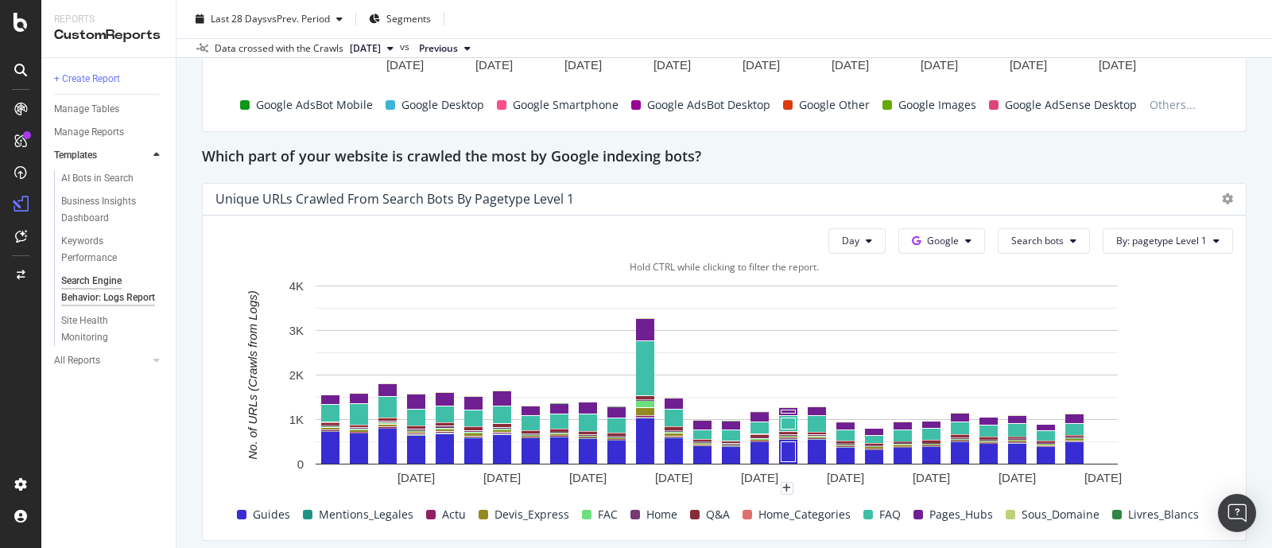
scroll to position [993, 0]
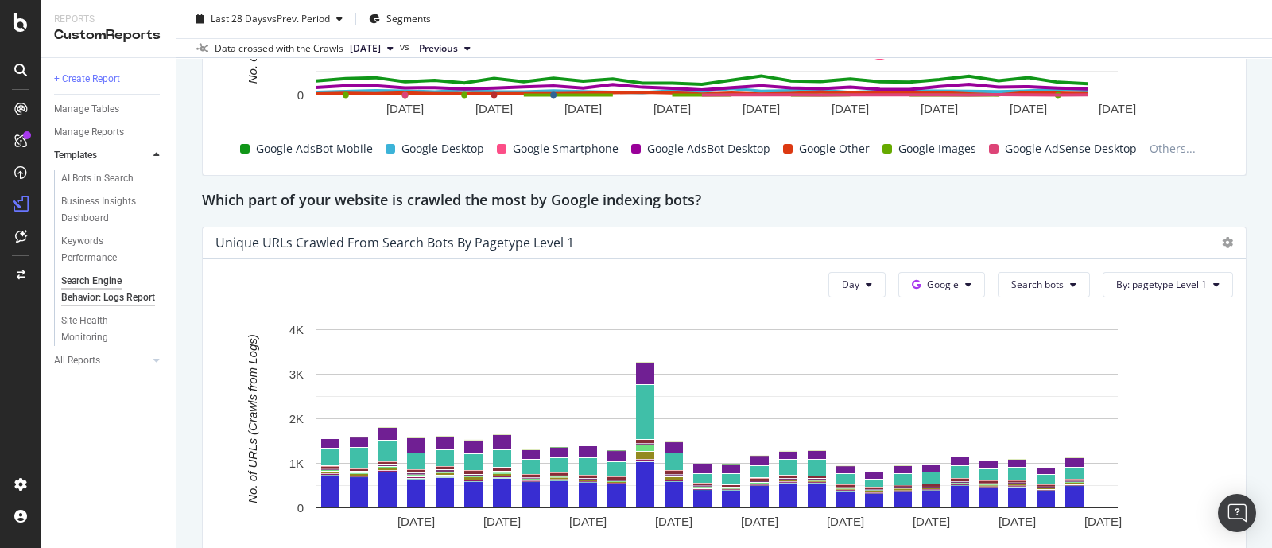
click at [850, 296] on div "Day Google Search bots By: pagetype Level 1 Hold CTRL while clicking to filter …" at bounding box center [724, 421] width 1043 height 324
click at [862, 276] on button "Day" at bounding box center [856, 284] width 57 height 25
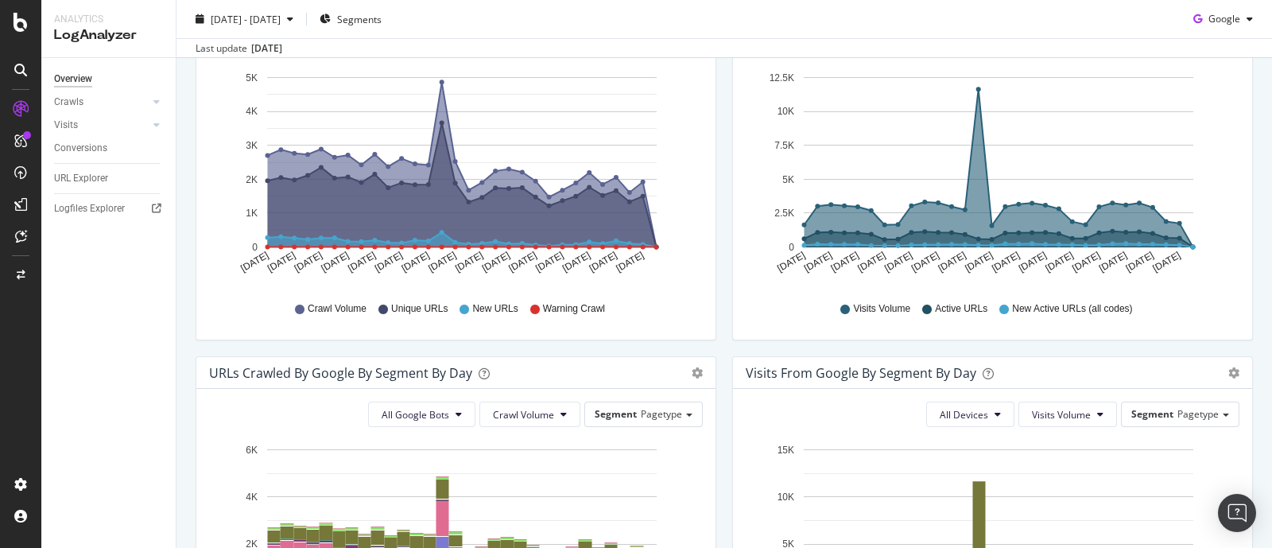
scroll to position [198, 0]
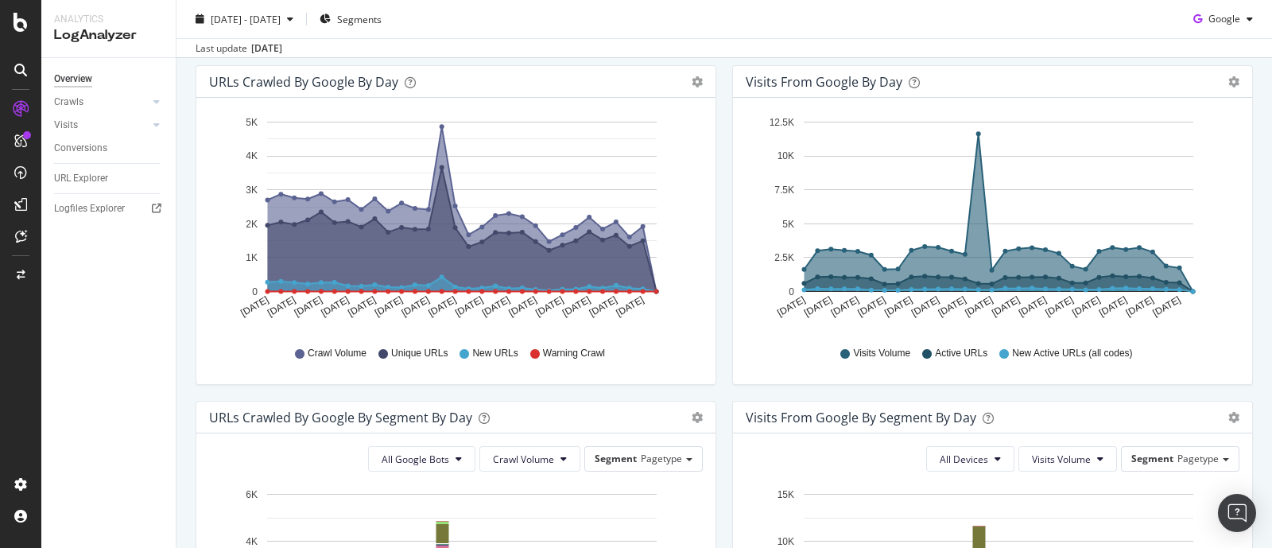
click at [724, 215] on div "Visits from Google by day Area Table Hold CTRL while clicking to filter the rep…" at bounding box center [992, 232] width 536 height 335
